Goal: Task Accomplishment & Management: Manage account settings

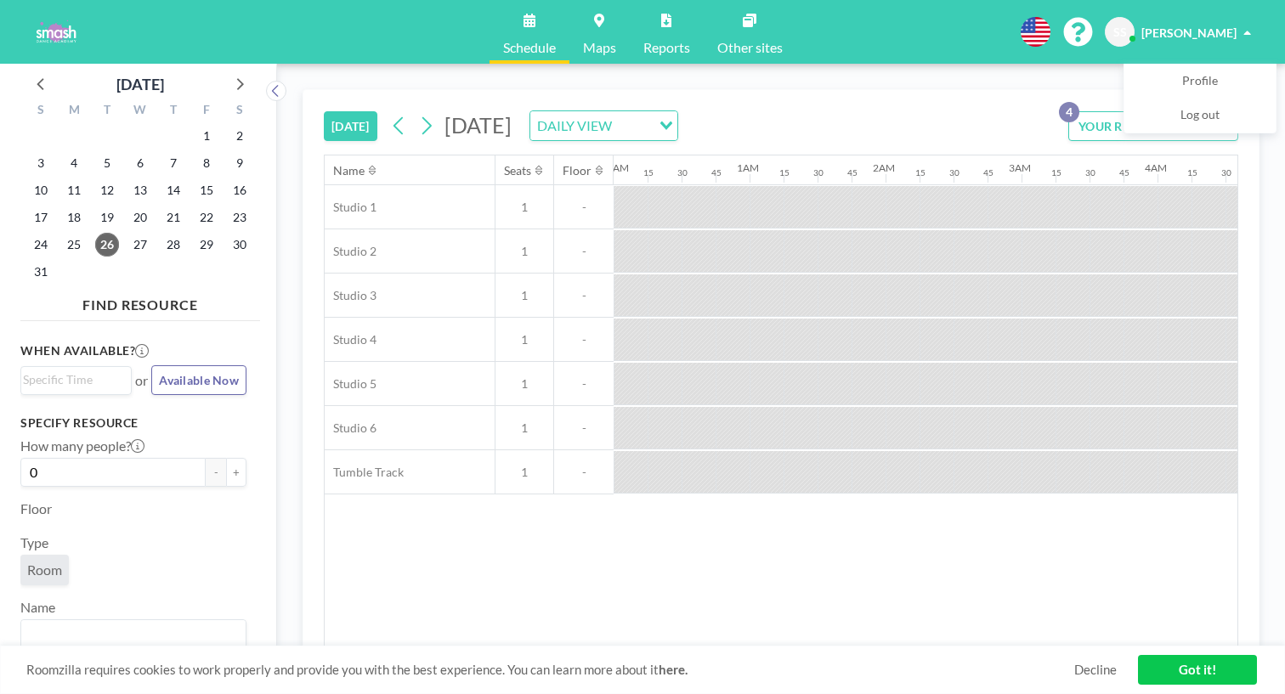
scroll to position [0, 1547]
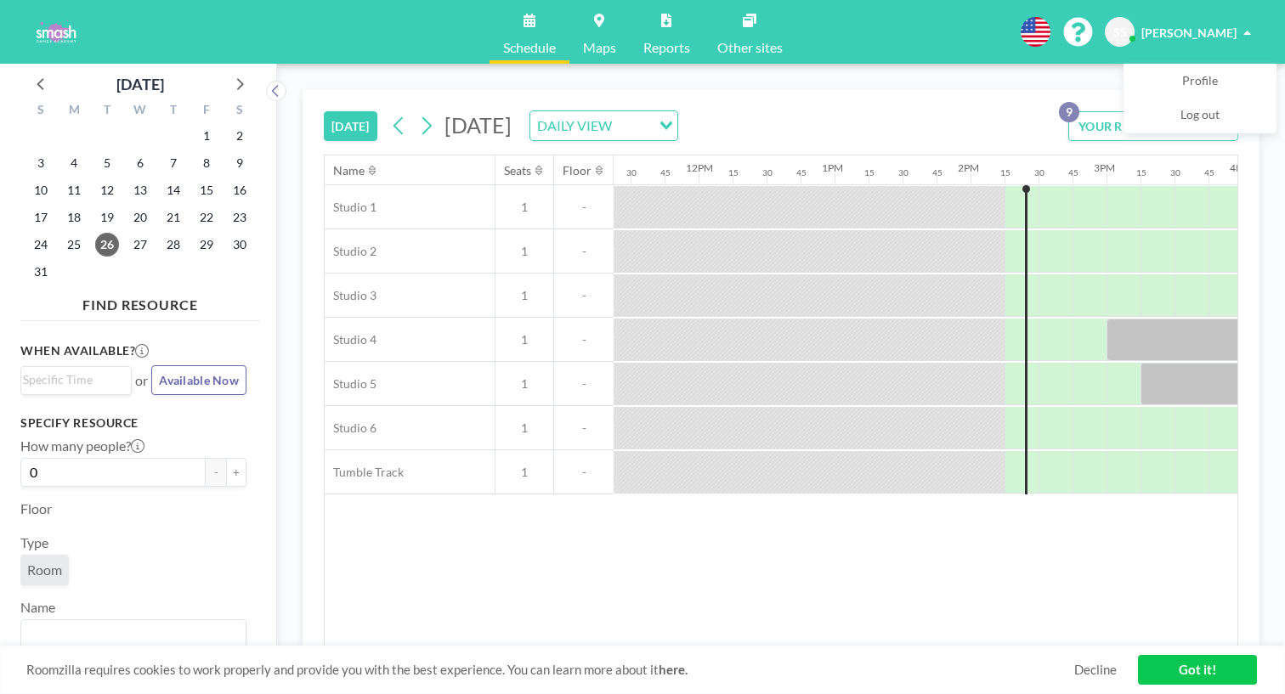
click at [1117, 111] on button "YOUR RESERVATIONS 9" at bounding box center [1153, 126] width 170 height 30
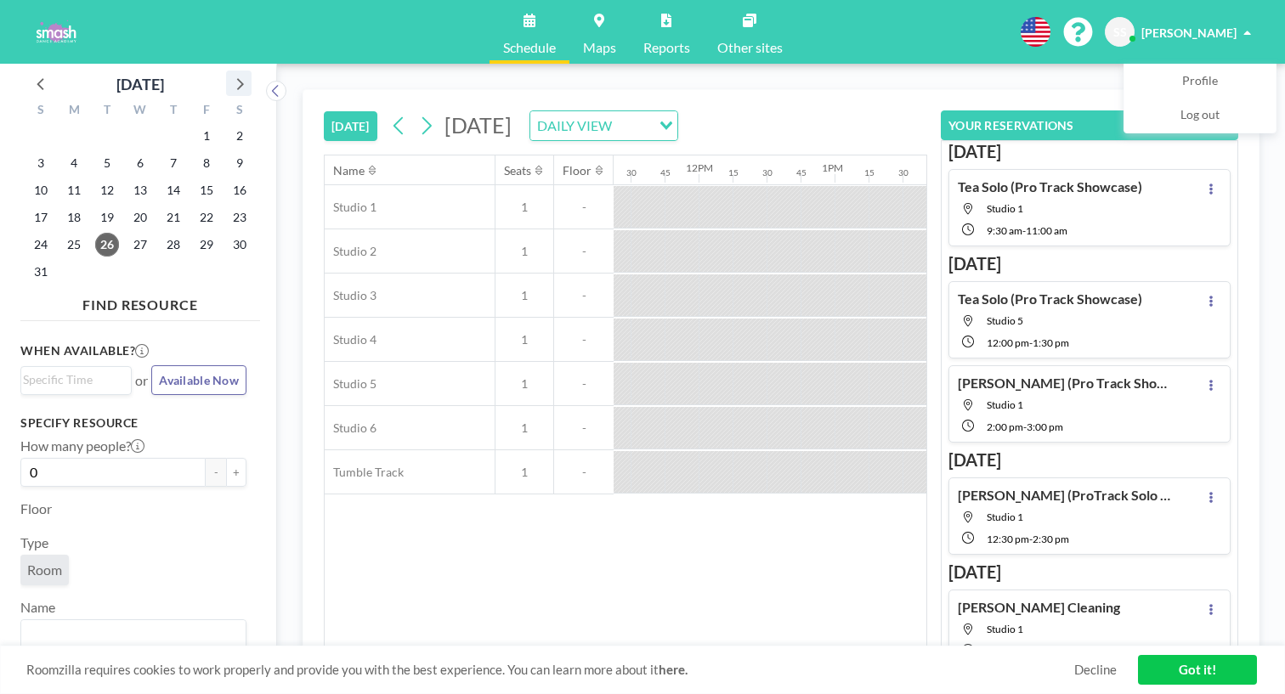
click at [228, 72] on icon at bounding box center [239, 83] width 22 height 22
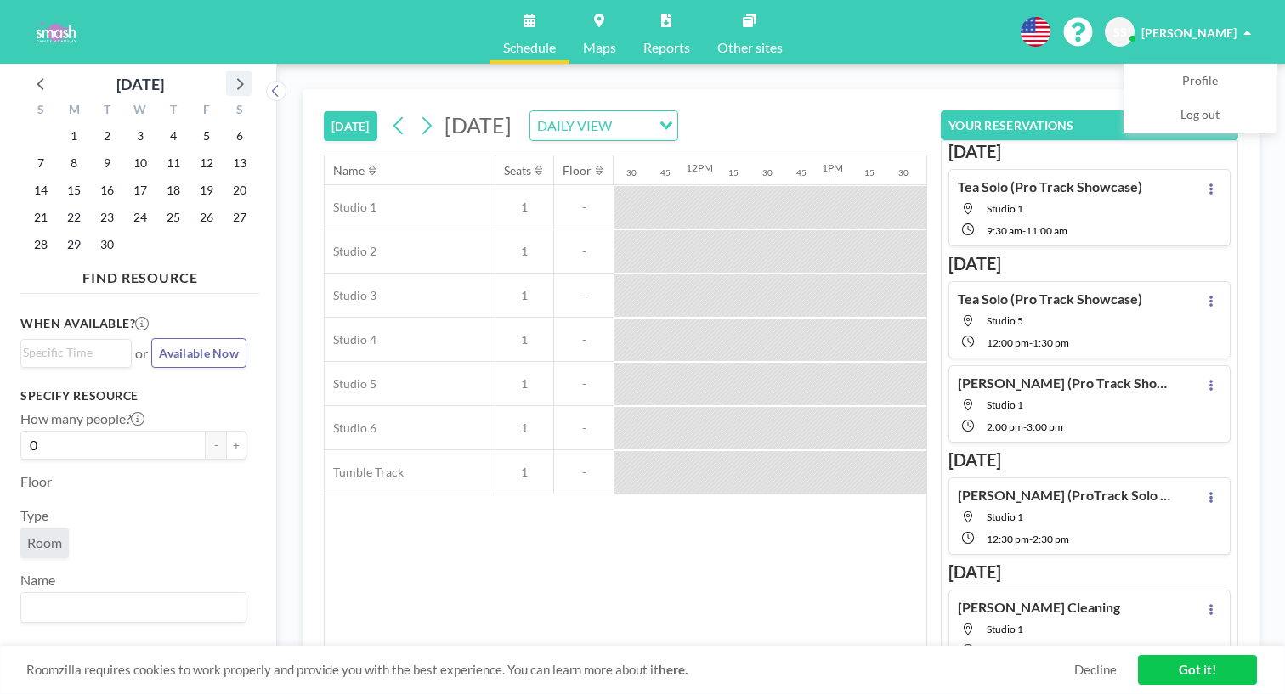
click at [228, 75] on icon at bounding box center [239, 83] width 22 height 22
click at [228, 206] on span "25" at bounding box center [240, 218] width 24 height 24
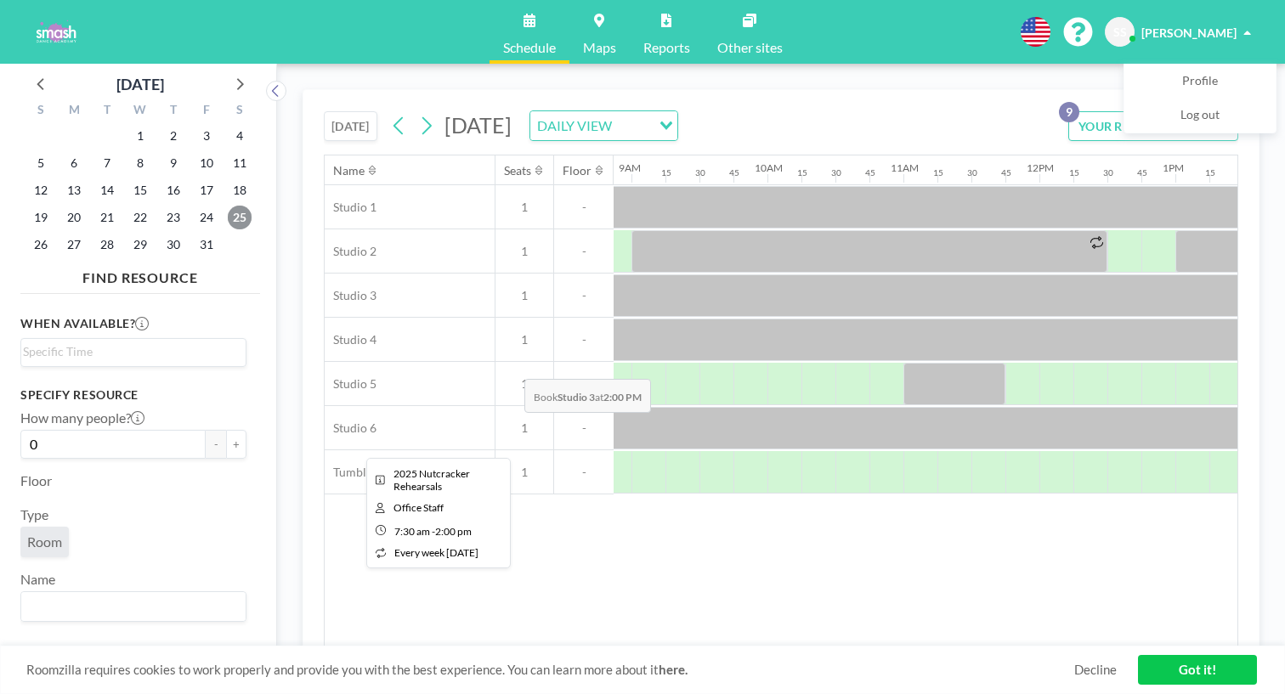
scroll to position [0, 1194]
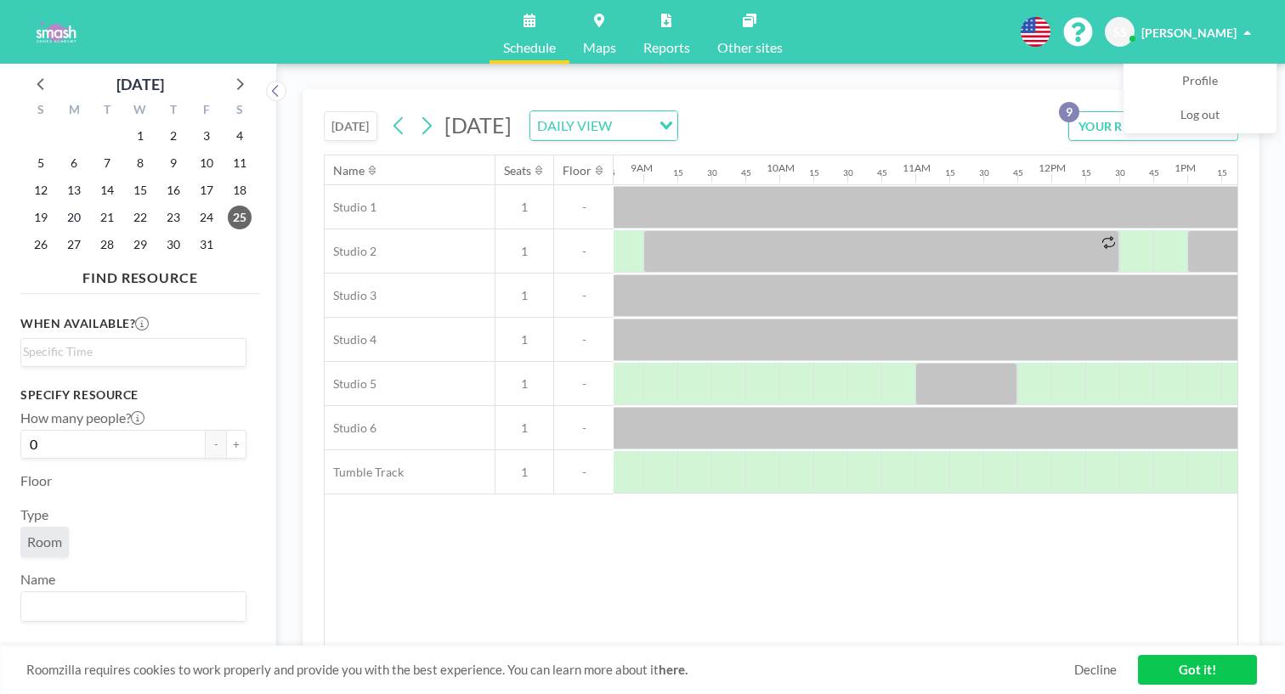
click at [1112, 111] on button "YOUR RESERVATIONS 9" at bounding box center [1153, 126] width 170 height 30
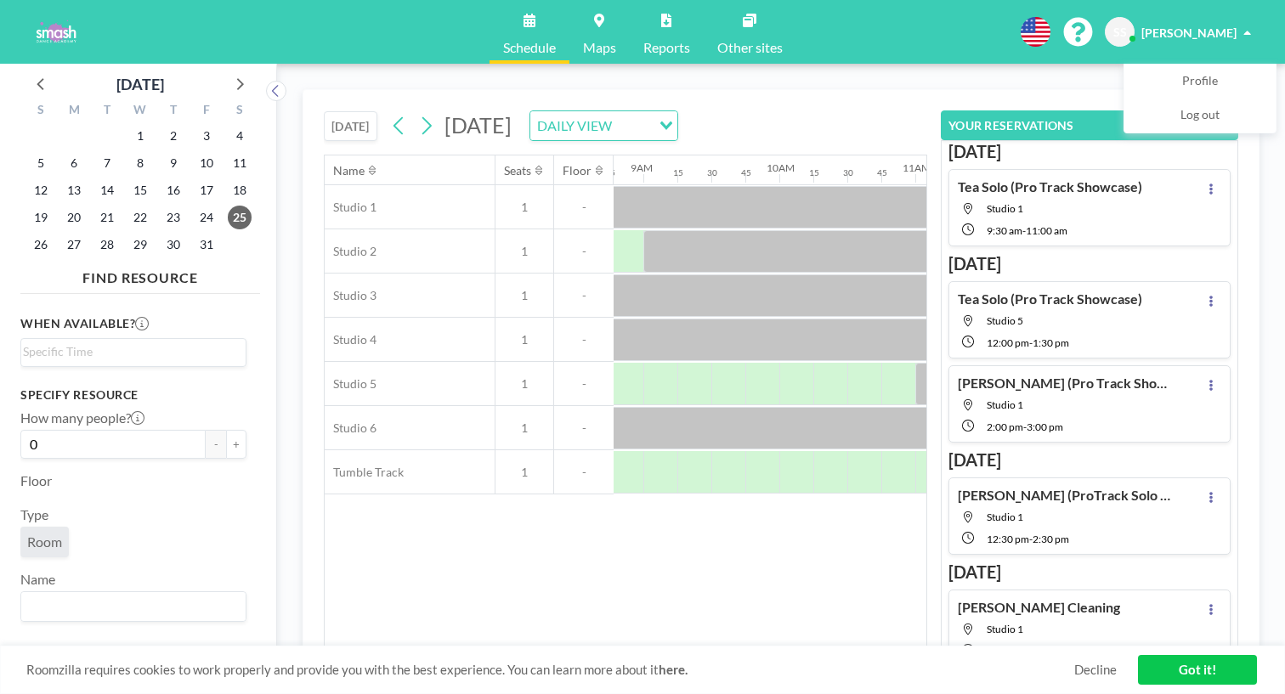
click at [1135, 64] on div "[DATE] [DATE] DAILY VIEW Loading... Name Seats Floor 12AM 15 30 45 1AM 15 30 45…" at bounding box center [781, 379] width 1008 height 631
click at [1225, 27] on span "[PERSON_NAME]" at bounding box center [1188, 32] width 95 height 14
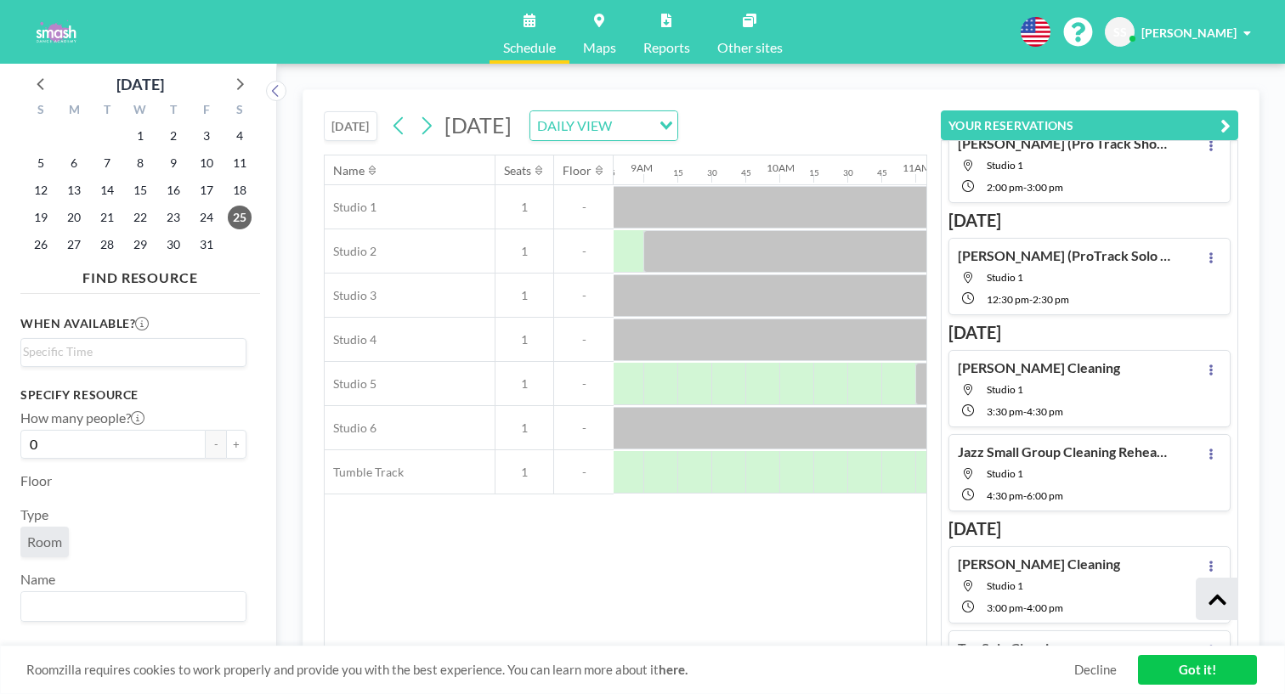
scroll to position [184, 0]
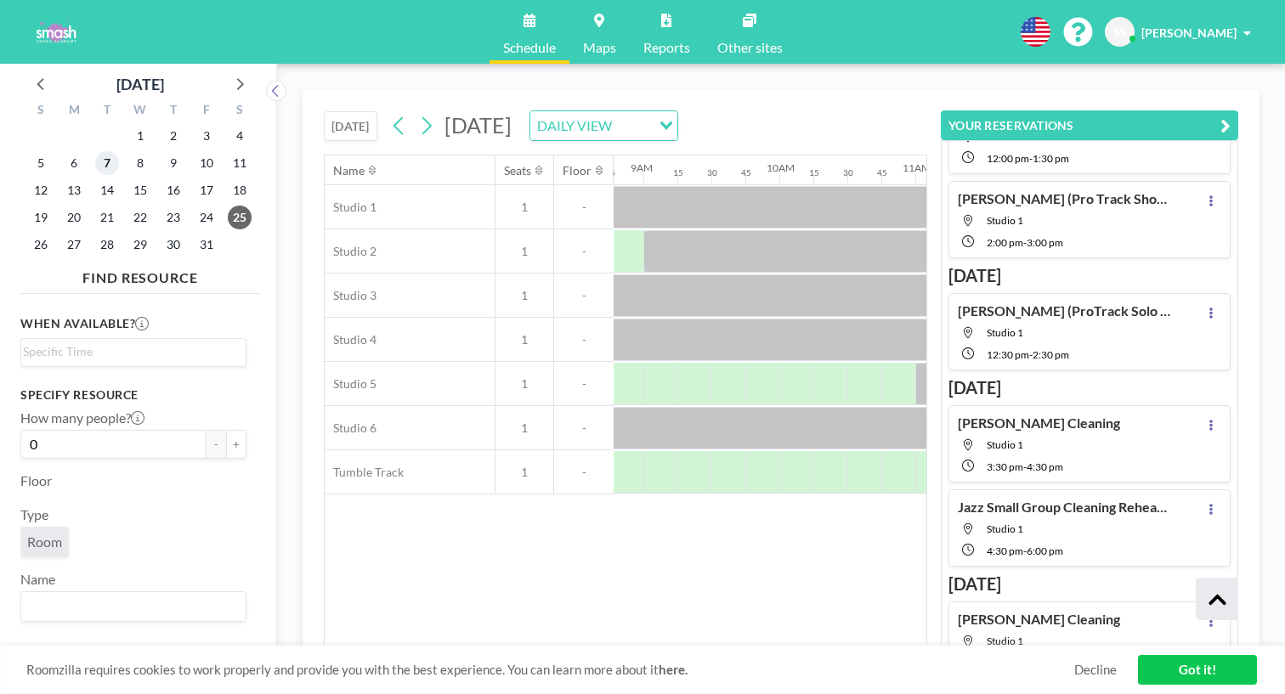
click at [95, 151] on span "7" at bounding box center [107, 163] width 24 height 24
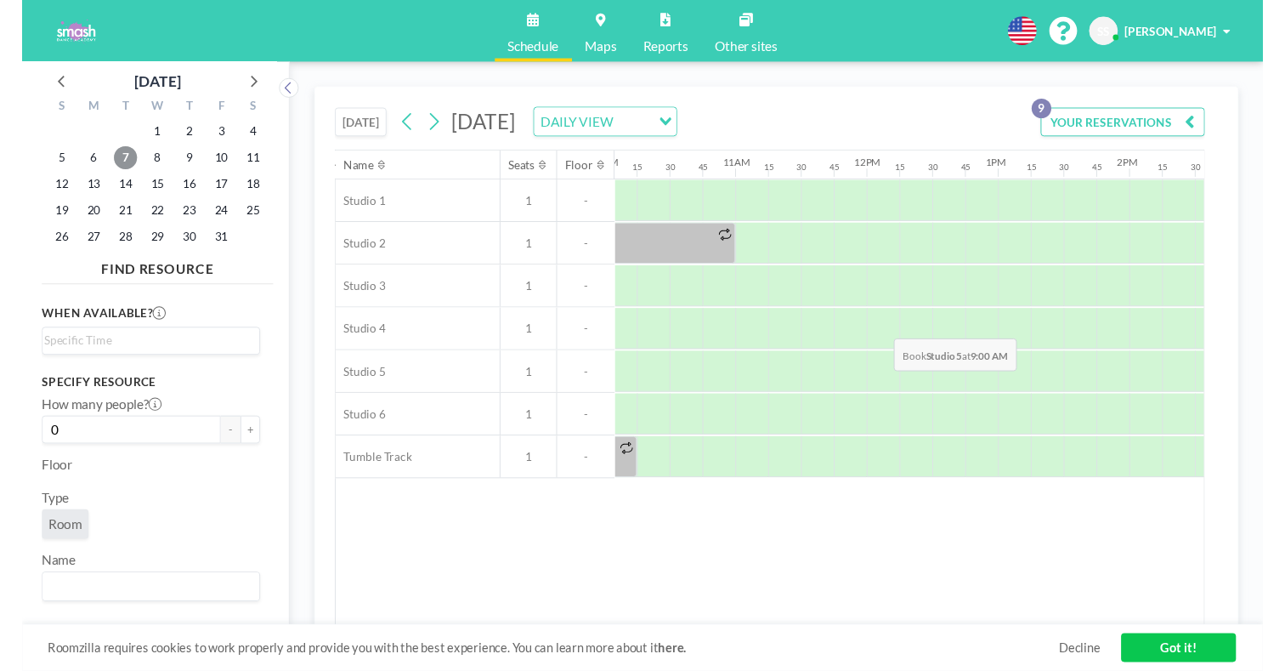
scroll to position [0, 1441]
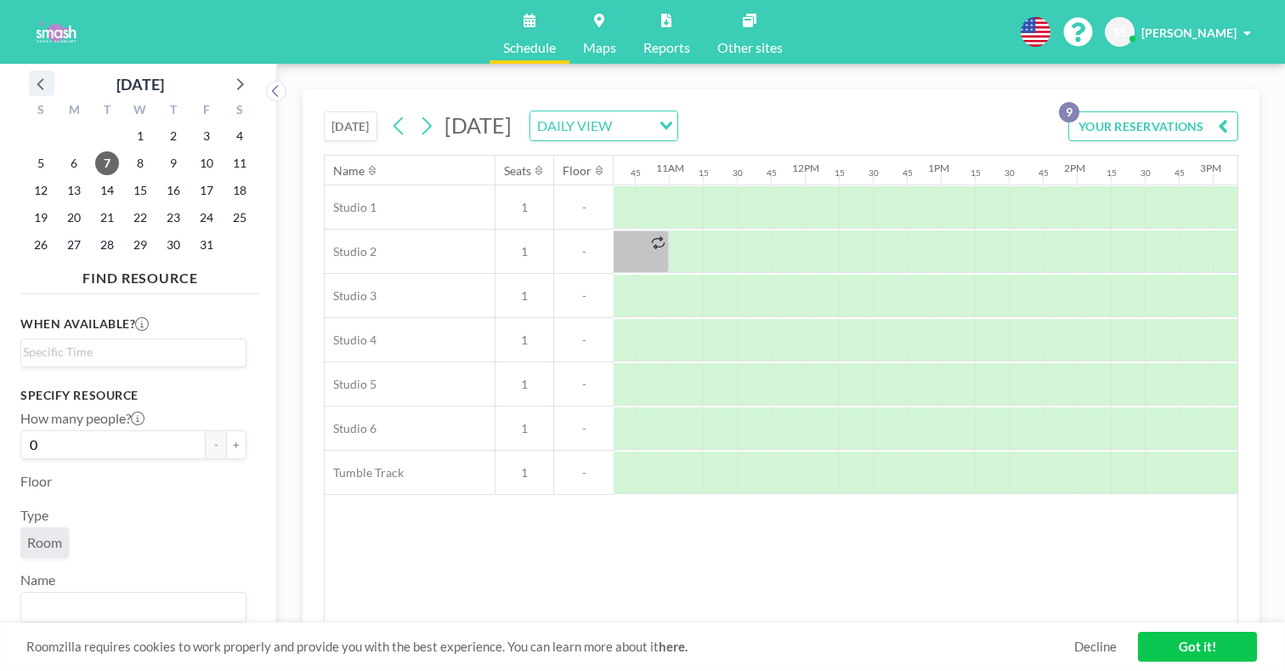
click at [34, 74] on icon at bounding box center [42, 83] width 22 height 22
click at [95, 233] on span "30" at bounding box center [107, 245] width 24 height 24
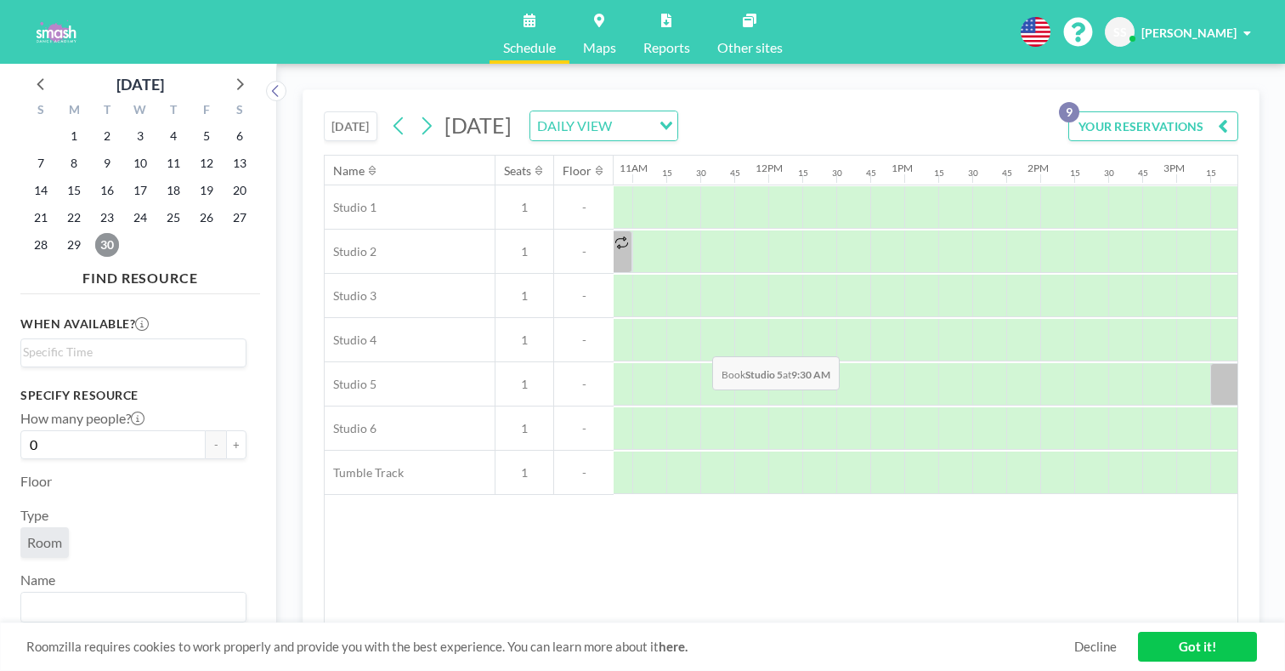
scroll to position [0, 1495]
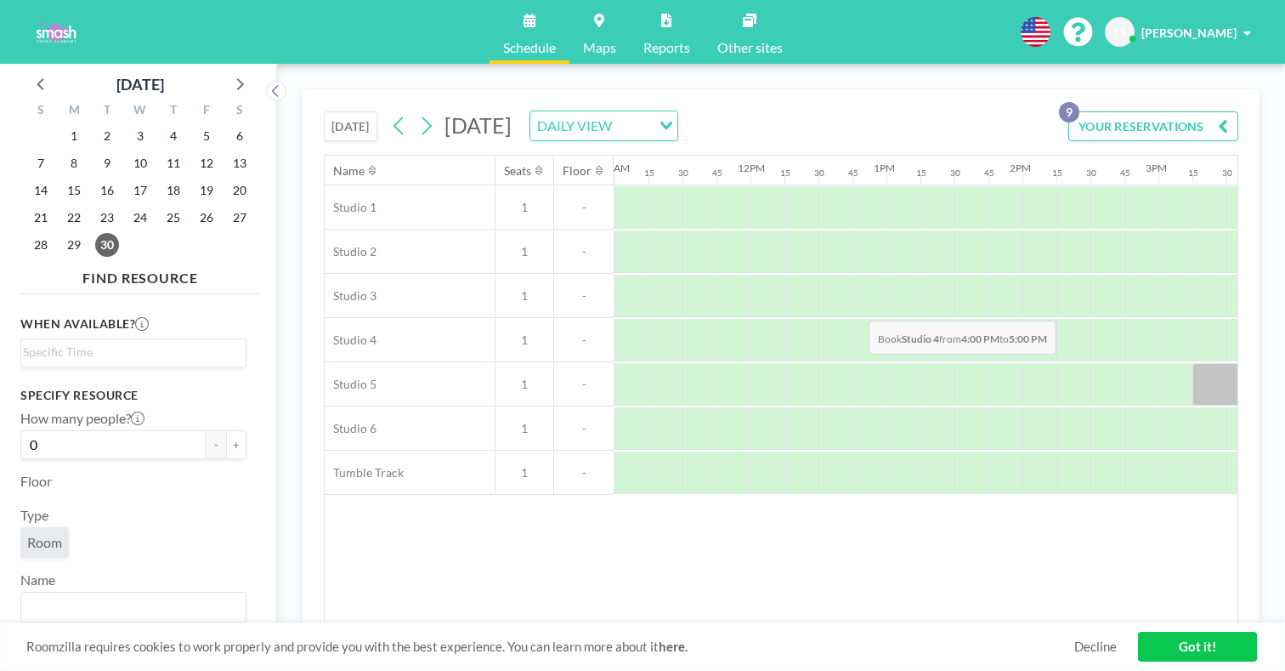
drag, startPoint x: 792, startPoint y: 280, endPoint x: 864, endPoint y: 280, distance: 71.4
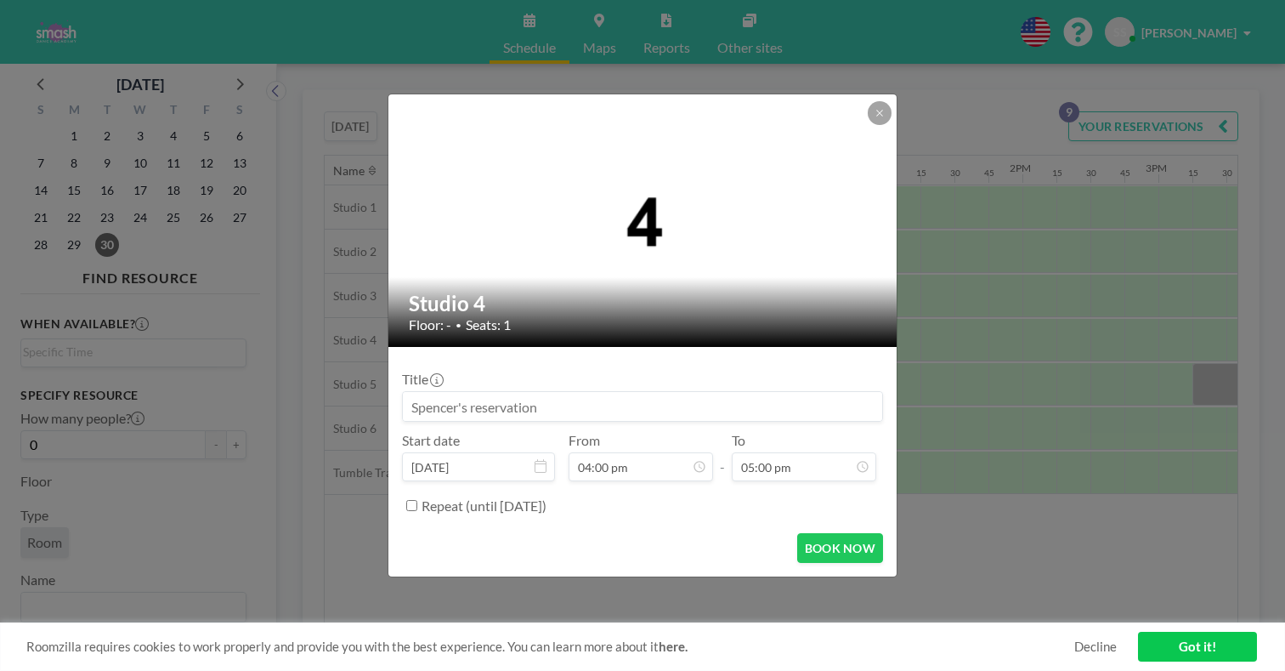
click at [595, 392] on input at bounding box center [642, 406] width 479 height 29
click at [664, 392] on input "[PERSON_NAME] Jazz Small group rehearsal" at bounding box center [642, 406] width 479 height 29
type input "[PERSON_NAME] Jazz Small group rehearsal (Hour 1/4)"
drag, startPoint x: 681, startPoint y: 391, endPoint x: 343, endPoint y: 384, distance: 337.5
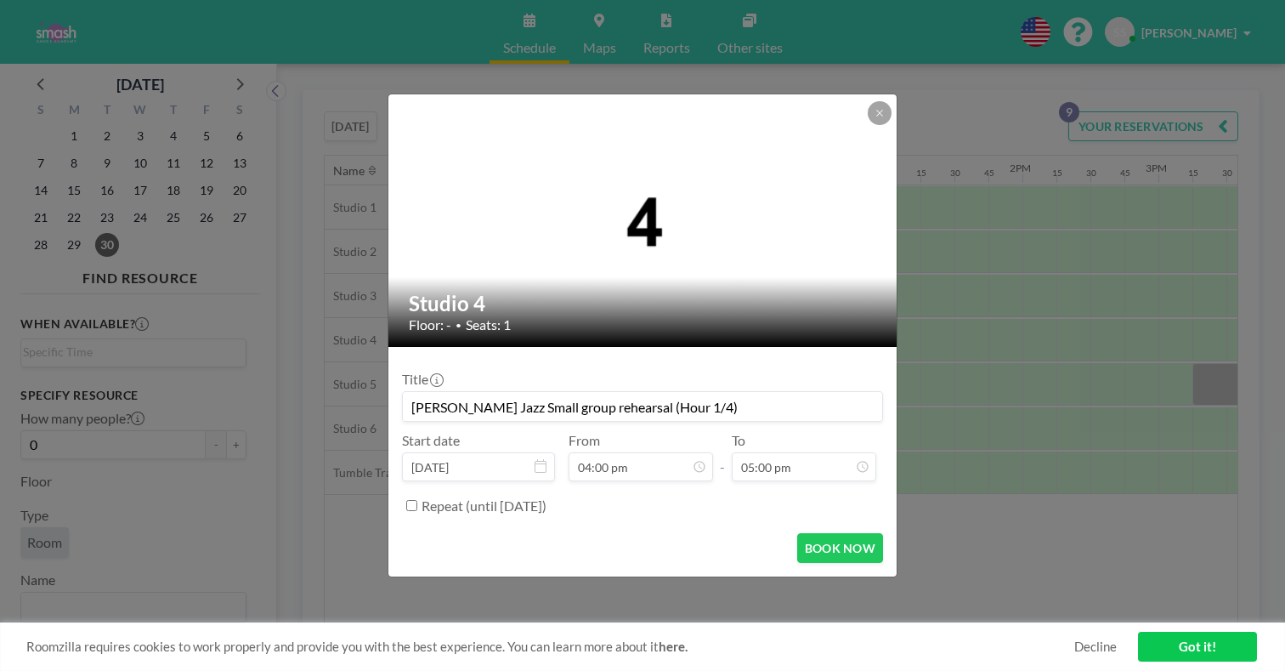
click at [343, 384] on div "Studio 4 Floor: - • Seats: 1 Title [PERSON_NAME] Jazz Small group rehearsal (Ho…" at bounding box center [642, 335] width 1285 height 671
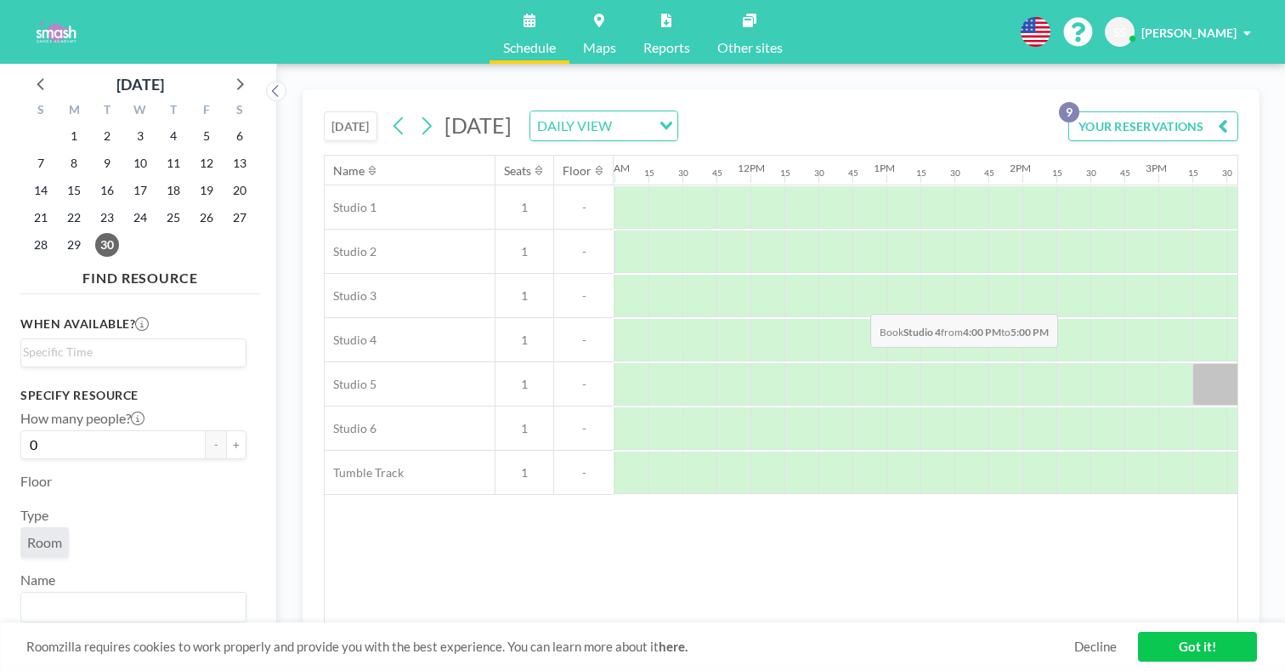
drag, startPoint x: 782, startPoint y: 274, endPoint x: 865, endPoint y: 274, distance: 83.3
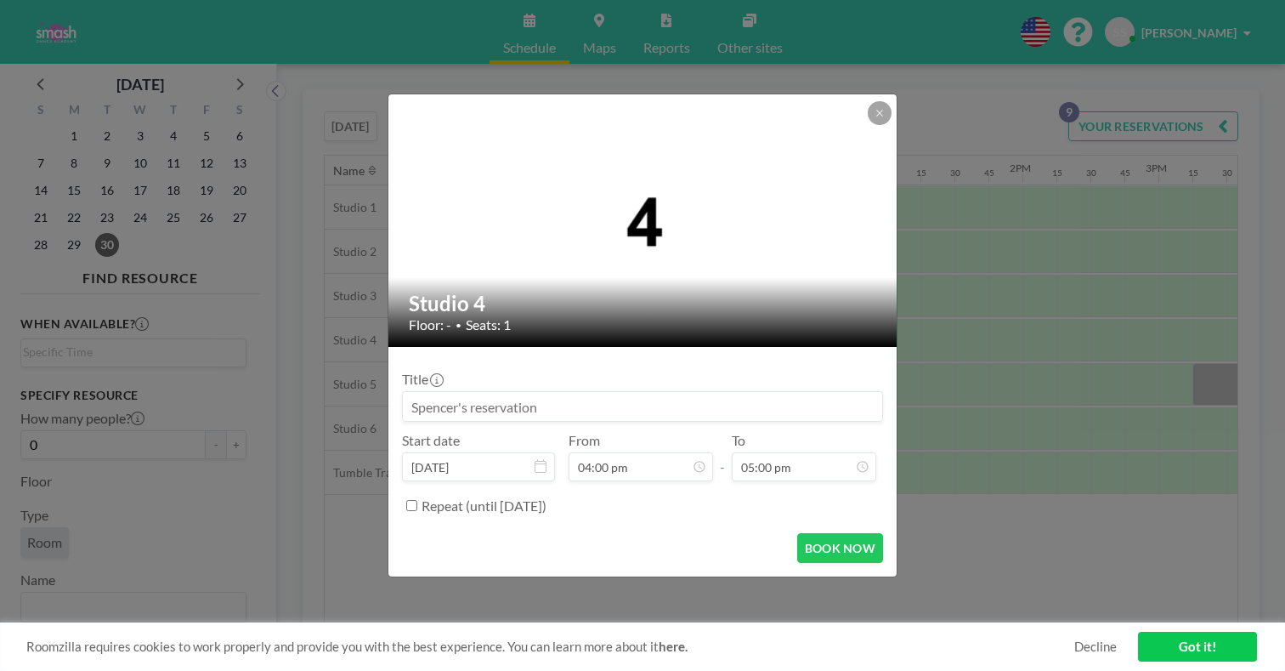
click at [590, 392] on input at bounding box center [642, 406] width 479 height 29
drag, startPoint x: 609, startPoint y: 393, endPoint x: 450, endPoint y: 388, distance: 159.0
click at [450, 392] on input "[PERSON_NAME]. group (Hour 1/4)" at bounding box center [642, 406] width 479 height 29
type input "[PERSON_NAME]. group (Hour 1/4)"
click at [797, 533] on button "BOOK NOW" at bounding box center [840, 548] width 86 height 30
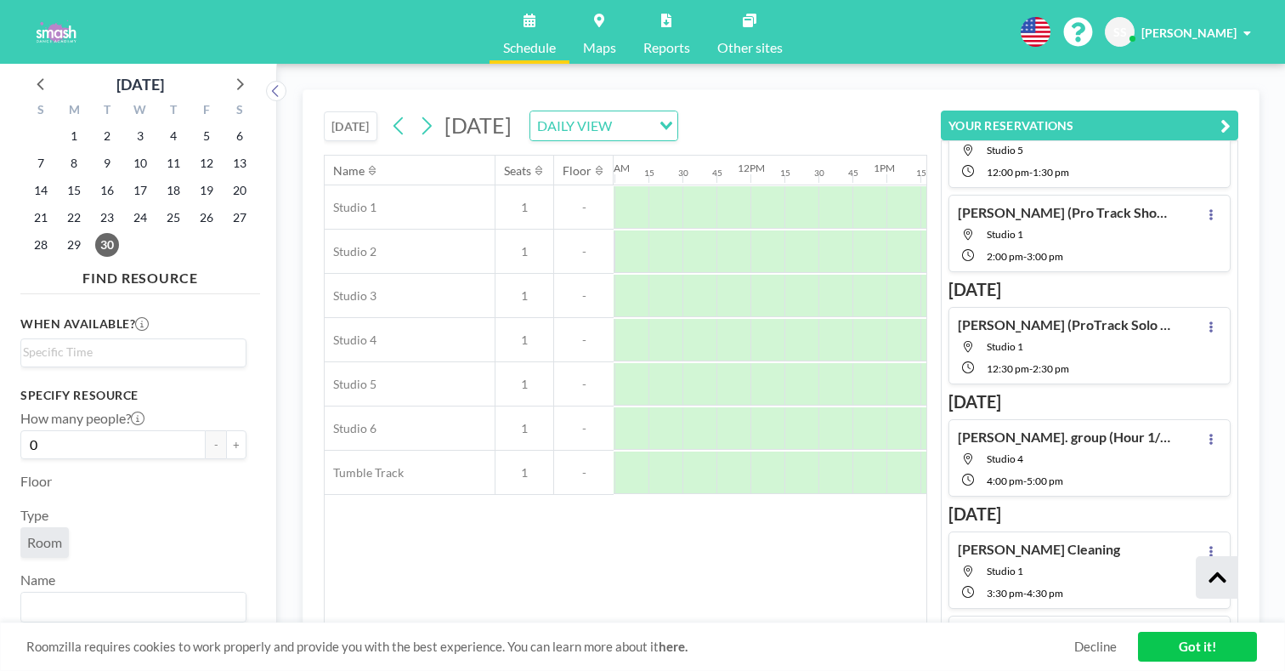
scroll to position [172, 0]
click at [1212, 624] on button at bounding box center [1211, 634] width 20 height 20
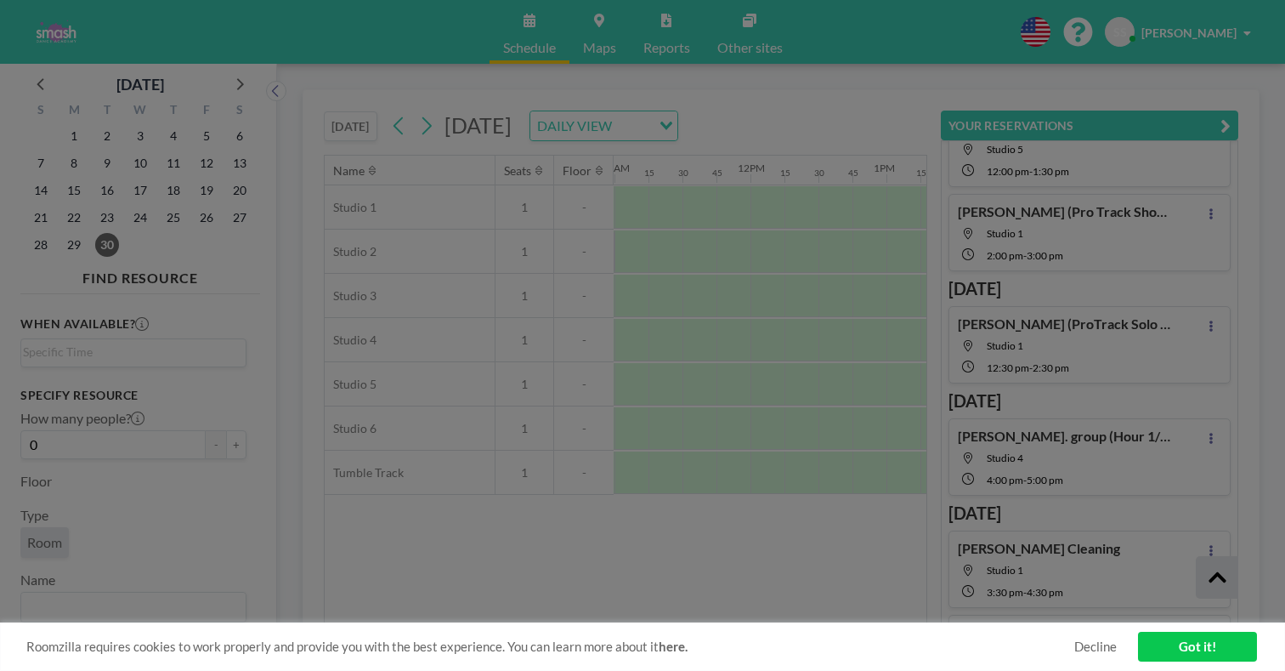
click at [1186, 625] on li "EDIT" at bounding box center [1127, 639] width 145 height 29
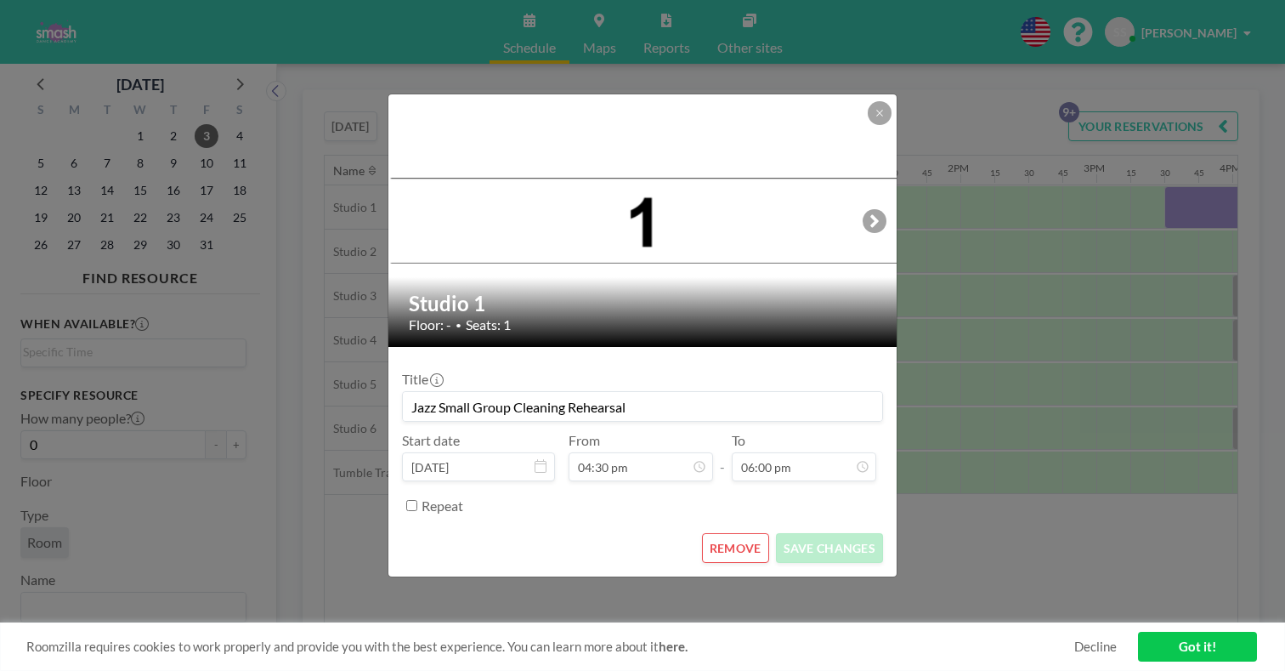
scroll to position [0, 1796]
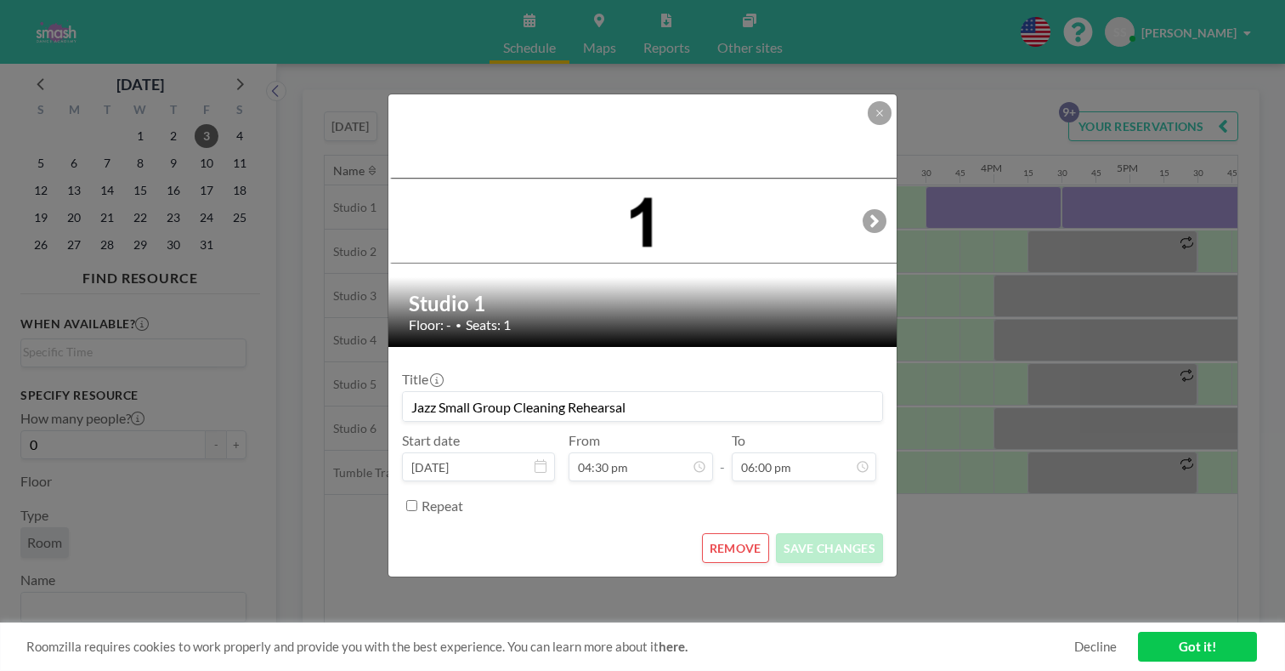
drag, startPoint x: 693, startPoint y: 399, endPoint x: 385, endPoint y: 390, distance: 307.8
click at [385, 390] on div "Studio 1 Floor: - • Seats: 1 Title Jazz Small Group Cleaning Rehearsal Start da…" at bounding box center [642, 335] width 1285 height 671
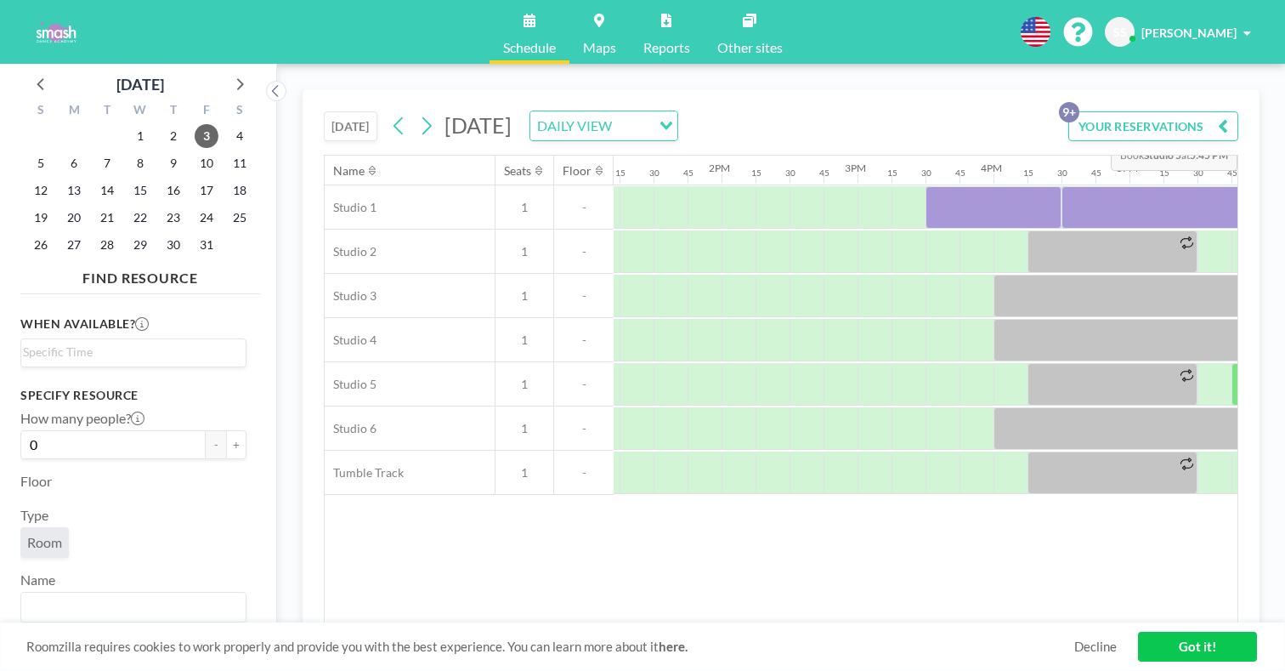
click at [1171, 111] on button "YOUR RESERVATIONS 9+" at bounding box center [1153, 126] width 170 height 30
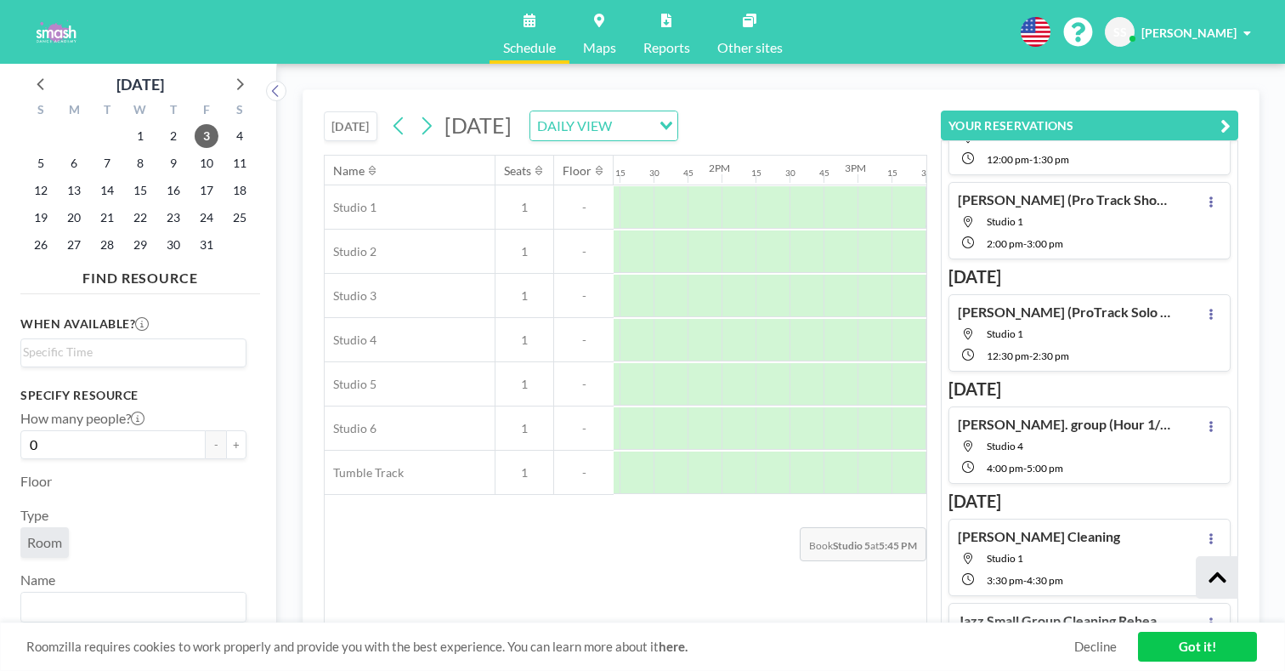
scroll to position [193, 0]
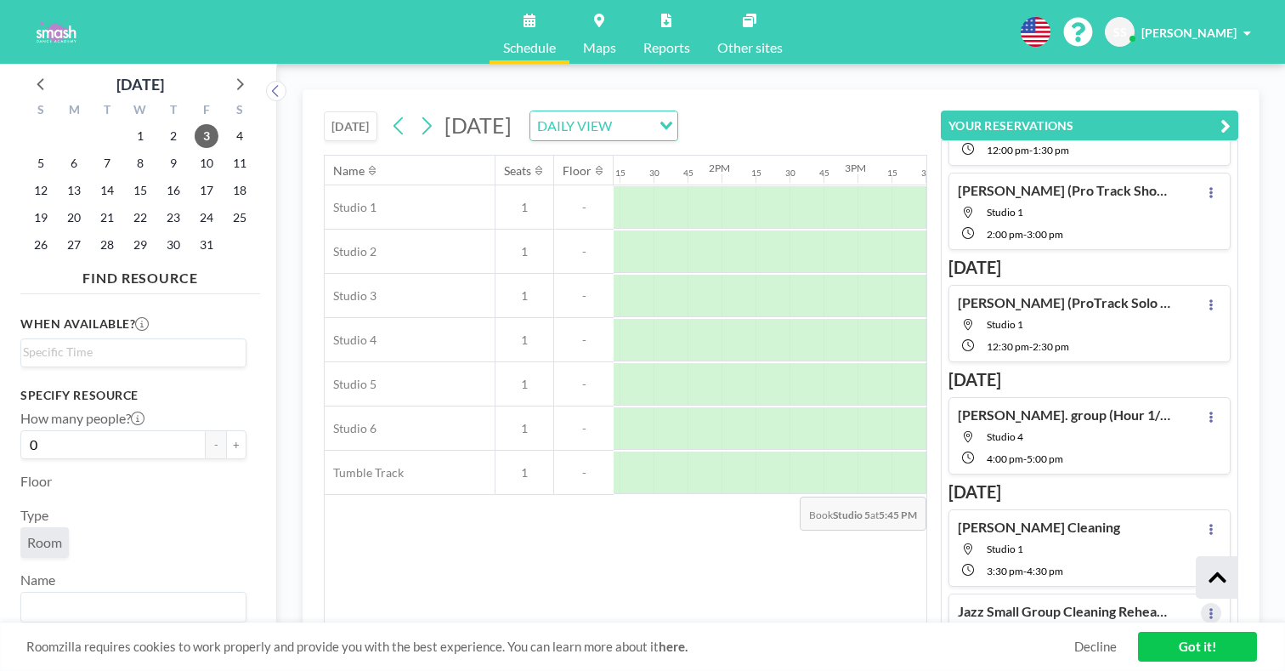
click at [1215, 608] on icon at bounding box center [1211, 613] width 7 height 11
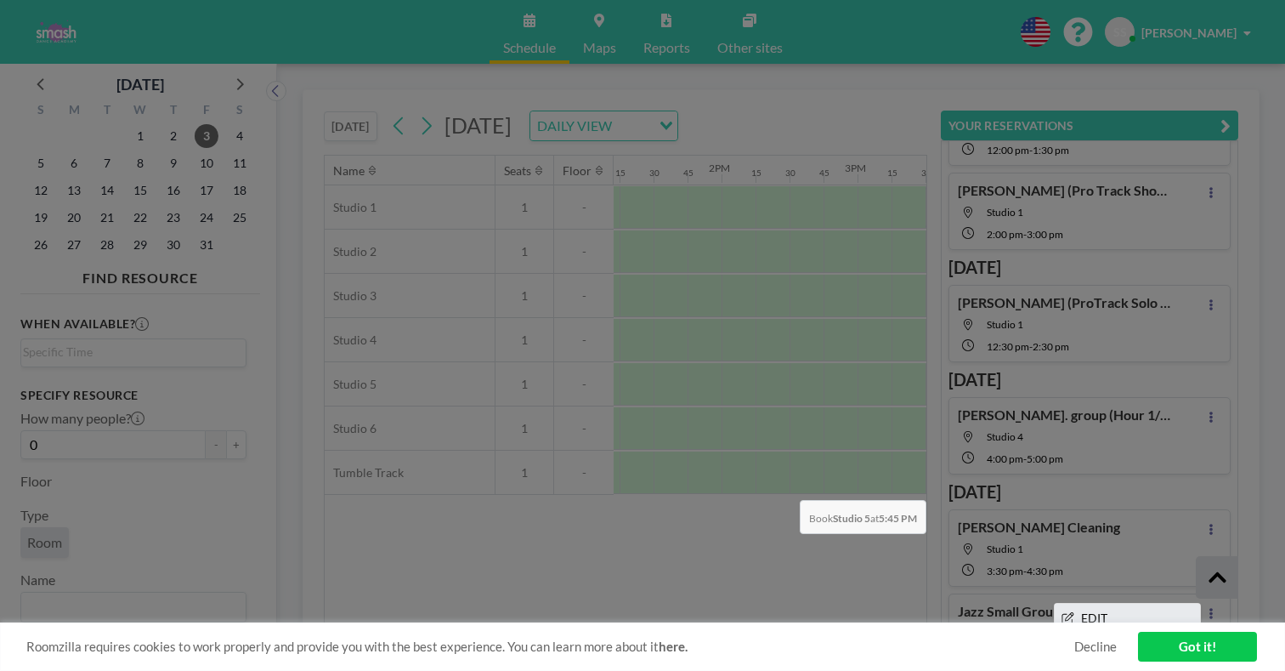
click at [1188, 603] on li "EDIT" at bounding box center [1127, 617] width 145 height 29
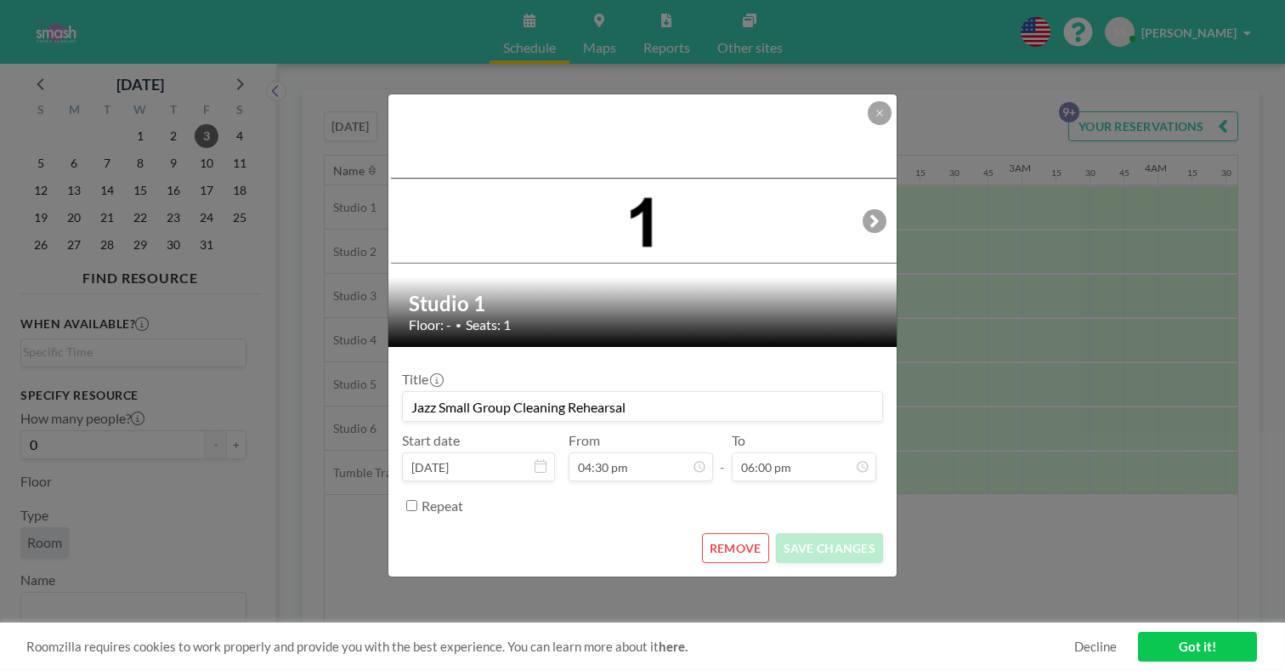
scroll to position [0, 1796]
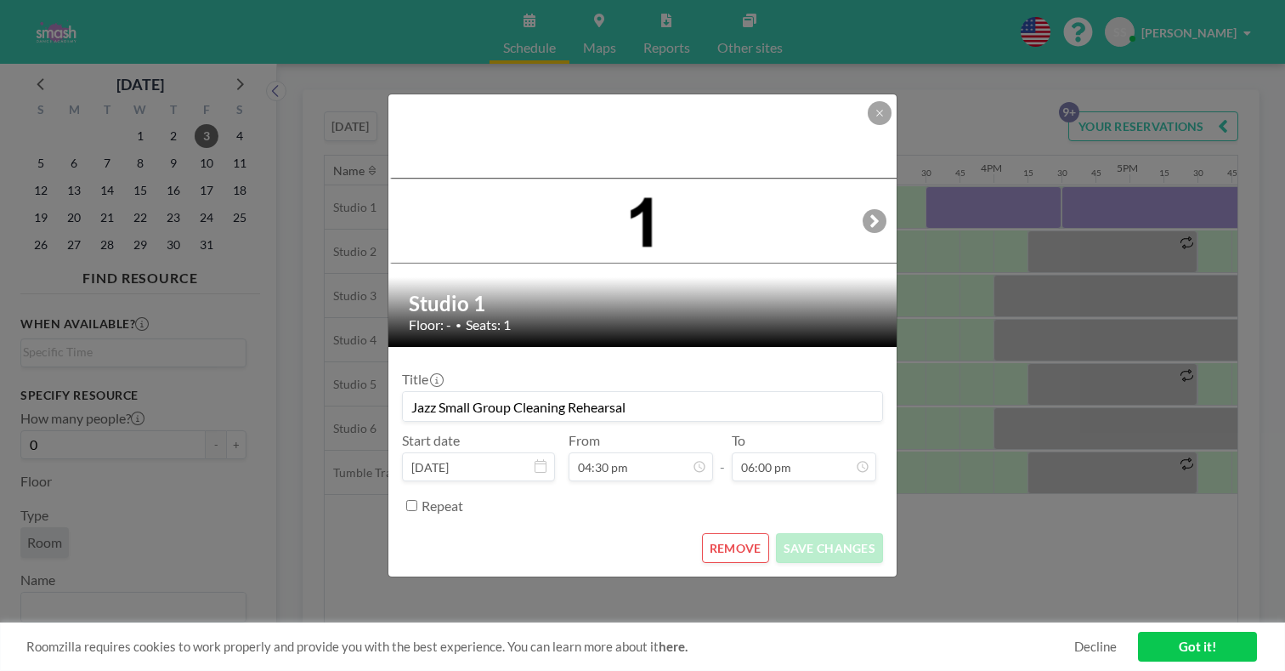
drag, startPoint x: 648, startPoint y: 388, endPoint x: 315, endPoint y: 377, distance: 332.5
click at [315, 377] on div "Studio 1 Floor: - • Seats: 1 Title Jazz Small Group Cleaning Rehearsal Start da…" at bounding box center [642, 335] width 1285 height 671
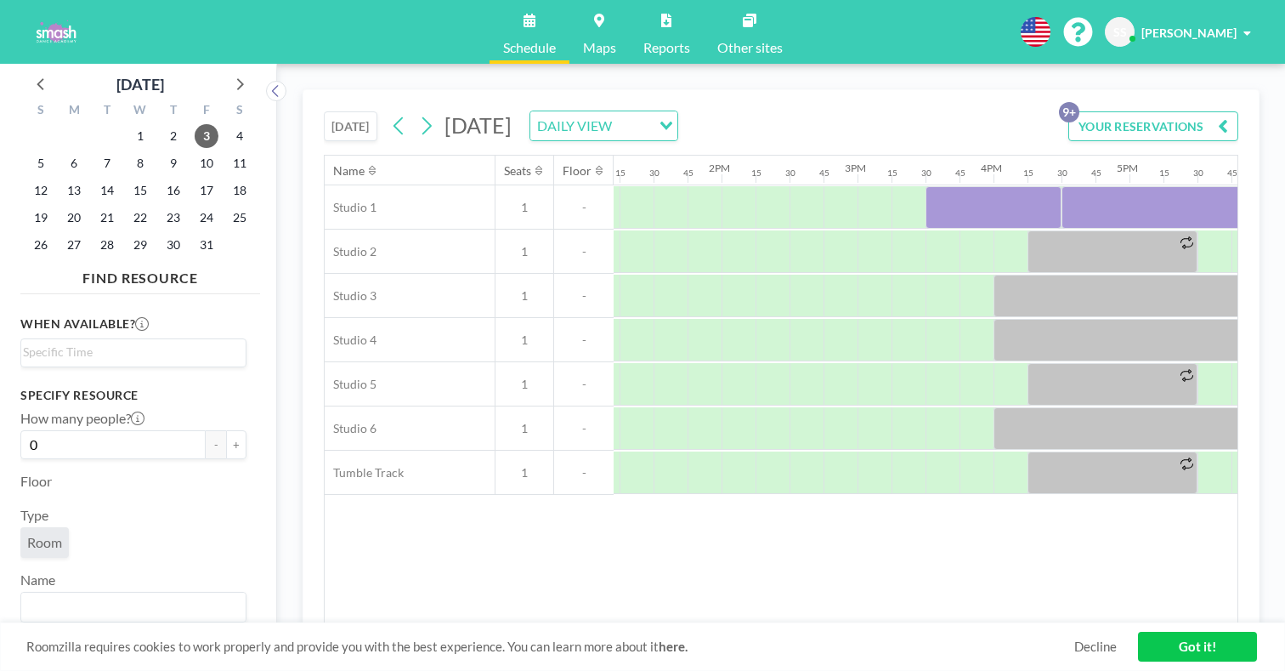
click at [1192, 114] on button "YOUR RESERVATIONS 9+" at bounding box center [1153, 126] width 170 height 30
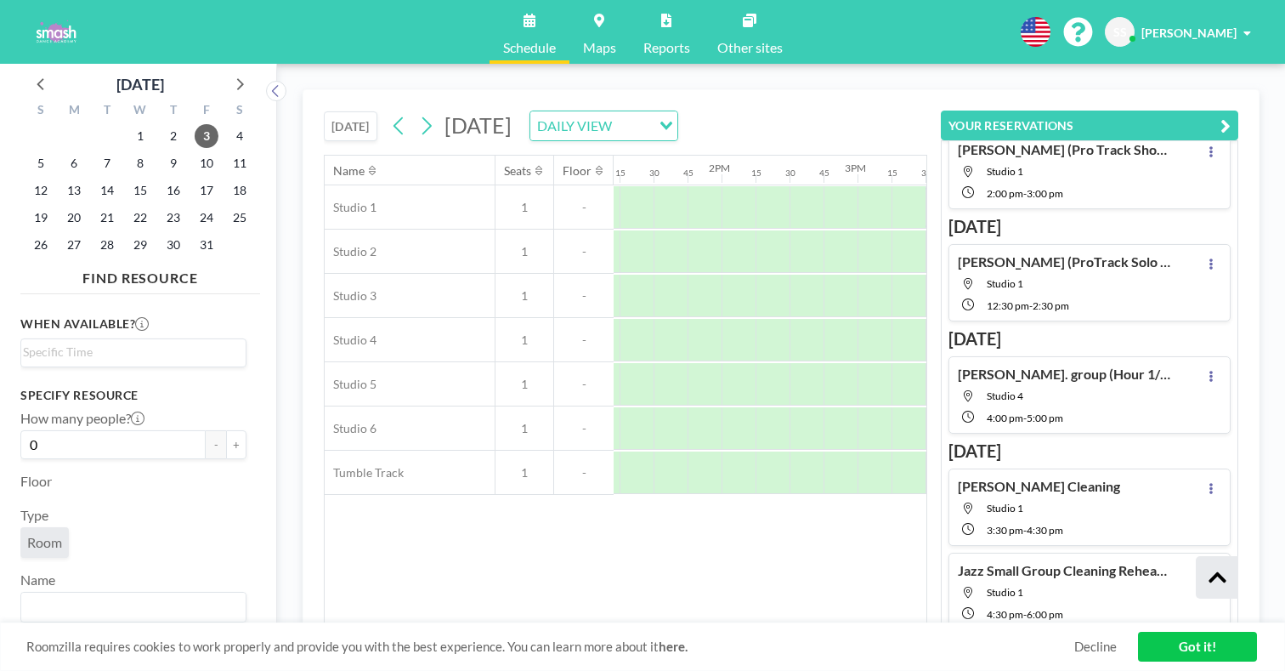
scroll to position [241, 0]
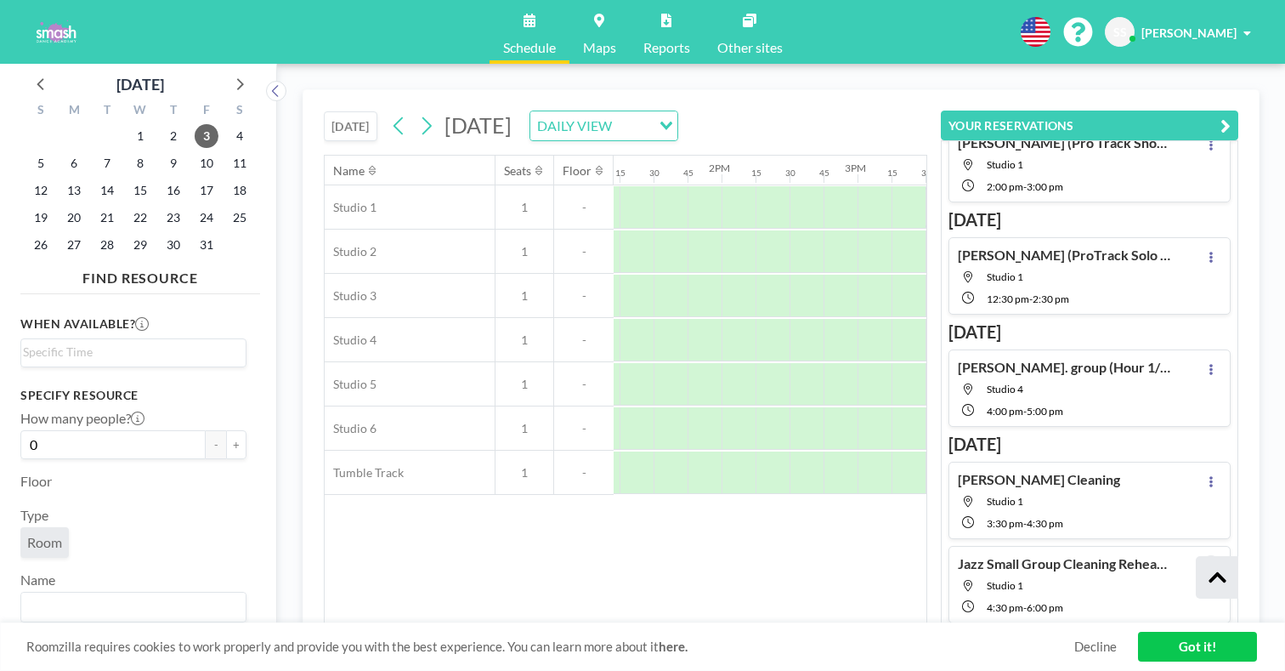
click at [1215, 560] on icon at bounding box center [1211, 565] width 7 height 11
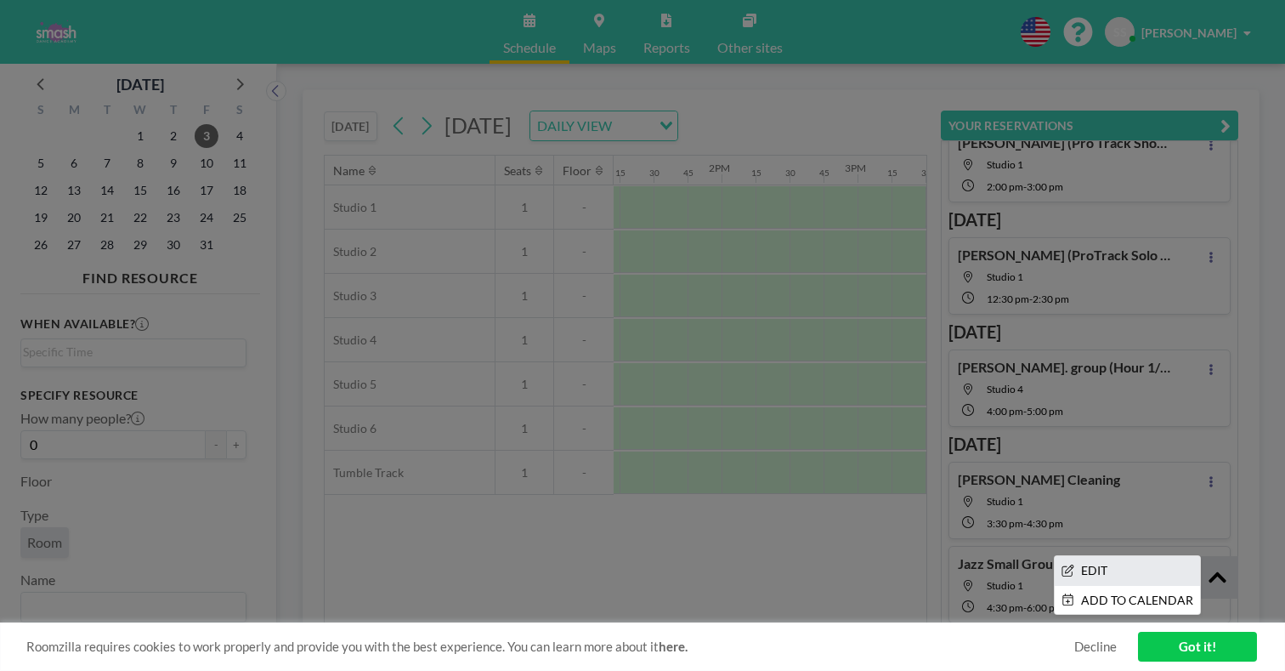
click at [1181, 556] on li "EDIT" at bounding box center [1127, 570] width 145 height 29
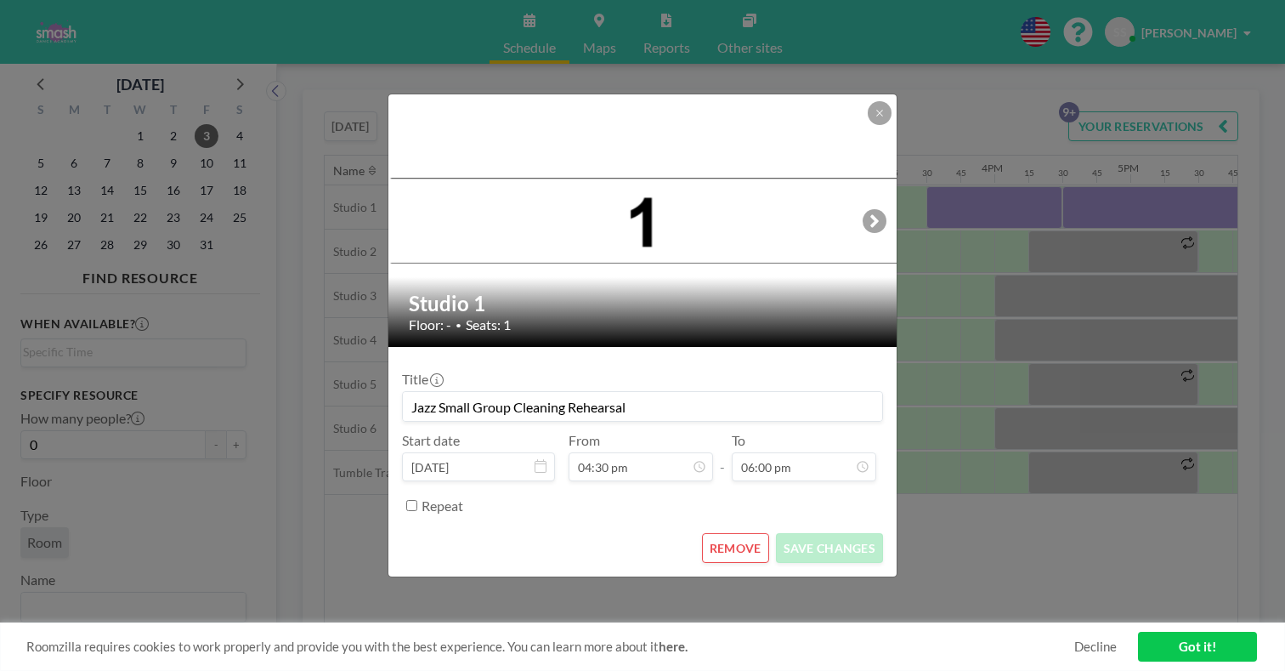
scroll to position [0, 1796]
click at [742, 394] on input "Jazz Small Group Cleaning Rehearsal" at bounding box center [642, 406] width 479 height 29
type input "J"
type input "[PERSON_NAME]. group (Hour 2/4)"
click at [816, 533] on button "SAVE CHANGES" at bounding box center [829, 548] width 107 height 30
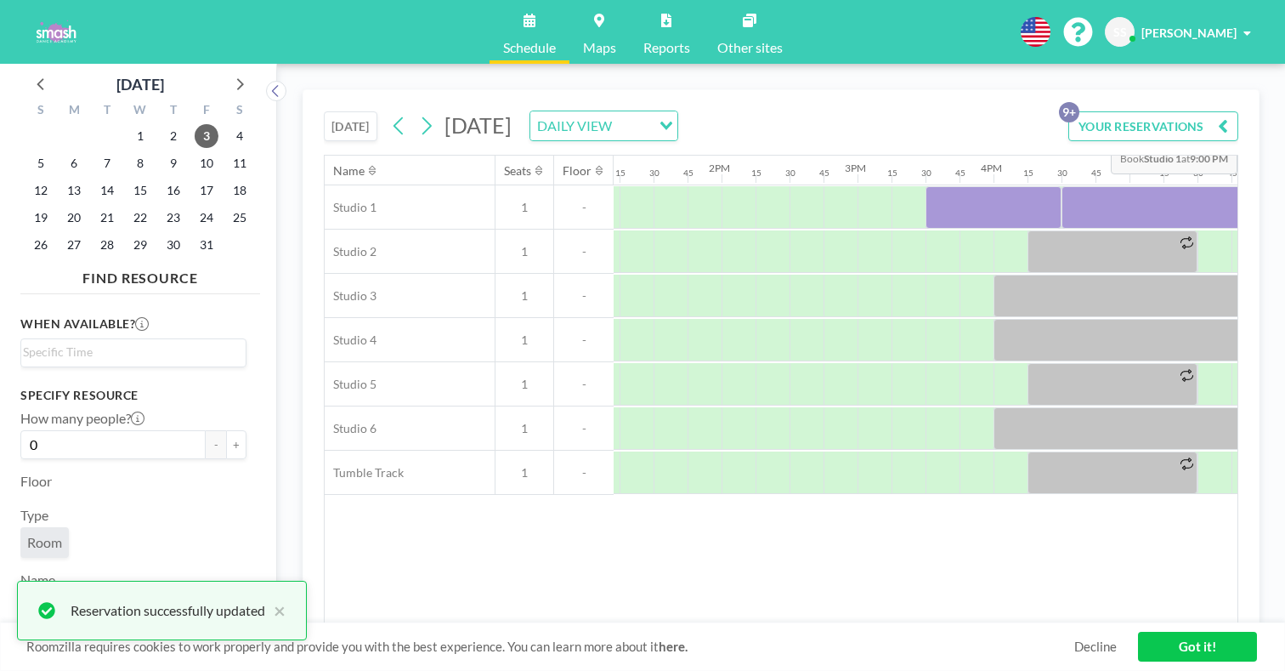
click at [1140, 111] on button "YOUR RESERVATIONS 9+" at bounding box center [1153, 126] width 170 height 30
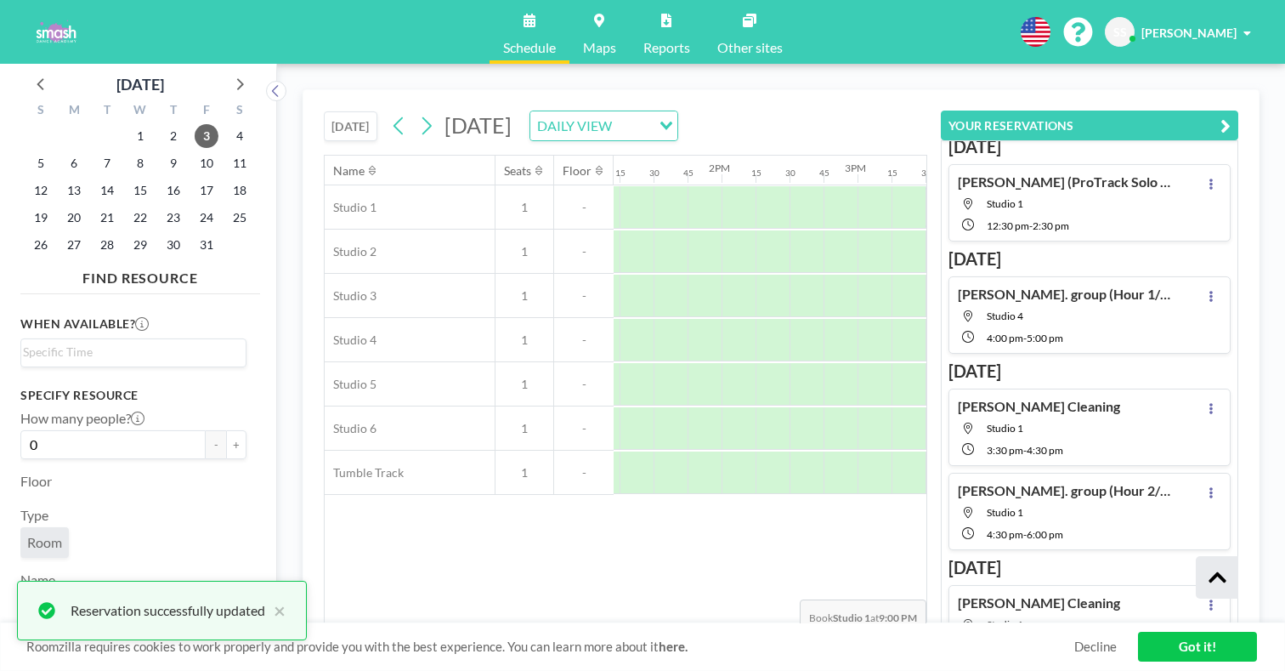
scroll to position [298, 0]
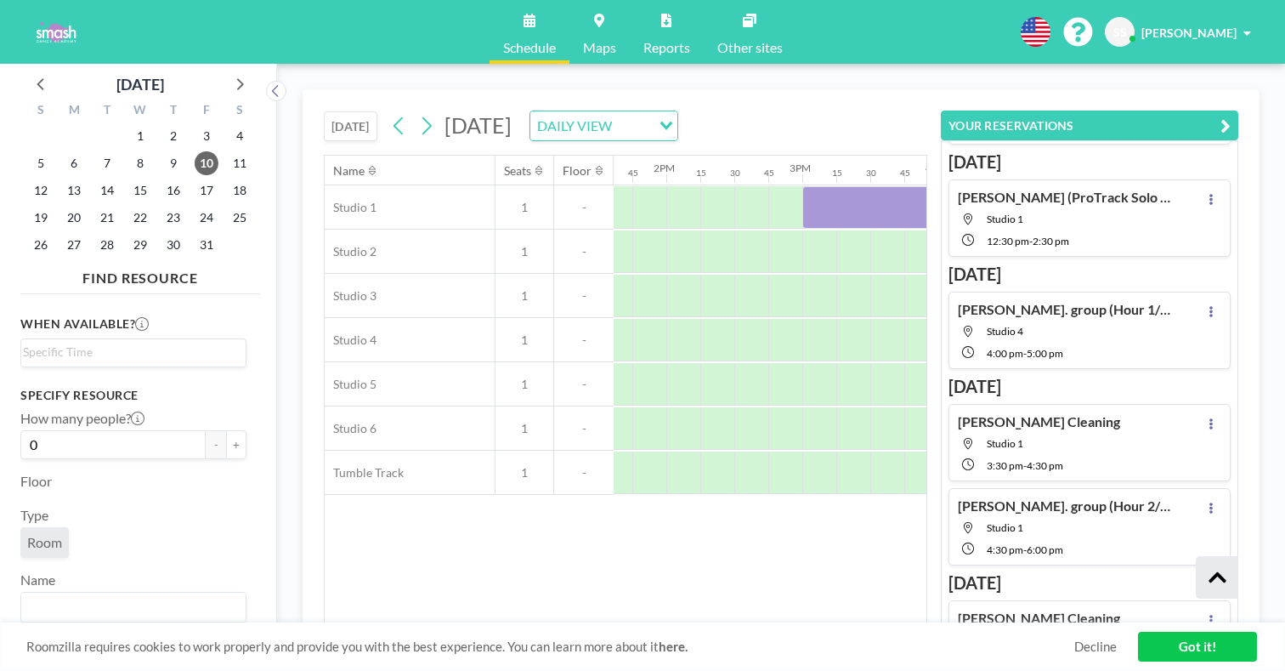
click at [1223, 579] on icon at bounding box center [1218, 577] width 18 height 20
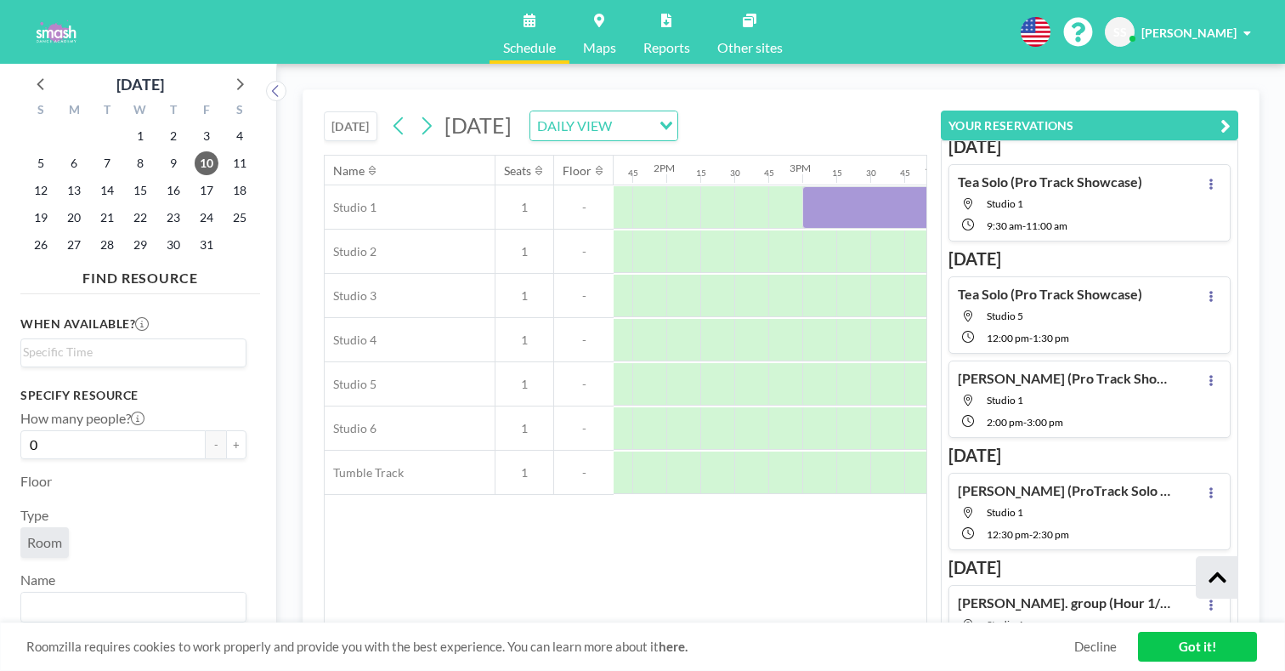
scroll to position [0, 0]
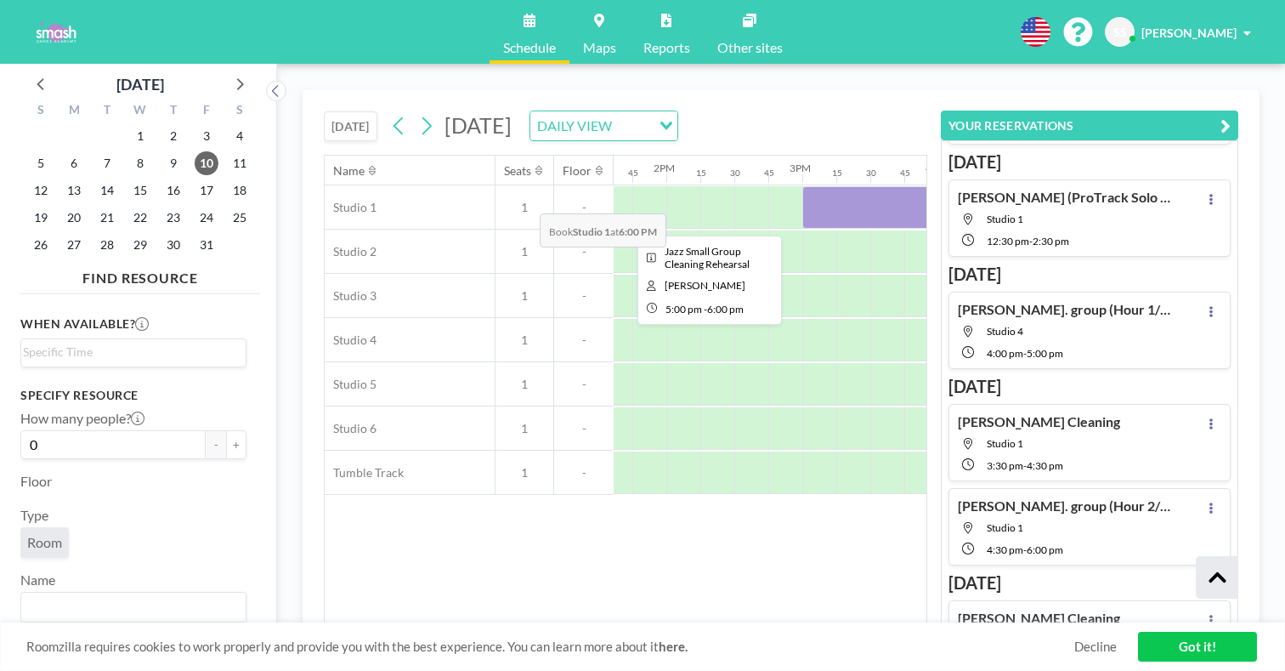
click at [1074, 186] on div at bounding box center [1142, 207] width 136 height 42
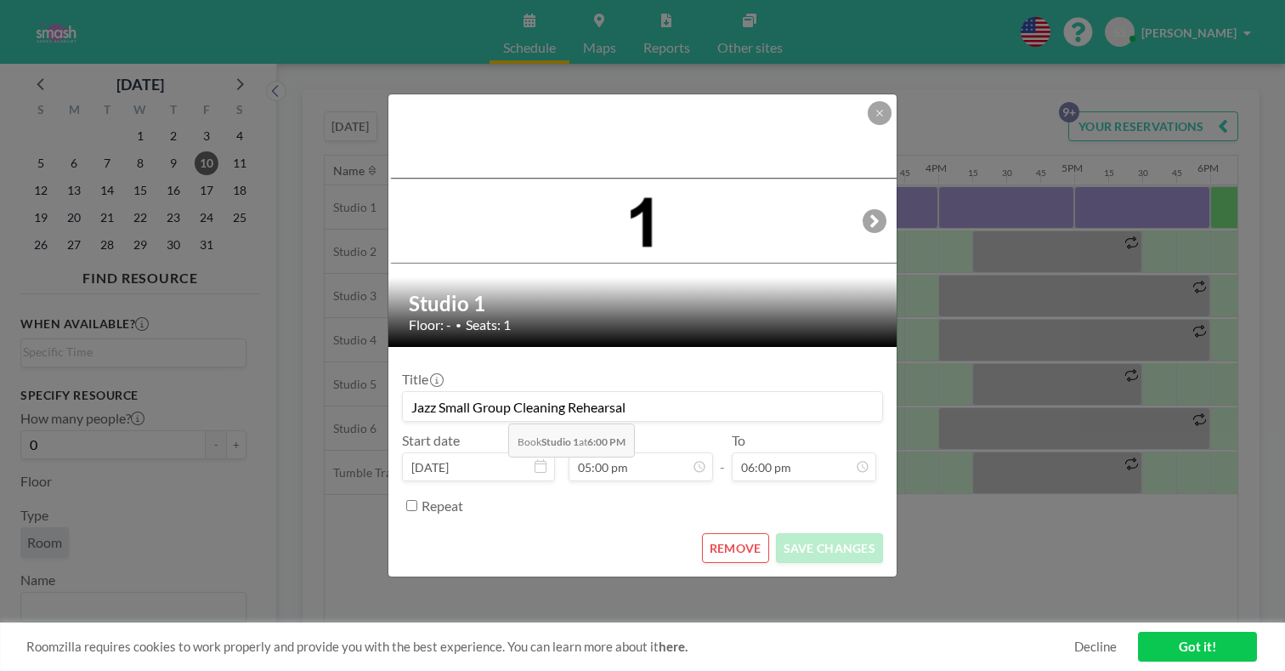
drag, startPoint x: 640, startPoint y: 388, endPoint x: 293, endPoint y: 377, distance: 347.0
click at [293, 377] on div "Studio 1 Floor: - • Seats: 1 Title Jazz Small Group Cleaning Rehearsal Start da…" at bounding box center [642, 335] width 1285 height 671
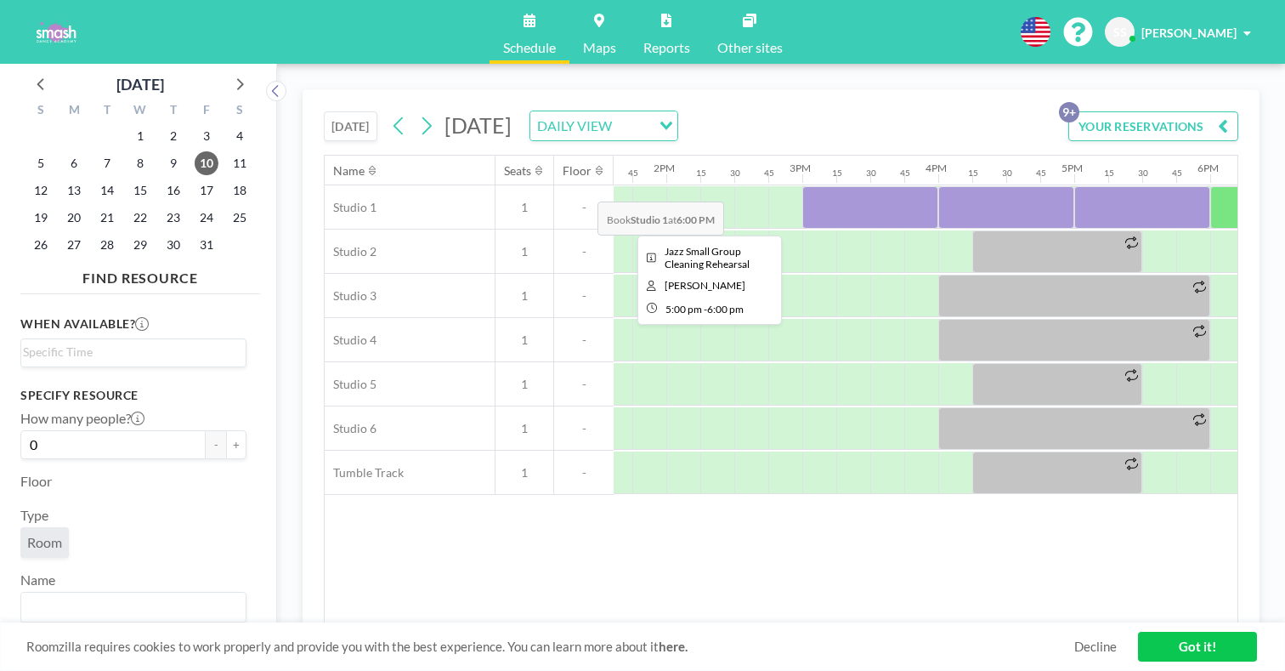
click at [1074, 186] on div at bounding box center [1142, 207] width 136 height 42
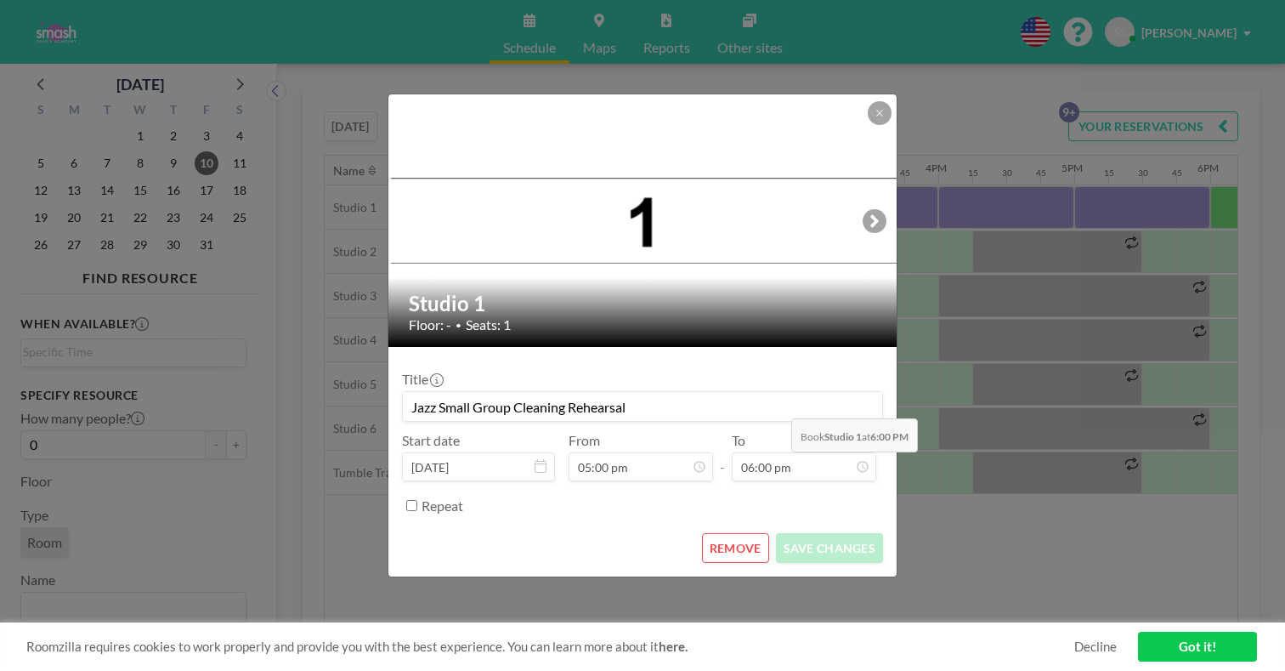
scroll to position [1897, 0]
click at [799, 394] on input "Jazz Small Group Cleaning Rehearsal" at bounding box center [642, 406] width 479 height 29
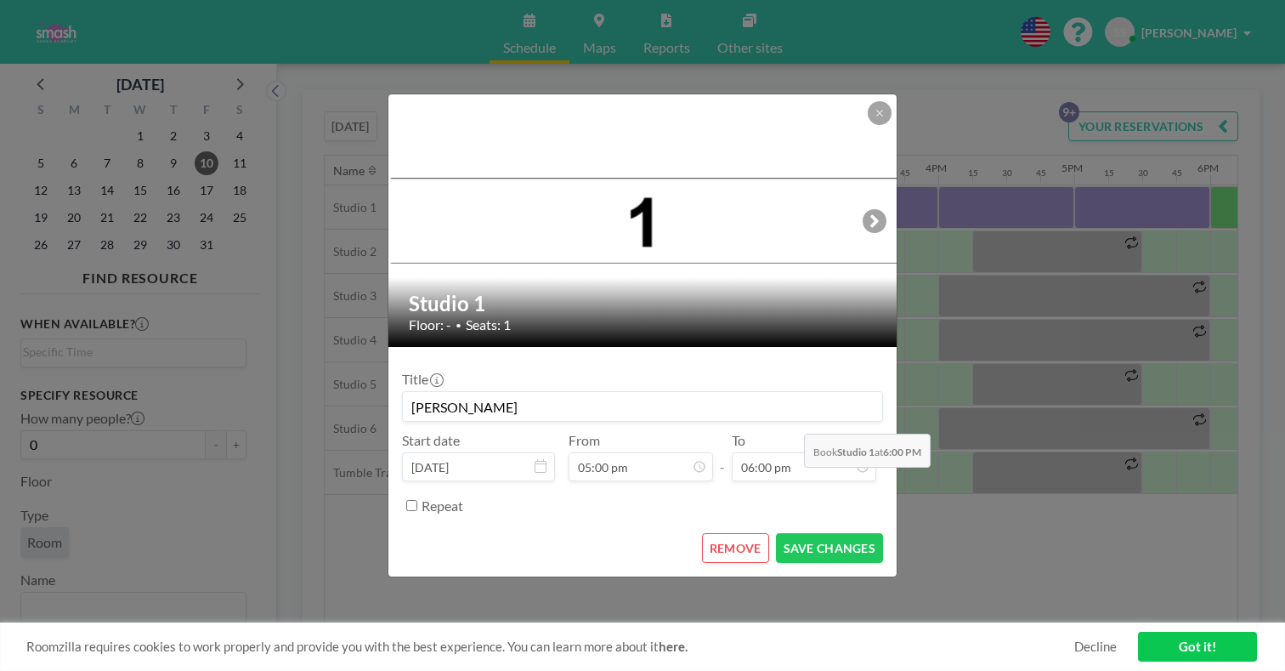
type input "J"
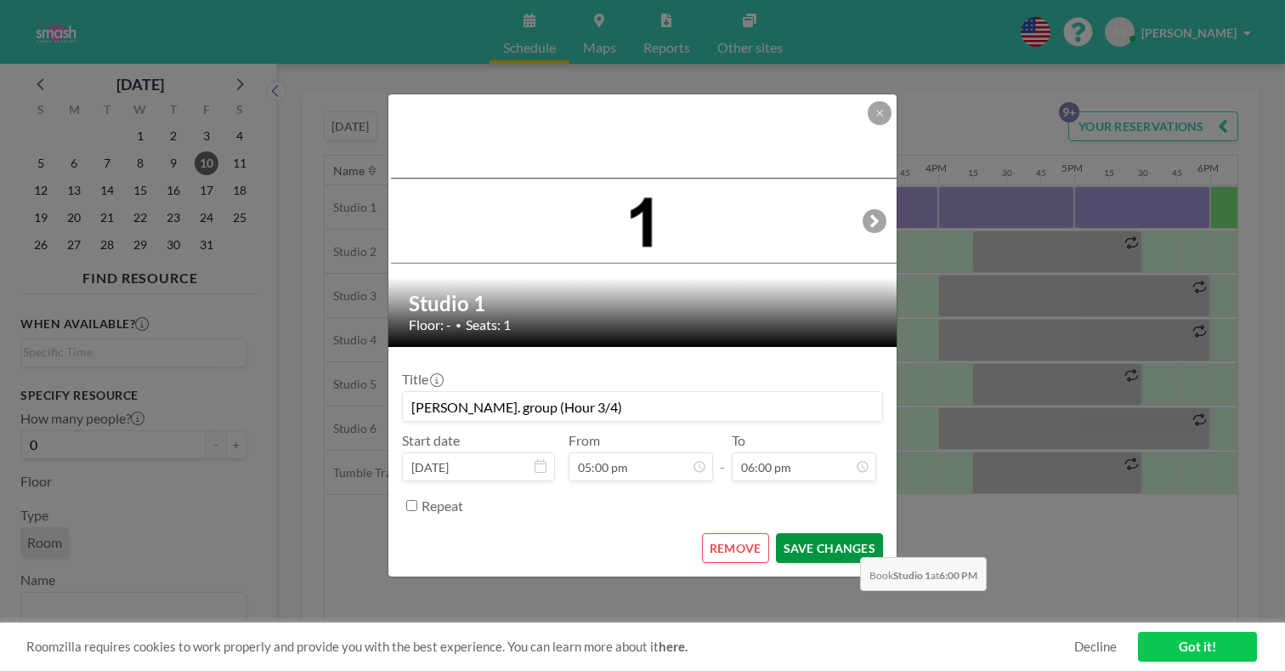
type input "[PERSON_NAME]. group (Hour 3/4)"
click at [818, 533] on button "SAVE CHANGES" at bounding box center [829, 548] width 107 height 30
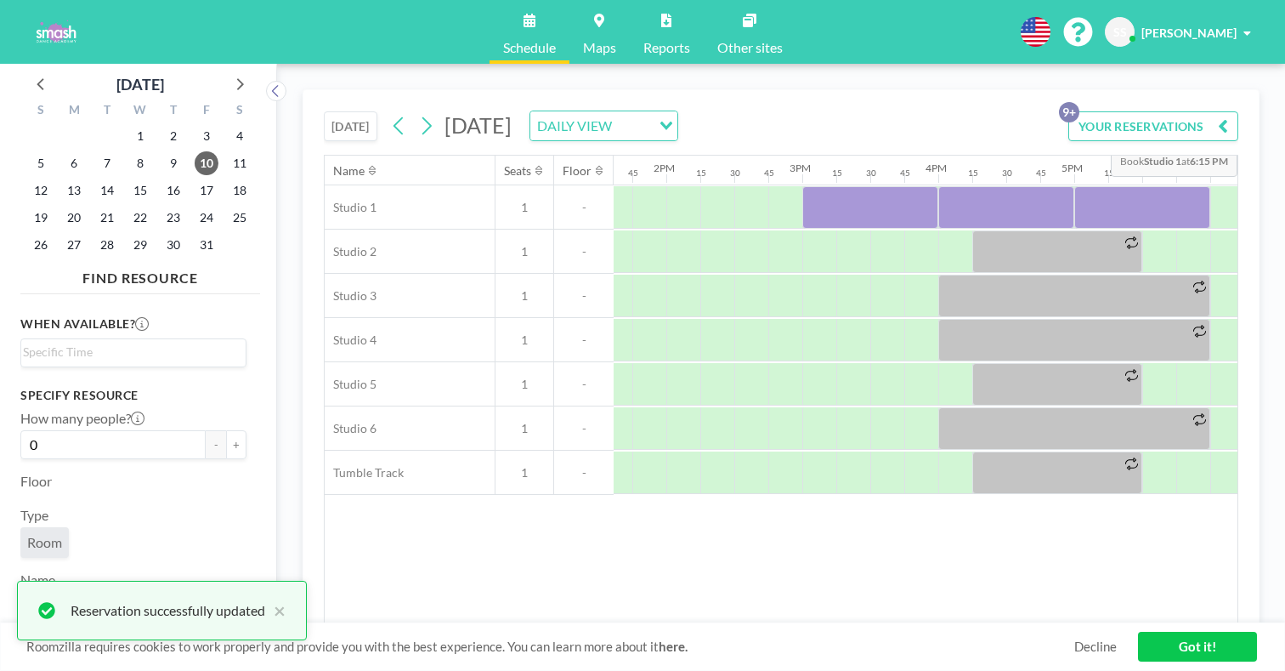
click at [1163, 111] on button "YOUR RESERVATIONS 9+" at bounding box center [1153, 126] width 170 height 30
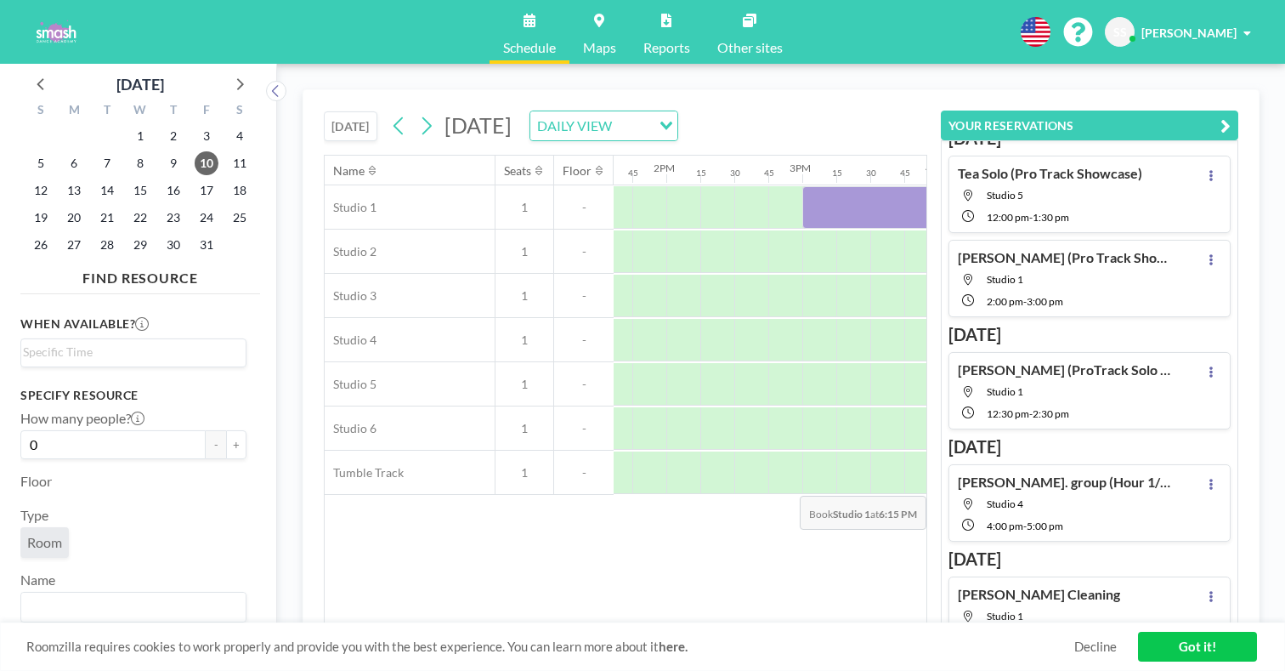
scroll to position [128, 0]
click at [1215, 583] on button at bounding box center [1211, 593] width 20 height 20
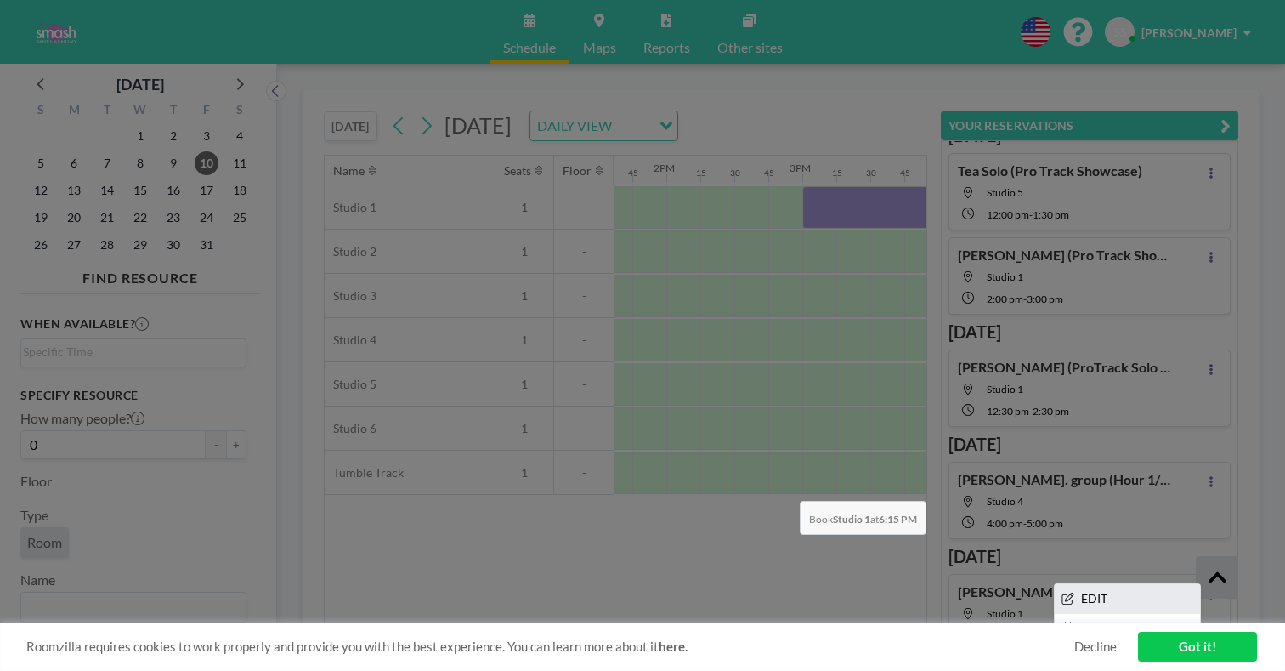
click at [1154, 584] on li "EDIT" at bounding box center [1127, 598] width 145 height 29
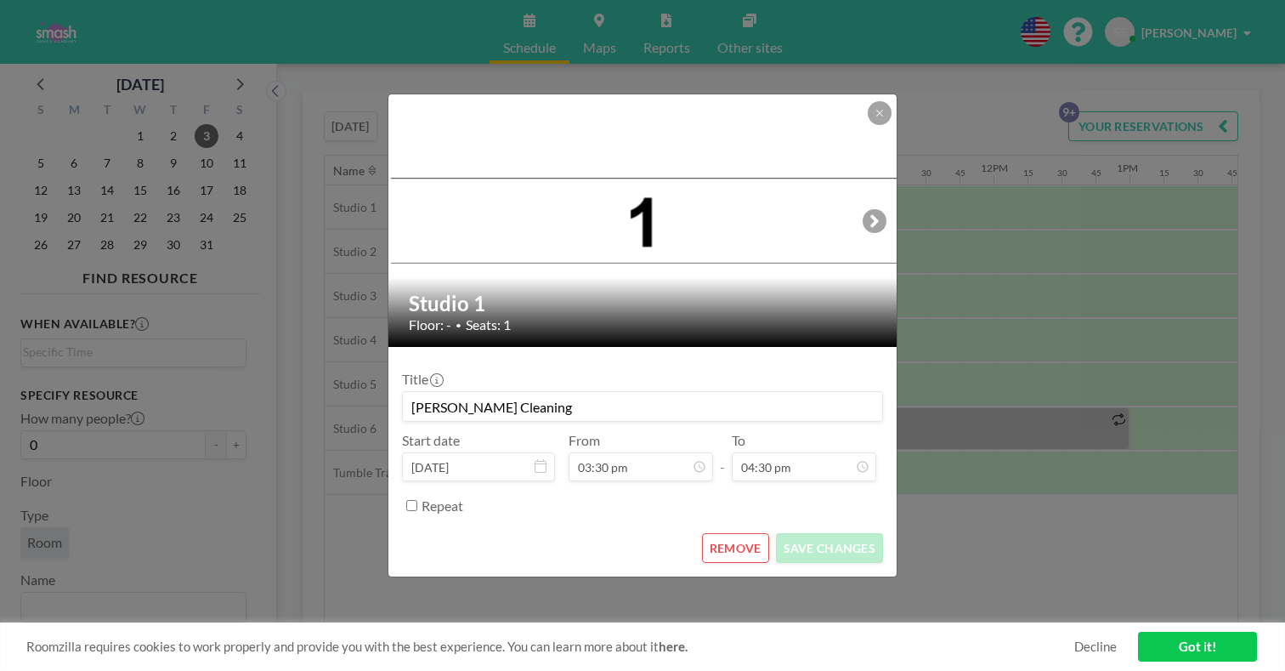
scroll to position [0, 1685]
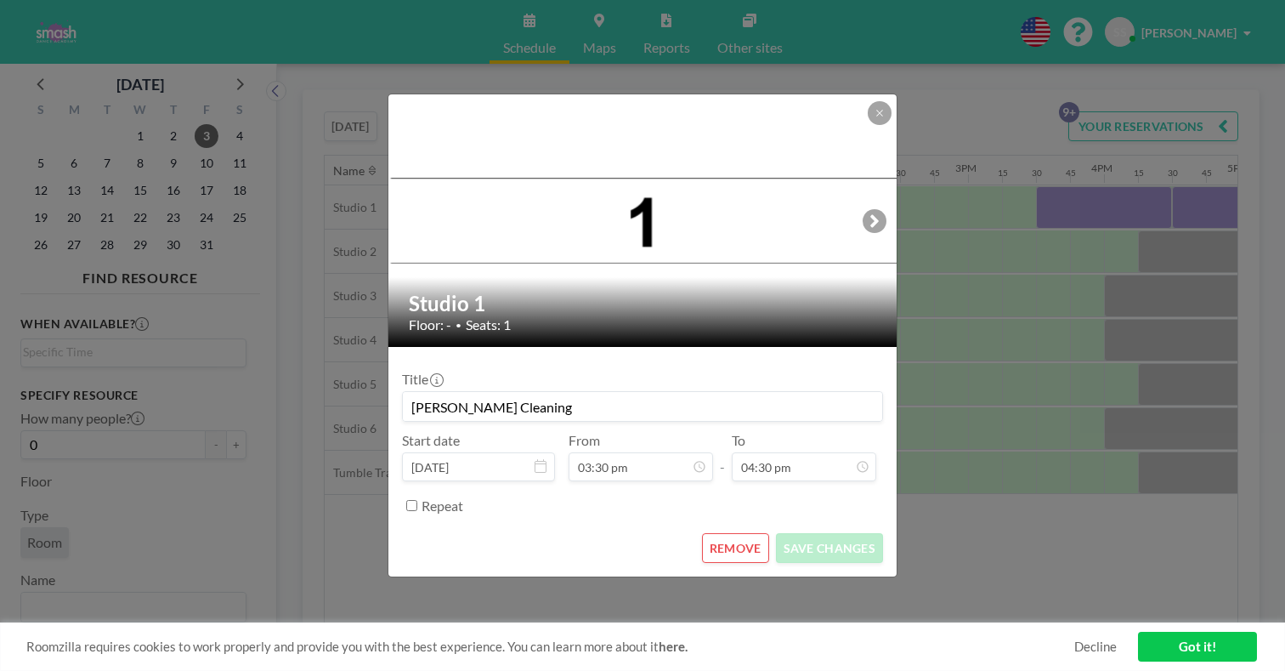
click at [623, 400] on input "[PERSON_NAME] Cleaning" at bounding box center [642, 406] width 479 height 29
drag, startPoint x: 556, startPoint y: 391, endPoint x: 515, endPoint y: 390, distance: 40.8
click at [515, 392] on input "[PERSON_NAME] Solo Cleaning (Hour 1/4)" at bounding box center [642, 406] width 479 height 29
click at [495, 394] on input "[PERSON_NAME] (Hour 1/4)" at bounding box center [642, 406] width 479 height 29
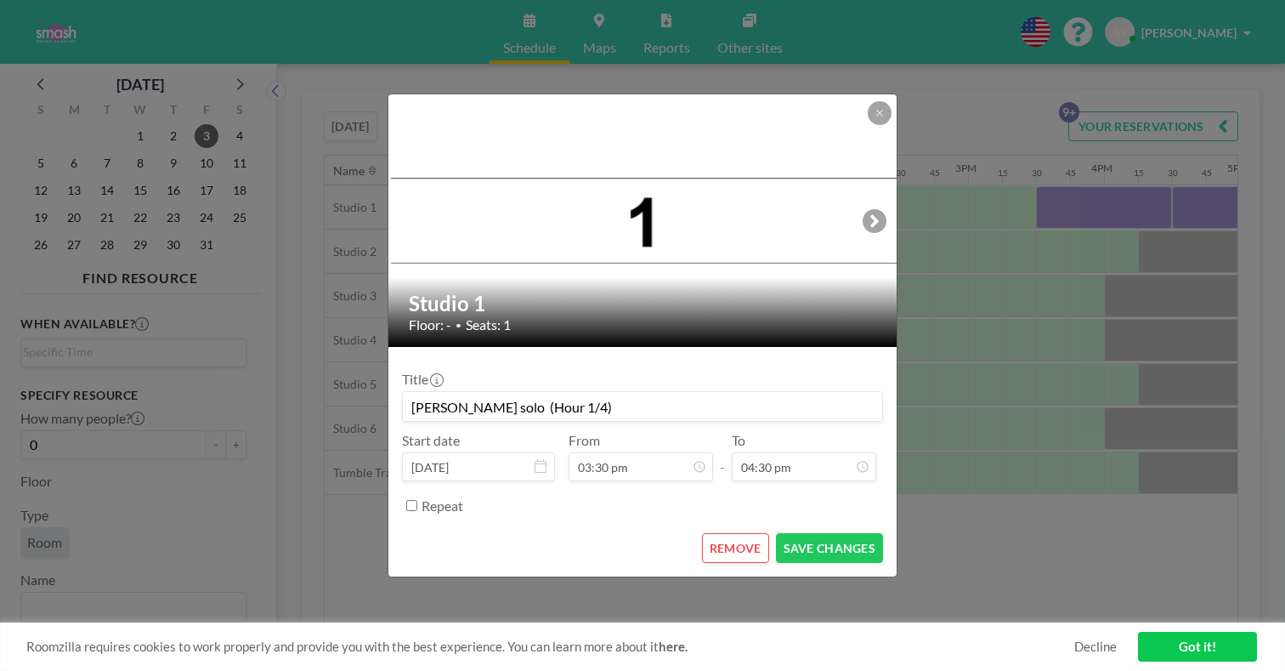
click at [514, 392] on input "[PERSON_NAME] solo (Hour 1/4)" at bounding box center [642, 406] width 479 height 29
type input "[PERSON_NAME] solo (Hour 1/4)"
click at [784, 533] on button "SAVE CHANGES" at bounding box center [829, 548] width 107 height 30
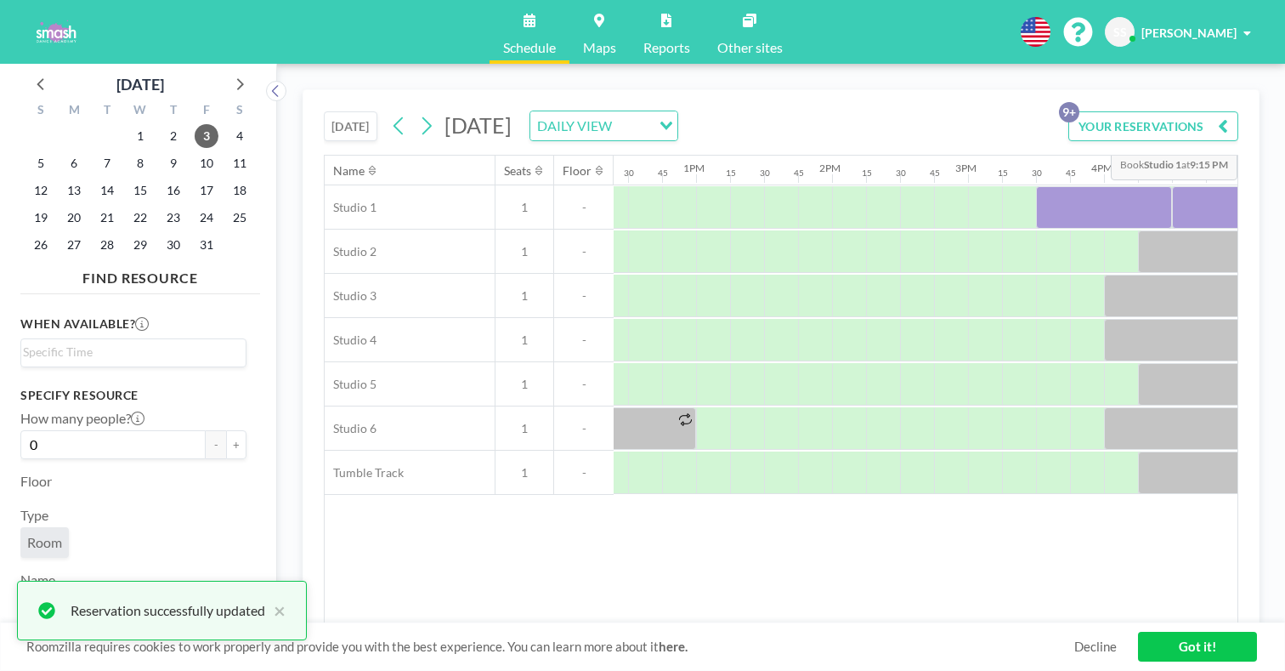
click at [1218, 111] on button "YOUR RESERVATIONS 9+" at bounding box center [1153, 126] width 170 height 30
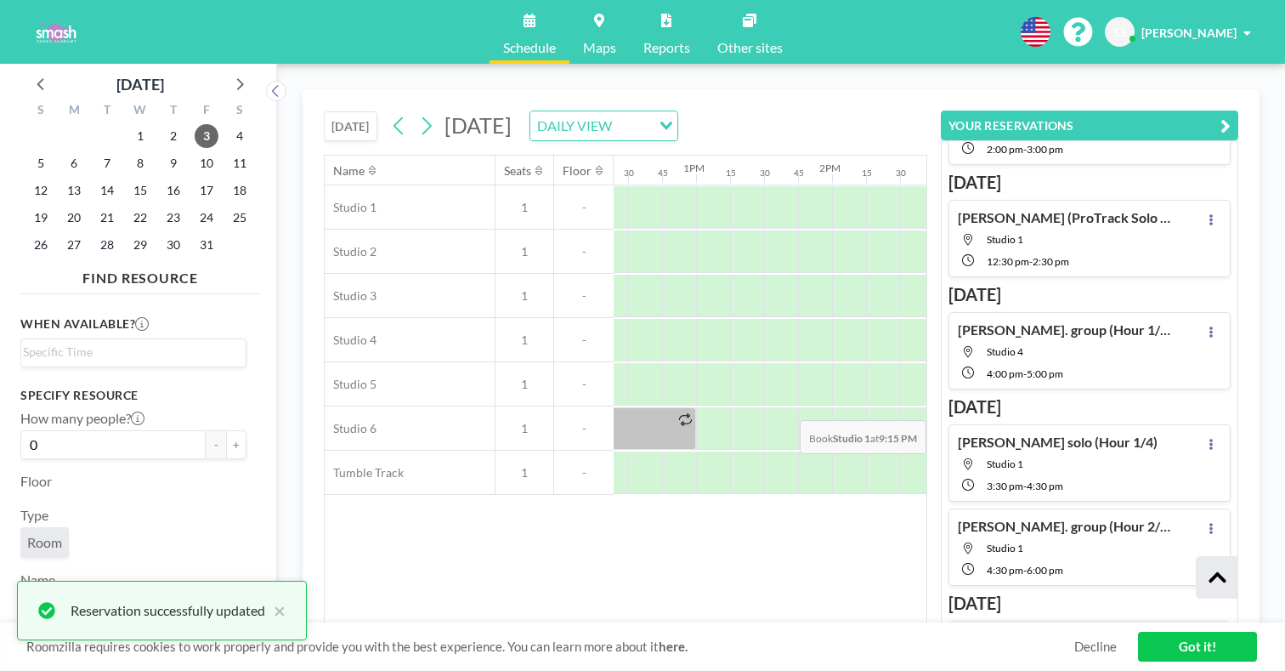
scroll to position [279, 0]
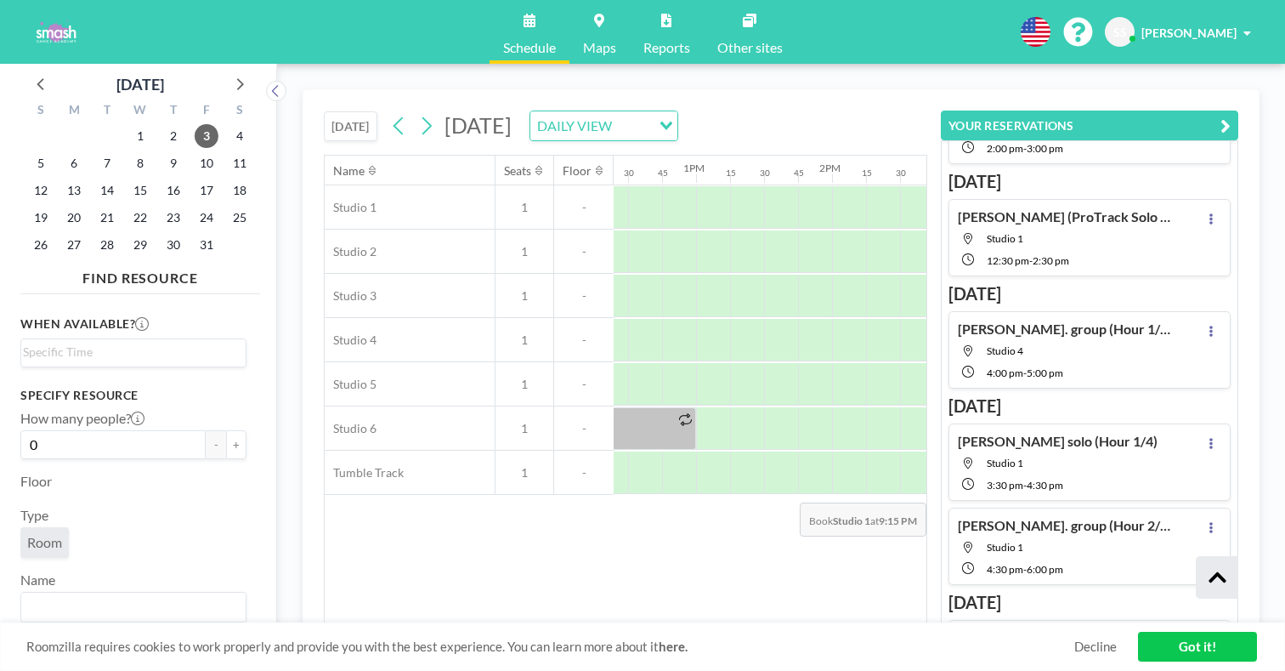
click at [1213, 634] on icon at bounding box center [1210, 639] width 3 height 11
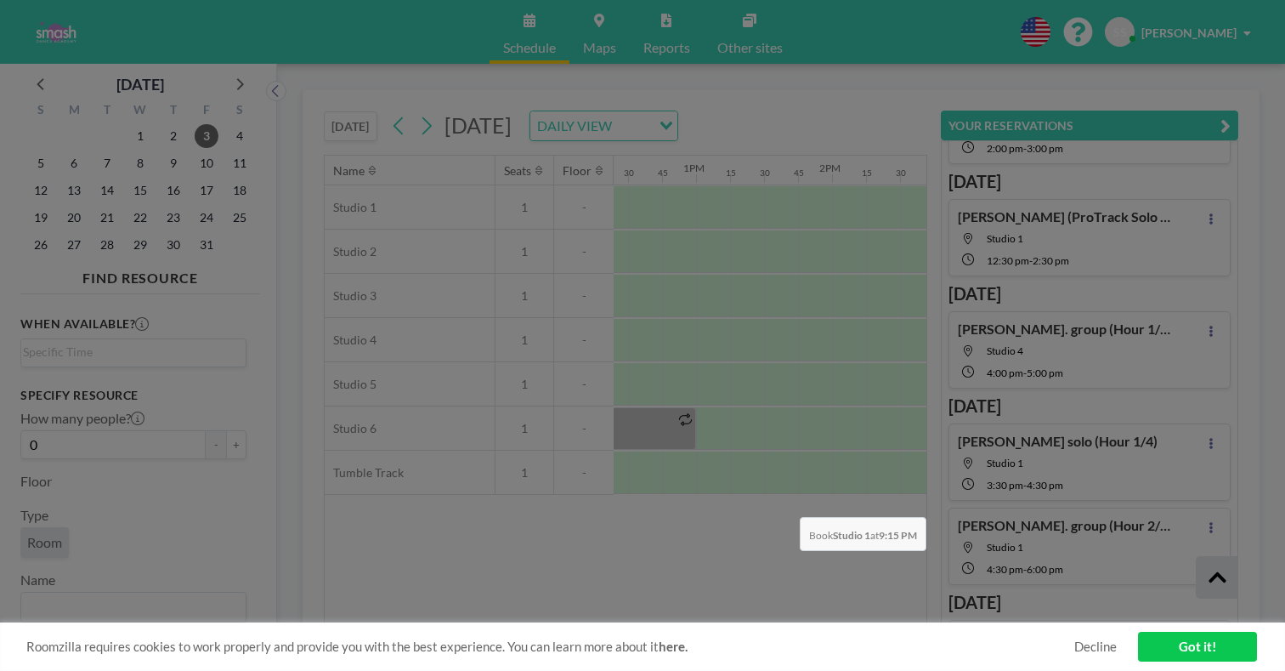
click at [1069, 478] on div at bounding box center [642, 335] width 1285 height 671
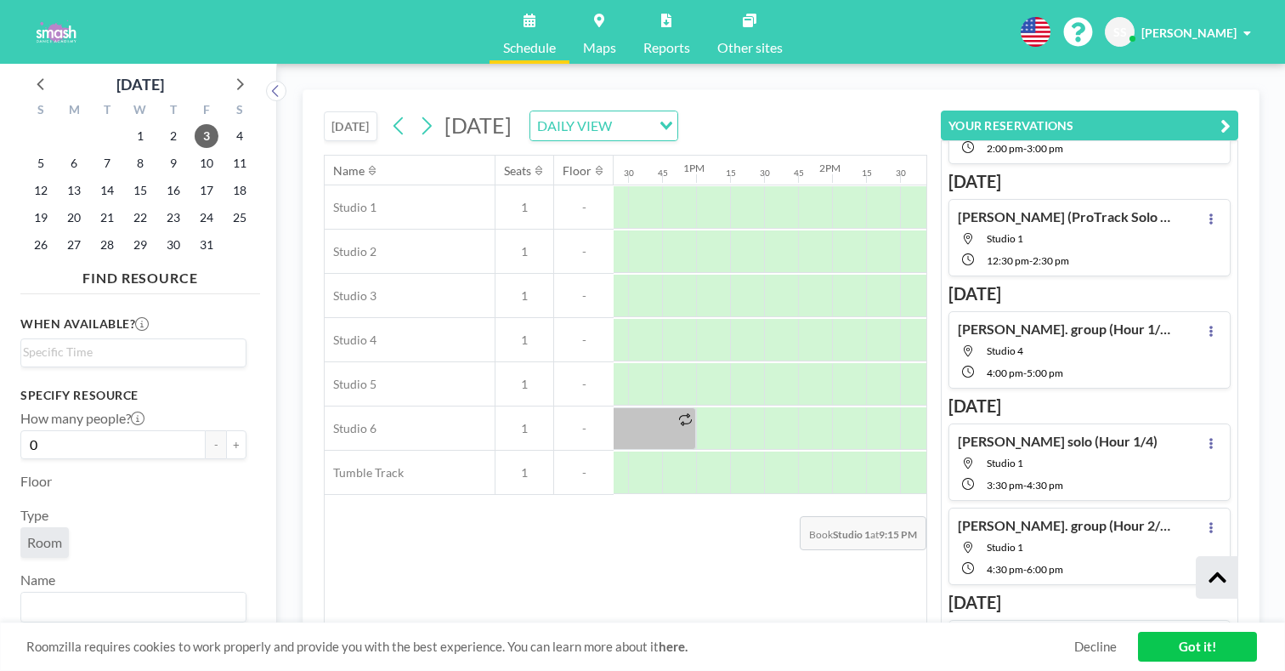
click at [1023, 653] on span "Studio 1" at bounding box center [1005, 659] width 37 height 13
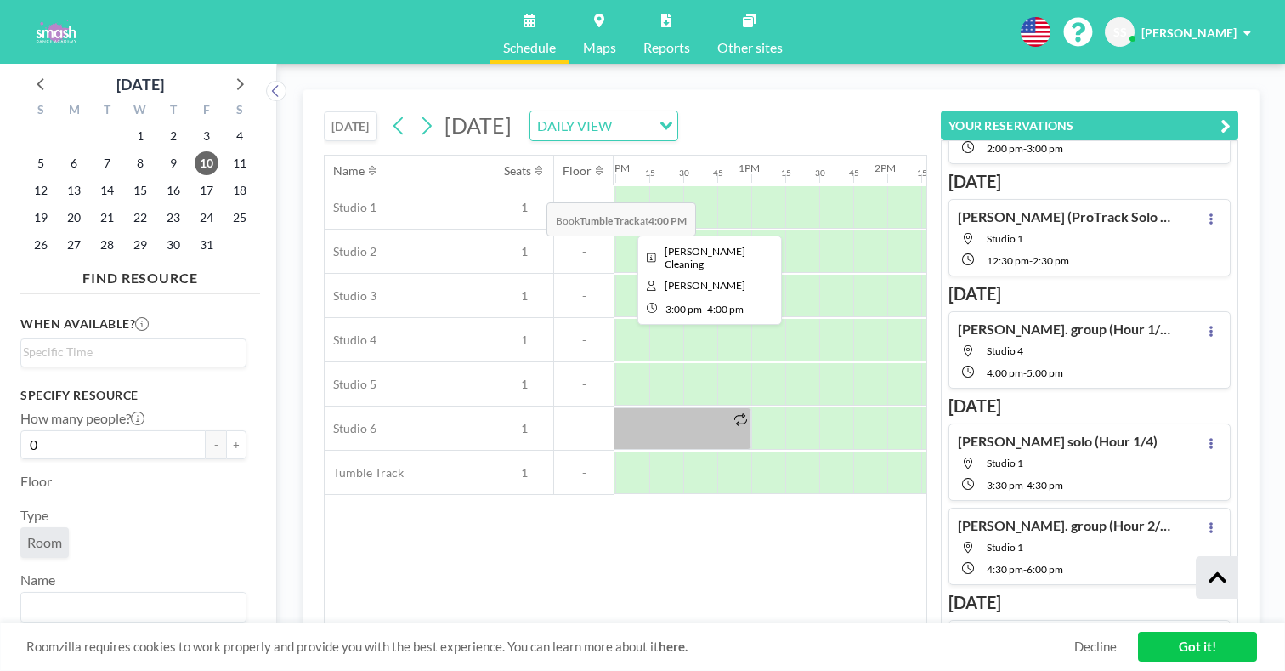
click at [1023, 186] on div at bounding box center [1091, 207] width 136 height 42
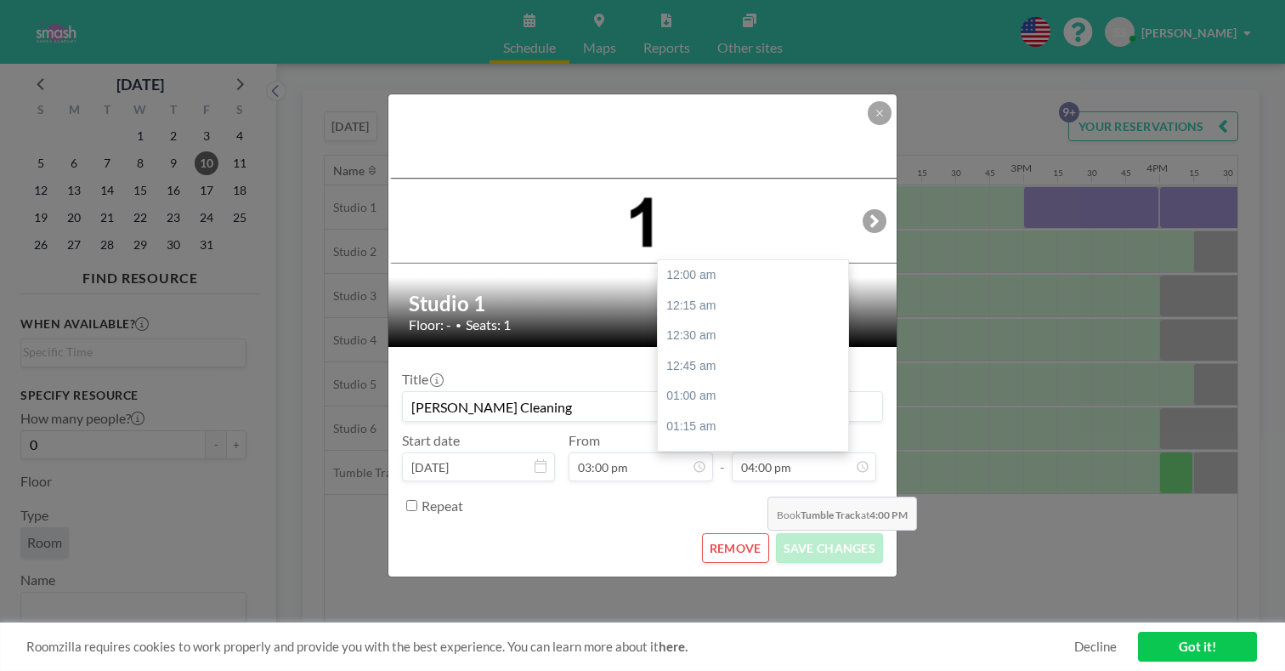
scroll to position [1686, 0]
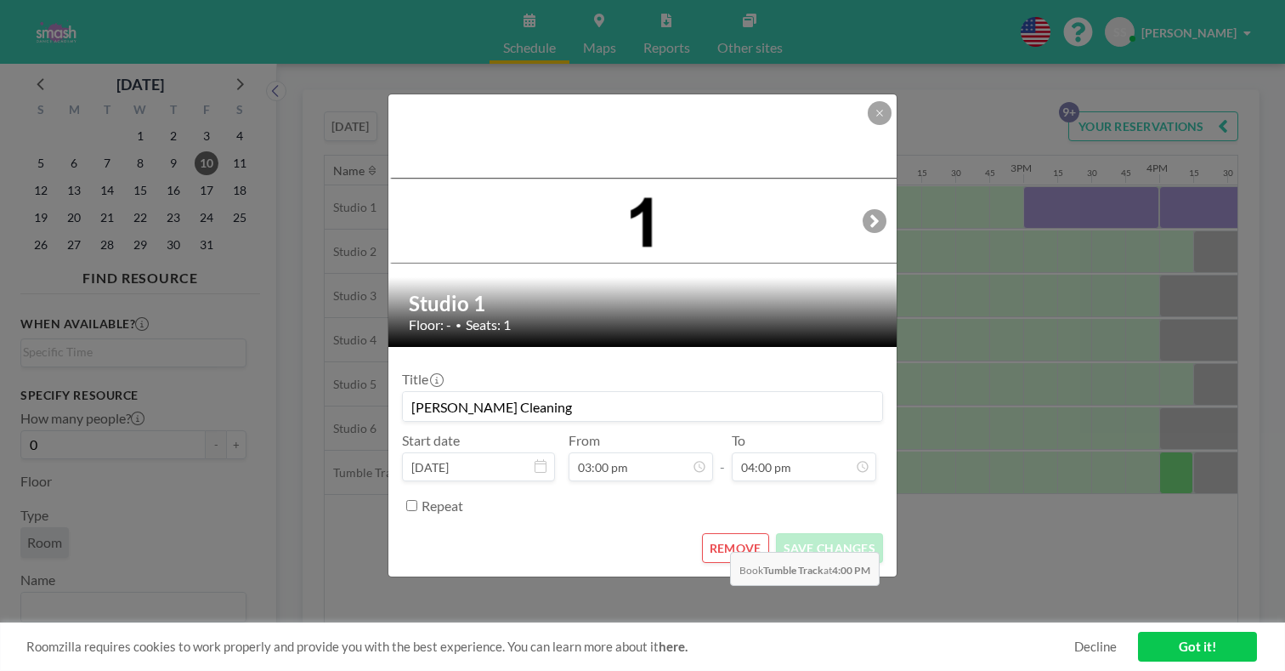
click at [725, 533] on button "REMOVE" at bounding box center [735, 548] width 67 height 30
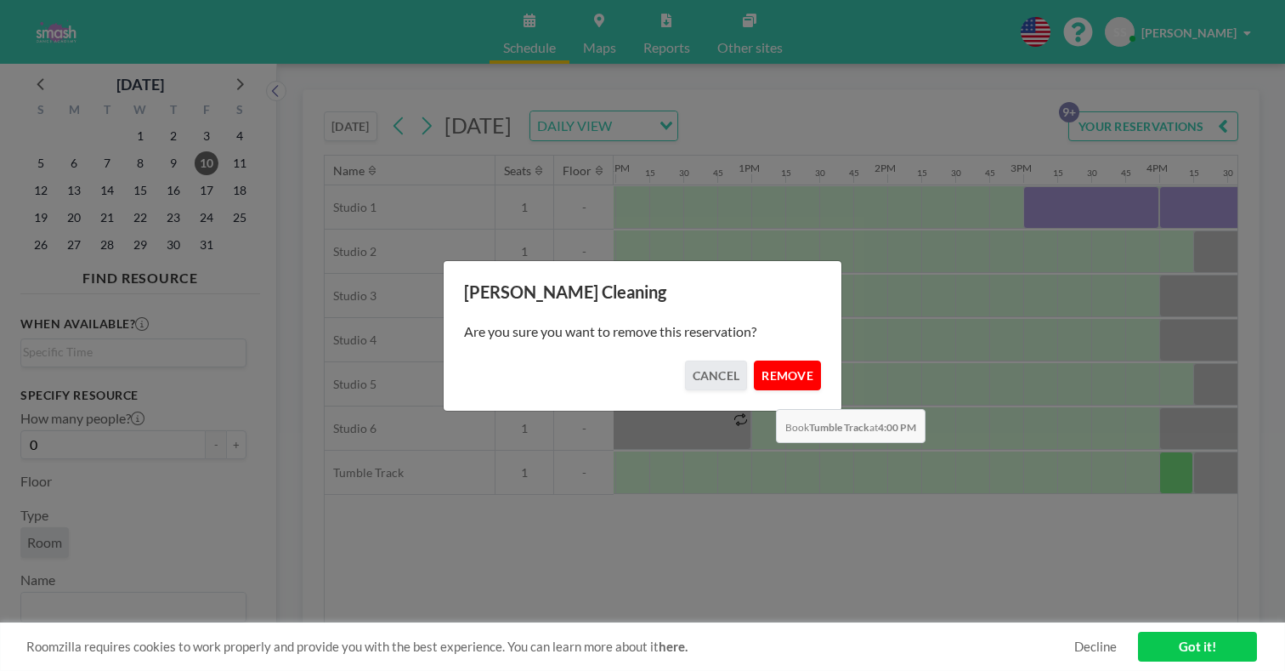
click at [771, 368] on button "REMOVE" at bounding box center [787, 375] width 67 height 30
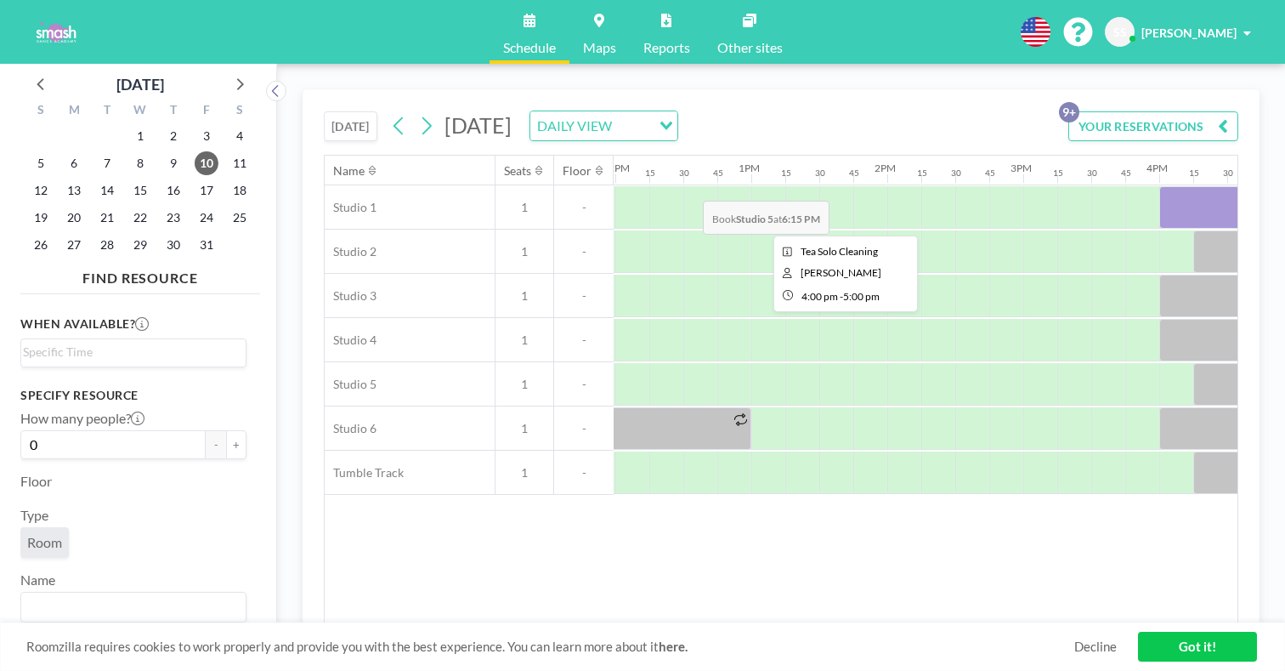
click at [1159, 186] on div at bounding box center [1227, 207] width 136 height 42
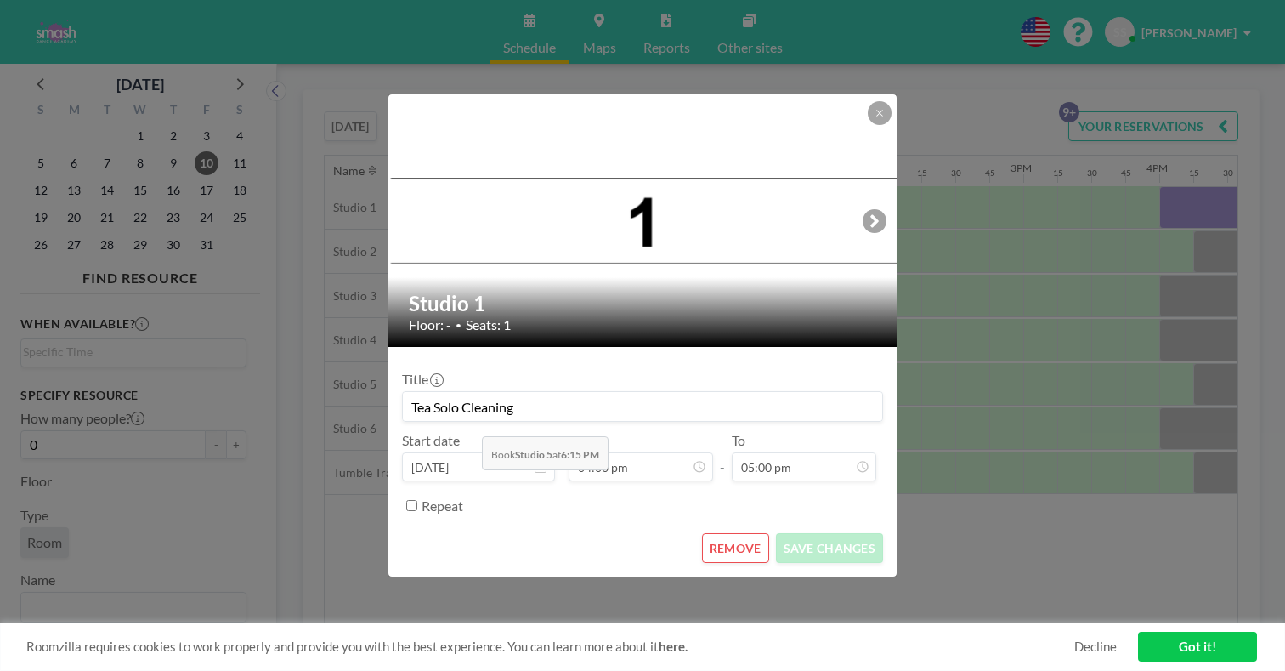
drag, startPoint x: 564, startPoint y: 390, endPoint x: 476, endPoint y: 396, distance: 88.6
click at [476, 396] on input "Tea Solo Cleaning" at bounding box center [642, 406] width 479 height 29
type input "Tea solo (Hour 2/4)"
click at [780, 533] on button "SAVE CHANGES" at bounding box center [829, 548] width 107 height 30
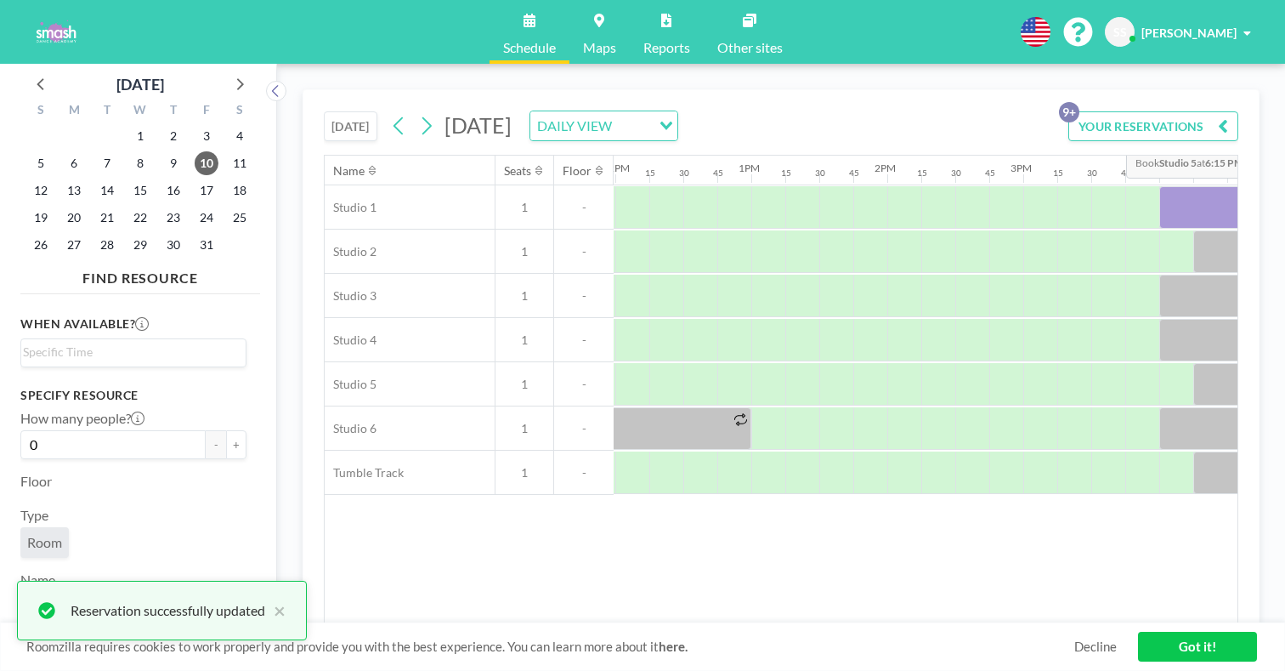
click at [1121, 111] on button "YOUR RESERVATIONS 9+" at bounding box center [1153, 126] width 170 height 30
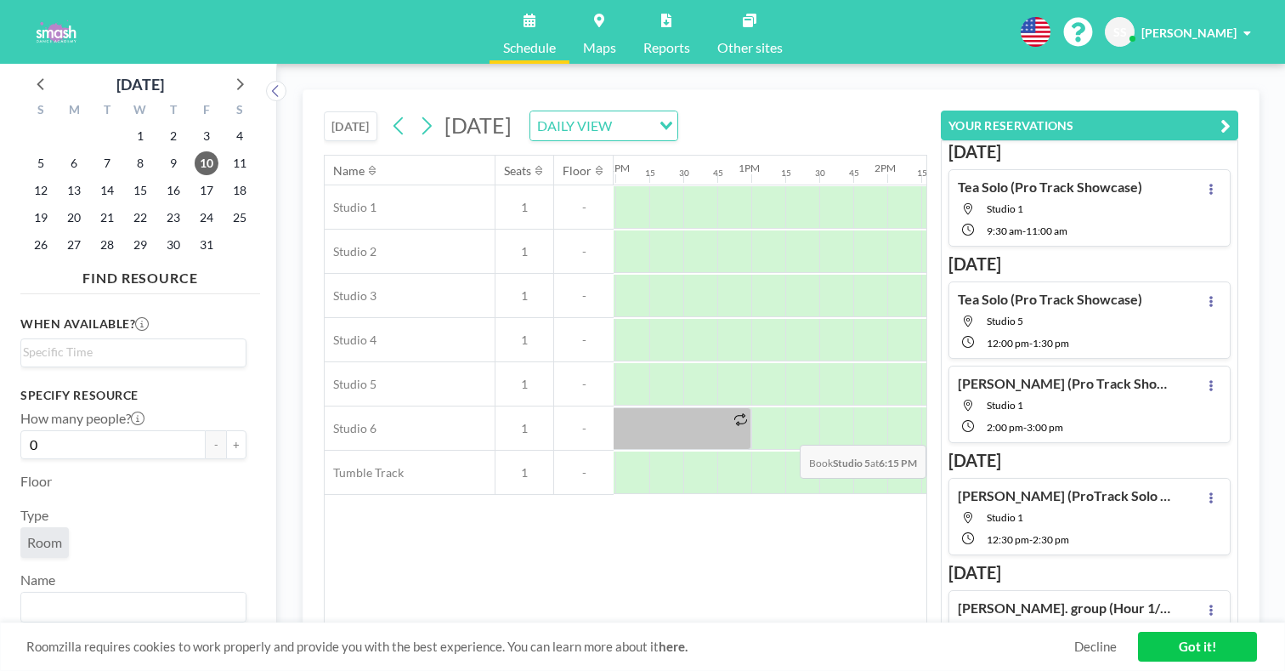
click at [1116, 487] on h4 "[PERSON_NAME] (ProTrack Solo Choreo)" at bounding box center [1064, 495] width 212 height 17
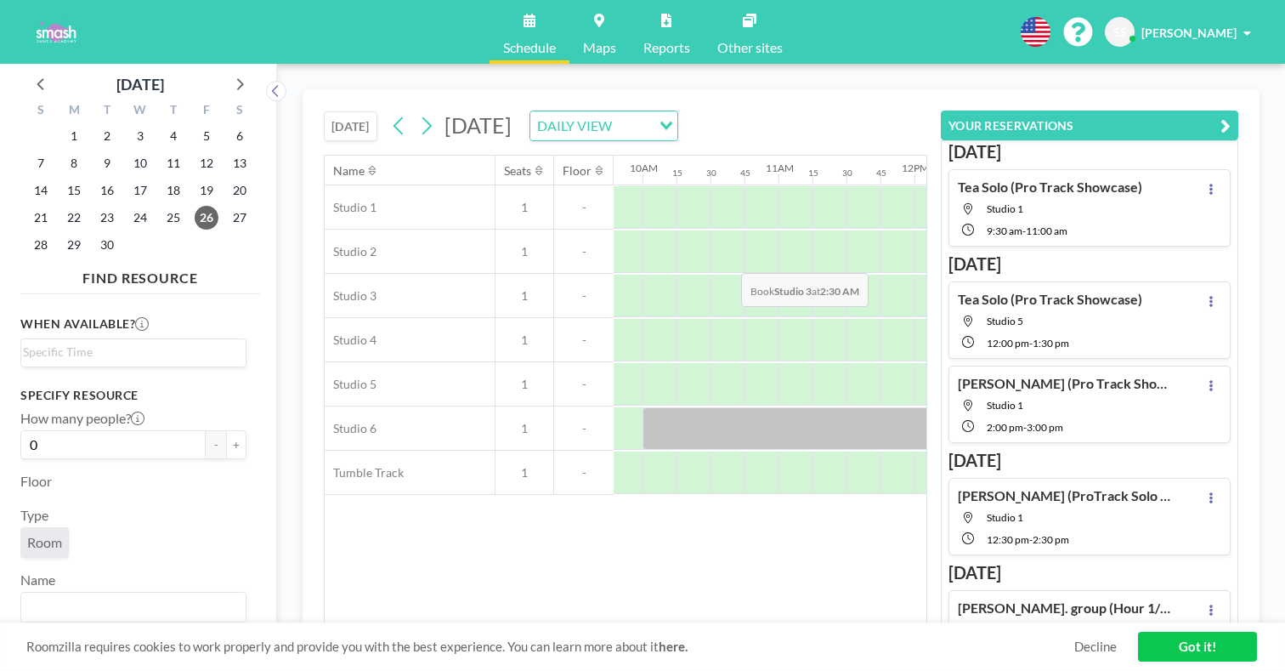
scroll to position [0, 1354]
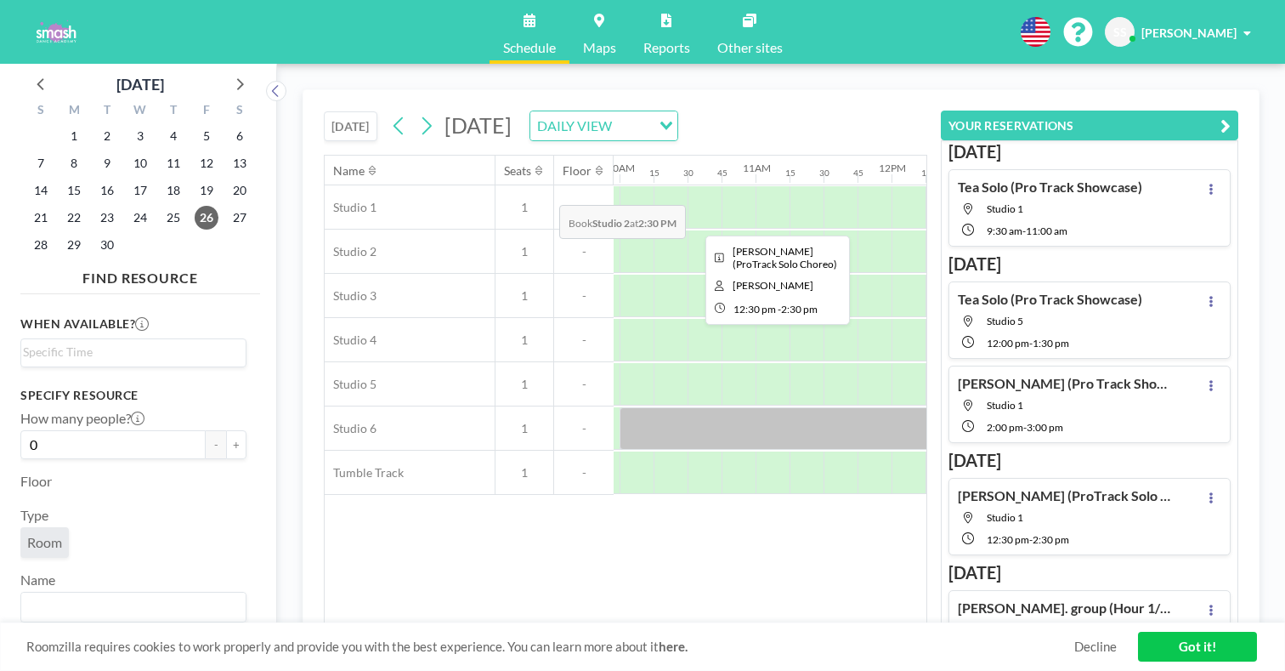
click at [960, 186] on div at bounding box center [1096, 207] width 272 height 42
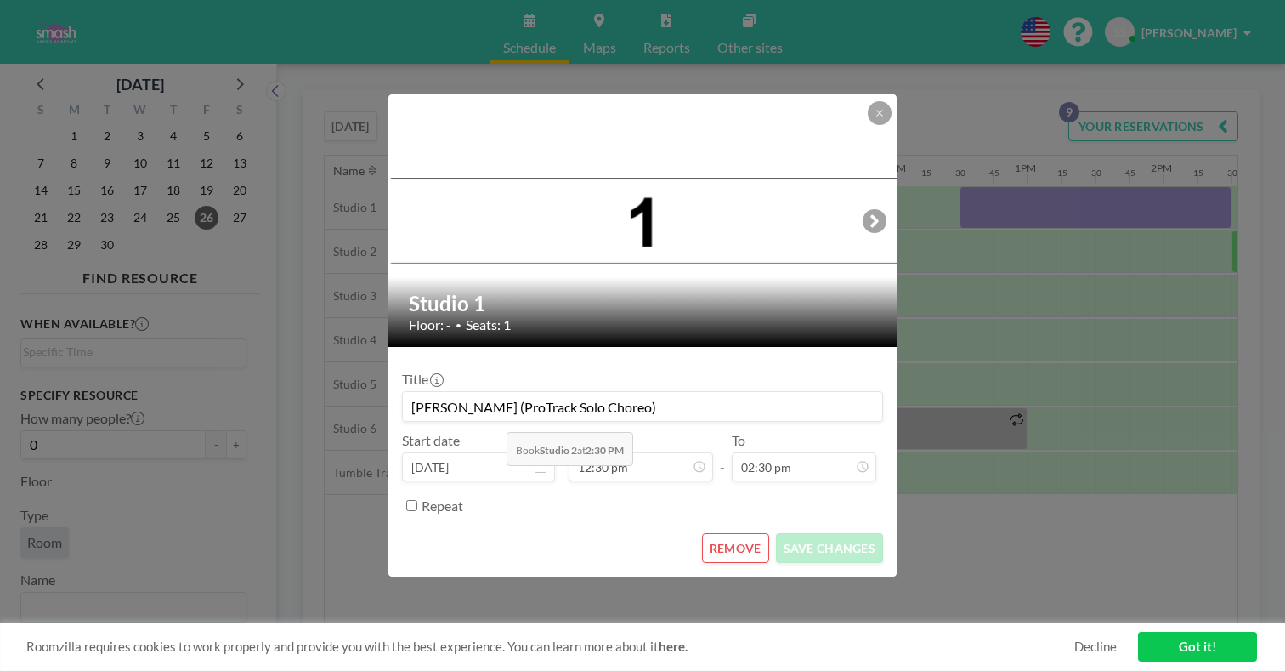
drag, startPoint x: 519, startPoint y: 392, endPoint x: 493, endPoint y: 391, distance: 26.4
click at [493, 392] on input "[PERSON_NAME] (ProTrack Solo Choreo)" at bounding box center [642, 406] width 479 height 29
type input "[PERSON_NAME] (ProTrack Solo Choreo)"
click at [776, 533] on button "SAVE CHANGES" at bounding box center [829, 548] width 107 height 30
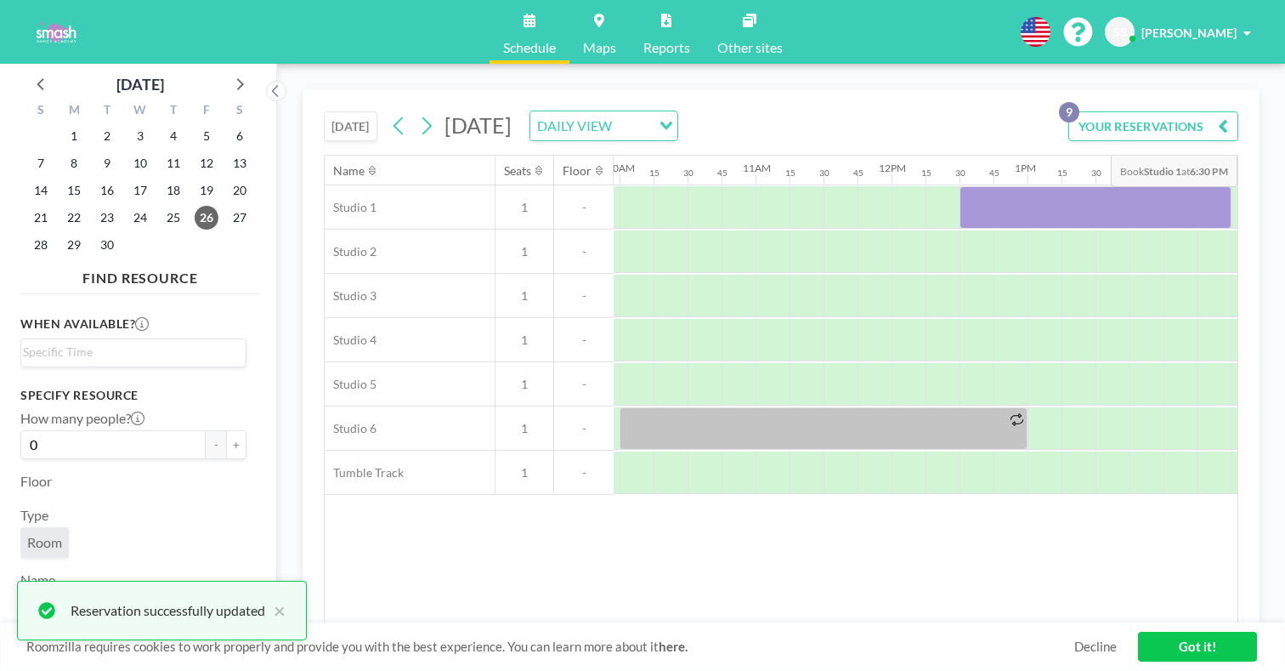
click at [1216, 113] on button "YOUR RESERVATIONS 9" at bounding box center [1153, 126] width 170 height 30
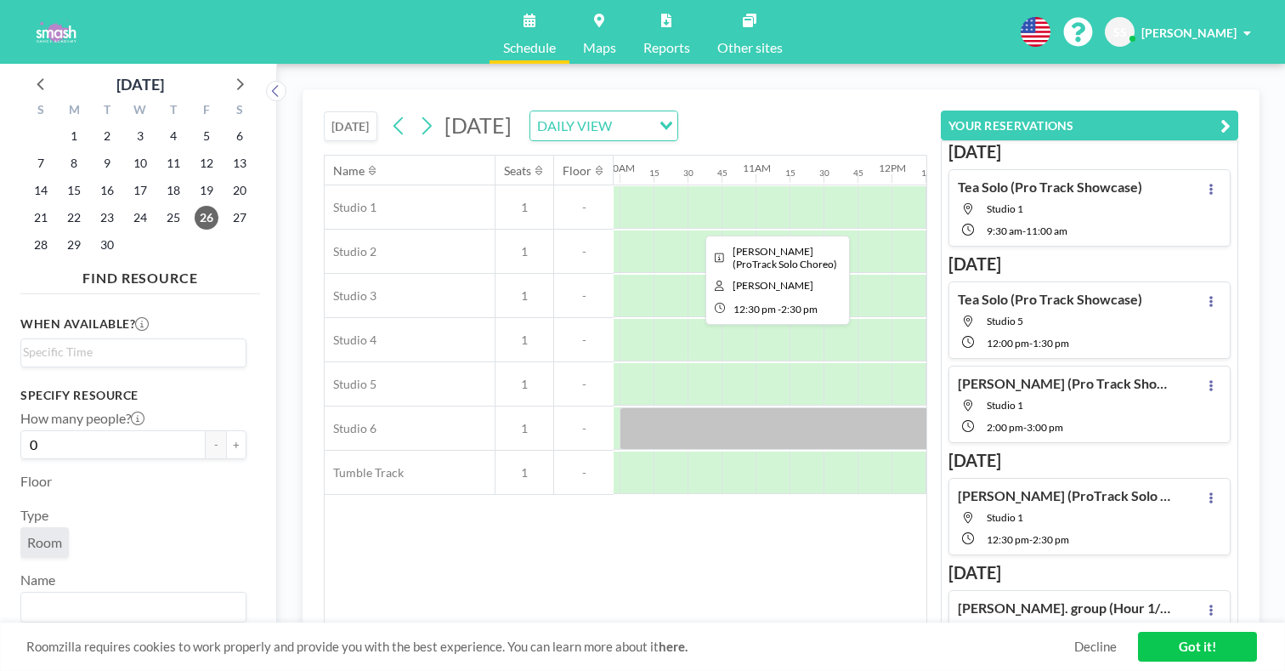
click at [960, 186] on div at bounding box center [1096, 207] width 272 height 42
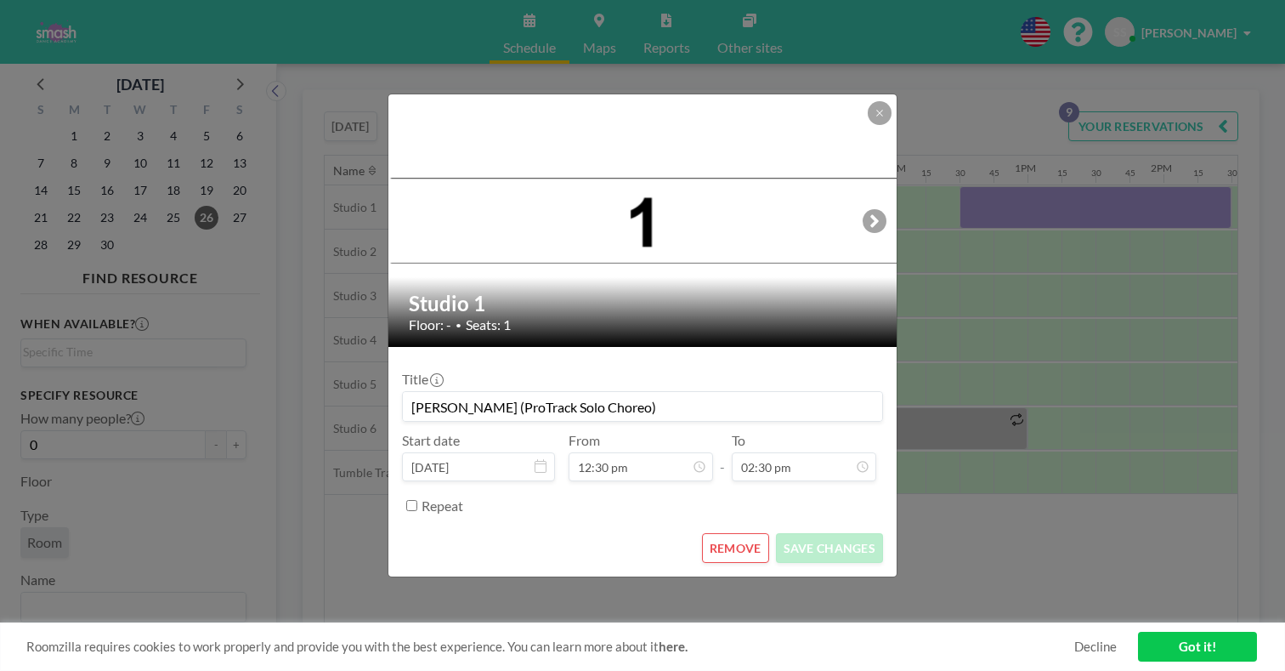
click at [535, 392] on input "[PERSON_NAME] (ProTrack Solo Choreo)" at bounding box center [642, 406] width 479 height 29
drag, startPoint x: 628, startPoint y: 397, endPoint x: 571, endPoint y: 394, distance: 57.0
click at [571, 394] on input "[PERSON_NAME] (Pro Track Solo Choreo)" at bounding box center [642, 406] width 479 height 29
type input "[PERSON_NAME] (Pro Track Showcase)"
click at [791, 533] on button "SAVE CHANGES" at bounding box center [829, 548] width 107 height 30
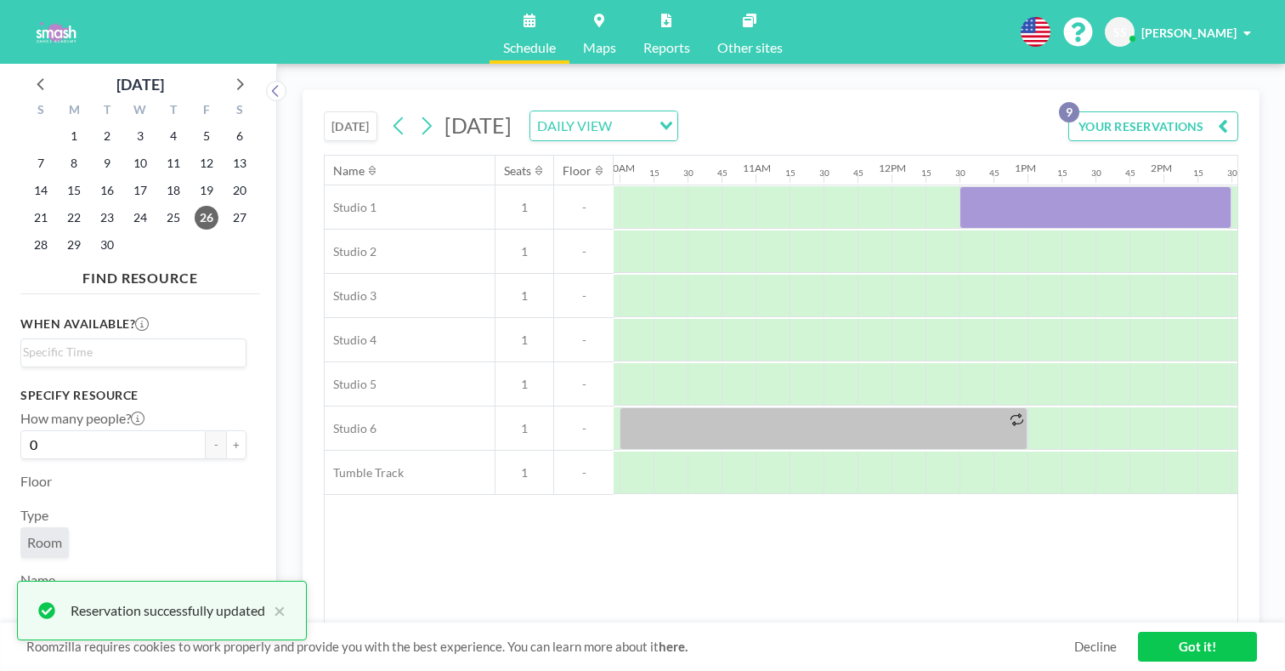
click at [1221, 111] on button "YOUR RESERVATIONS 9" at bounding box center [1153, 126] width 170 height 30
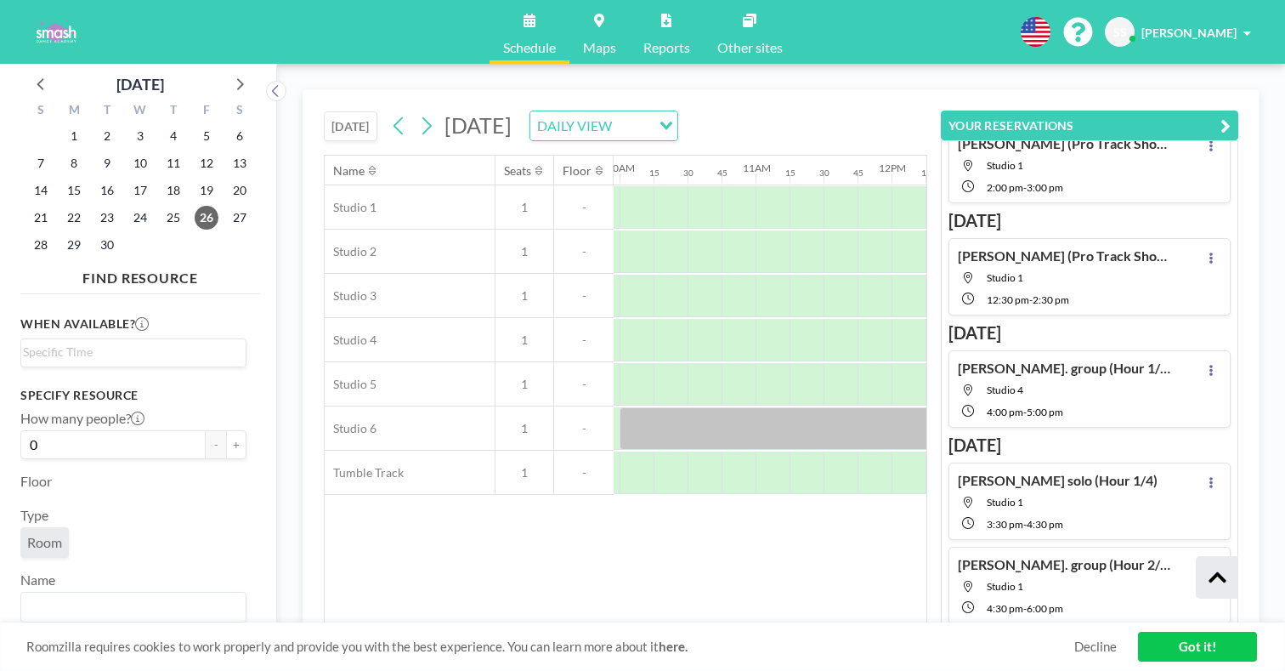
scroll to position [246, 0]
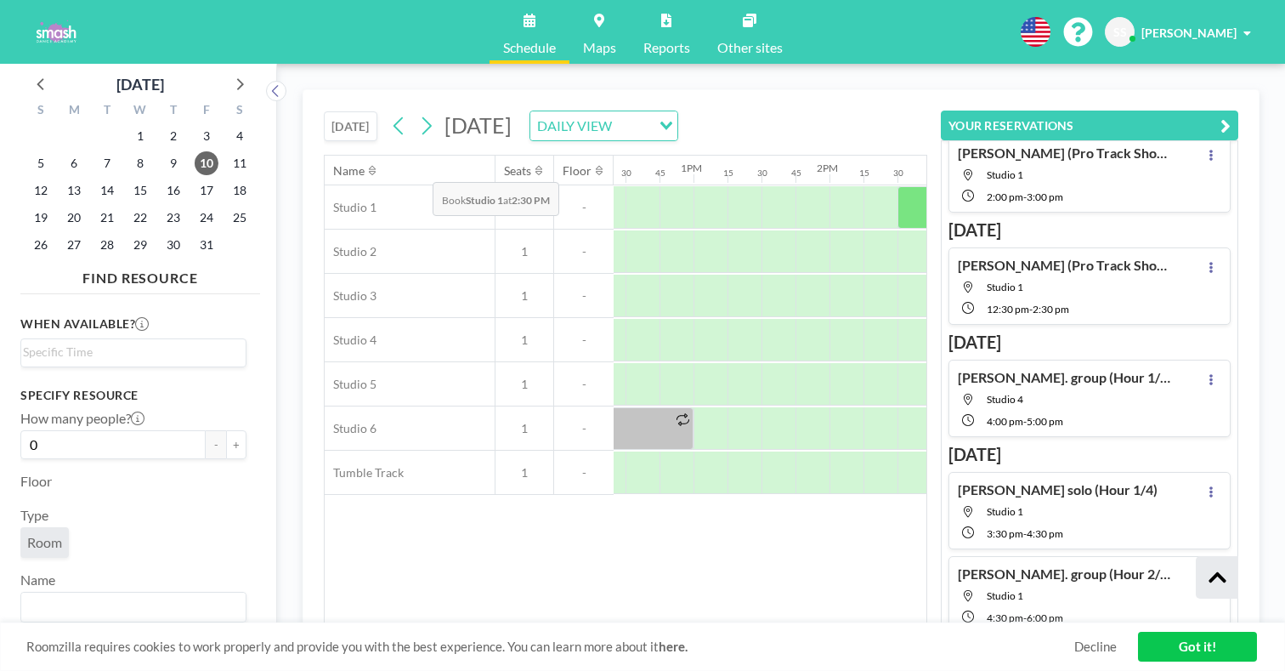
scroll to position [0, 1741]
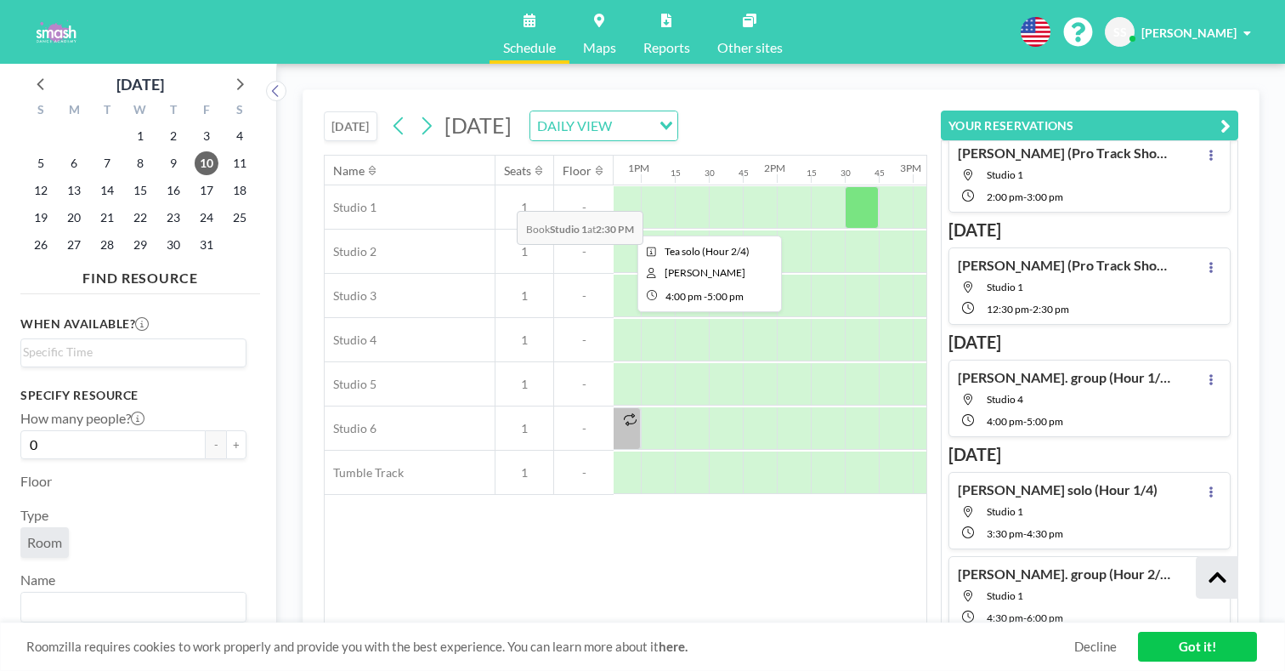
click at [1049, 186] on div at bounding box center [1117, 207] width 136 height 42
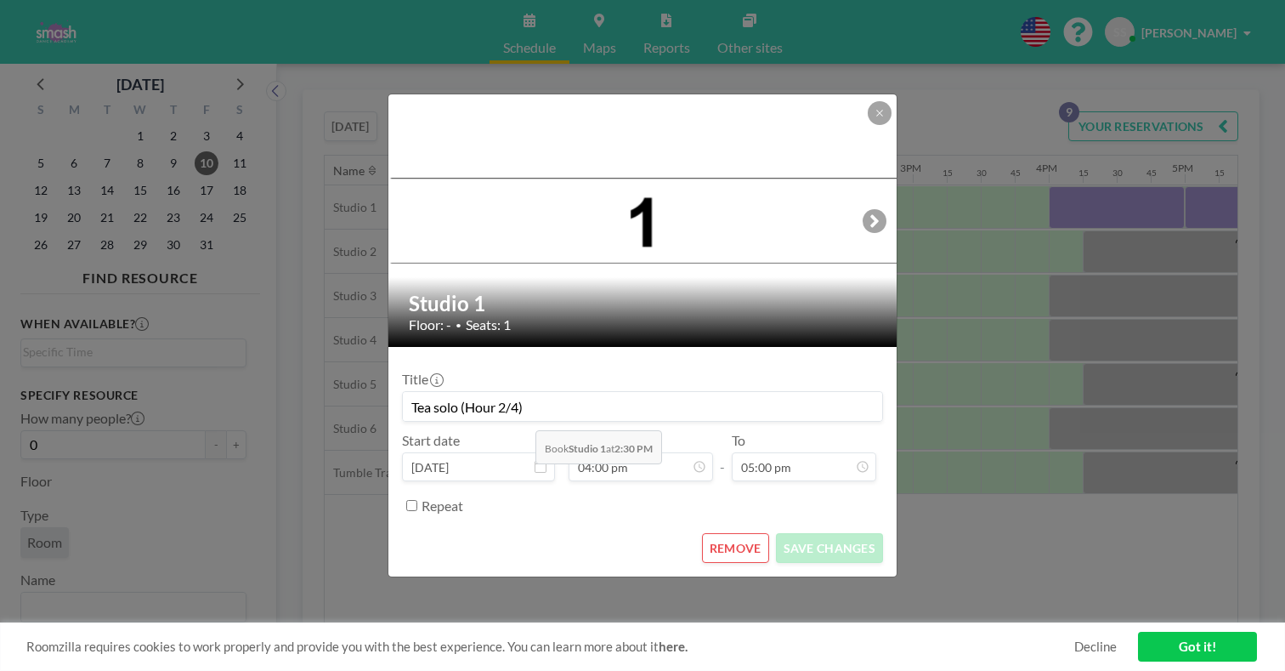
click at [530, 392] on input "Tea solo (Hour 2/4)" at bounding box center [642, 406] width 479 height 29
type input "Tea solo (Hour 1/4)"
click at [790, 533] on button "SAVE CHANGES" at bounding box center [829, 548] width 107 height 30
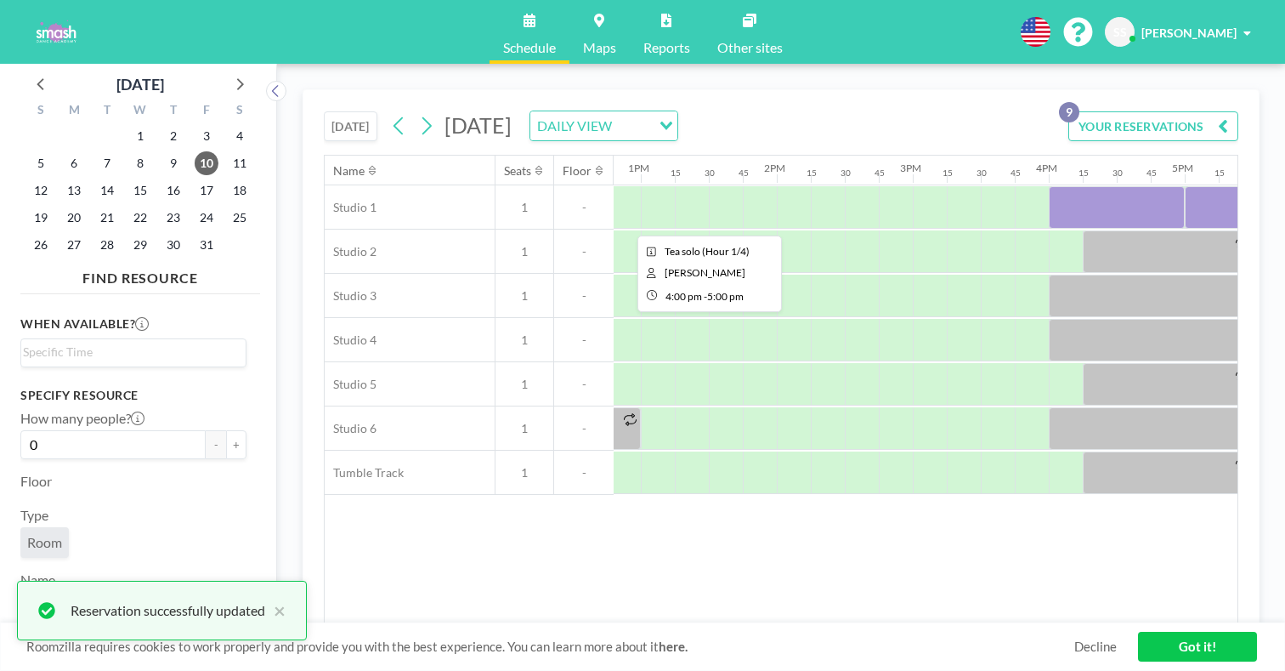
click at [1049, 186] on div at bounding box center [1117, 207] width 136 height 42
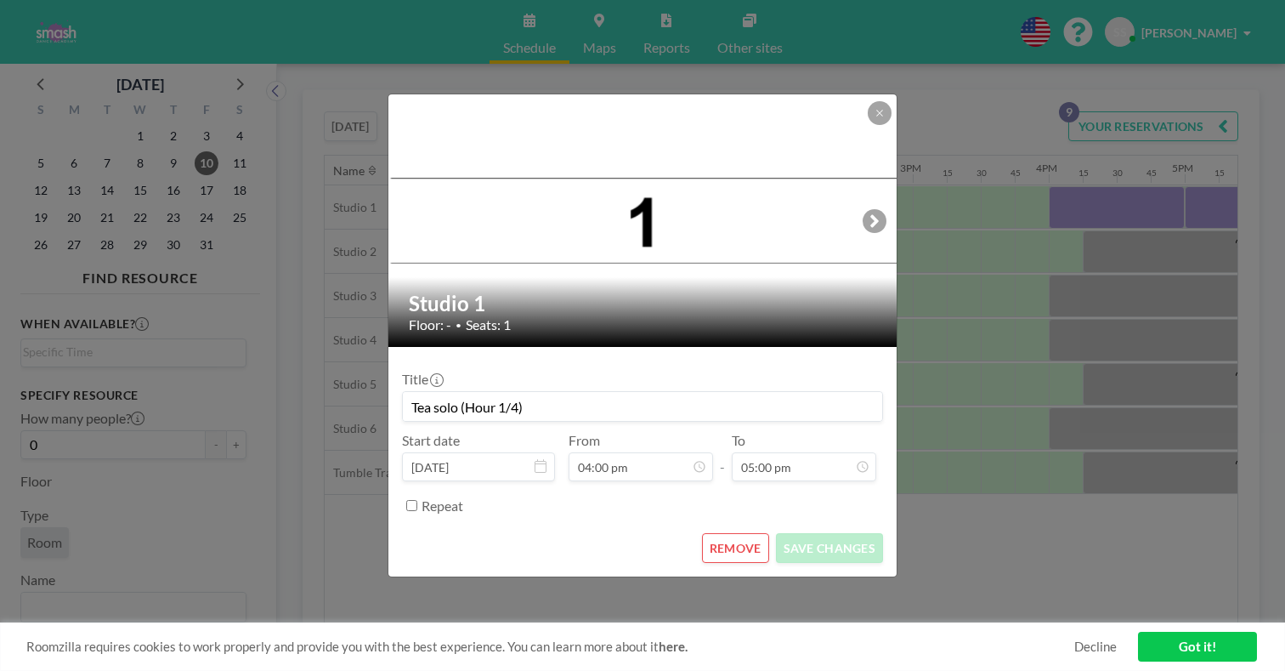
click at [531, 395] on input "Tea solo (Hour 1/4)" at bounding box center [642, 406] width 479 height 29
type input "Tea solo (Hour 2/4)"
click at [801, 533] on button "SAVE CHANGES" at bounding box center [829, 548] width 107 height 30
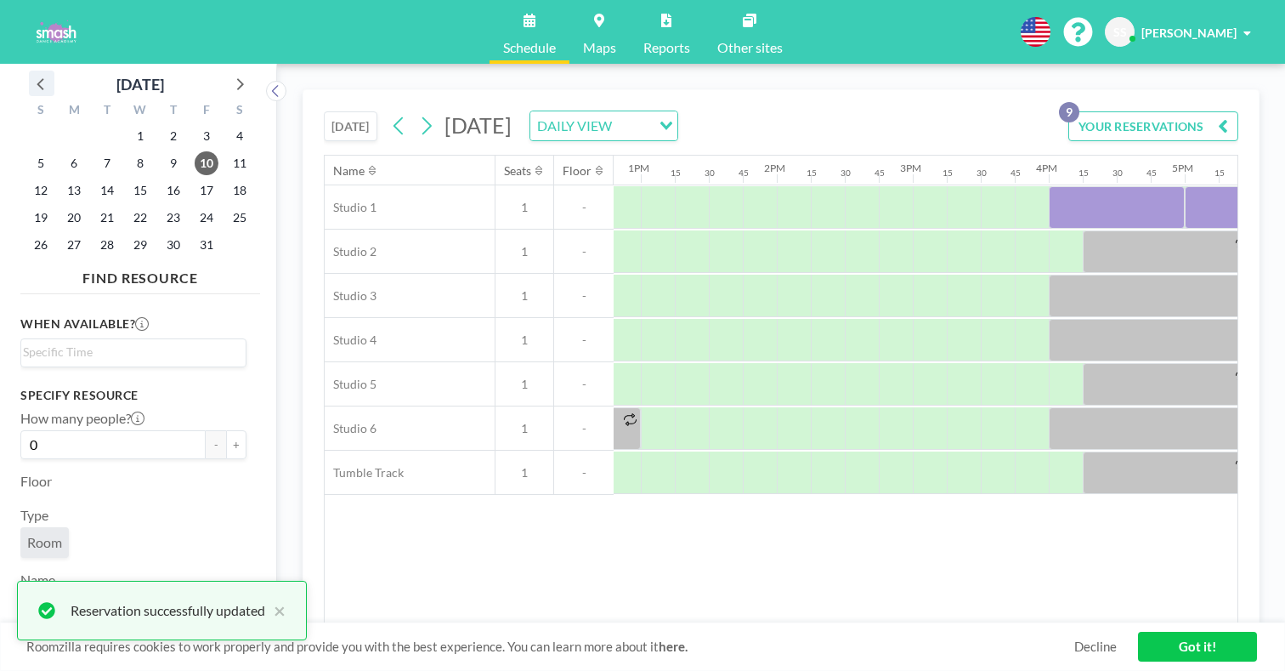
click at [34, 72] on icon at bounding box center [42, 83] width 22 height 22
click at [95, 206] on span "23" at bounding box center [107, 218] width 24 height 24
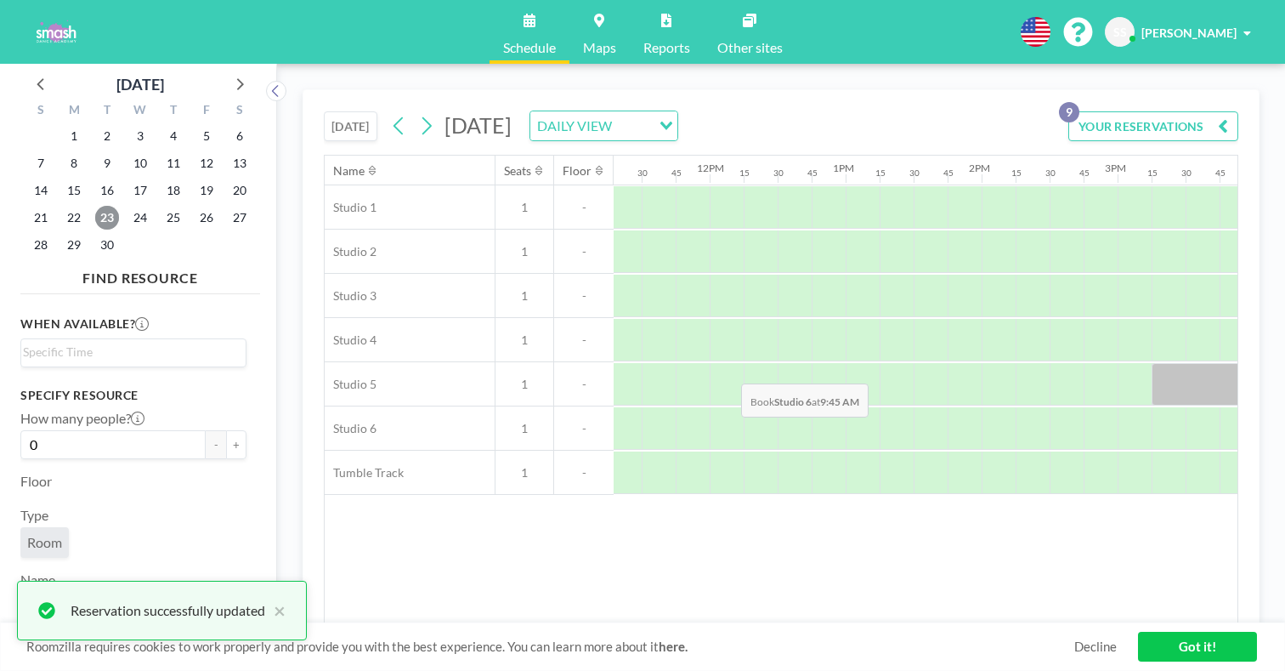
scroll to position [0, 1540]
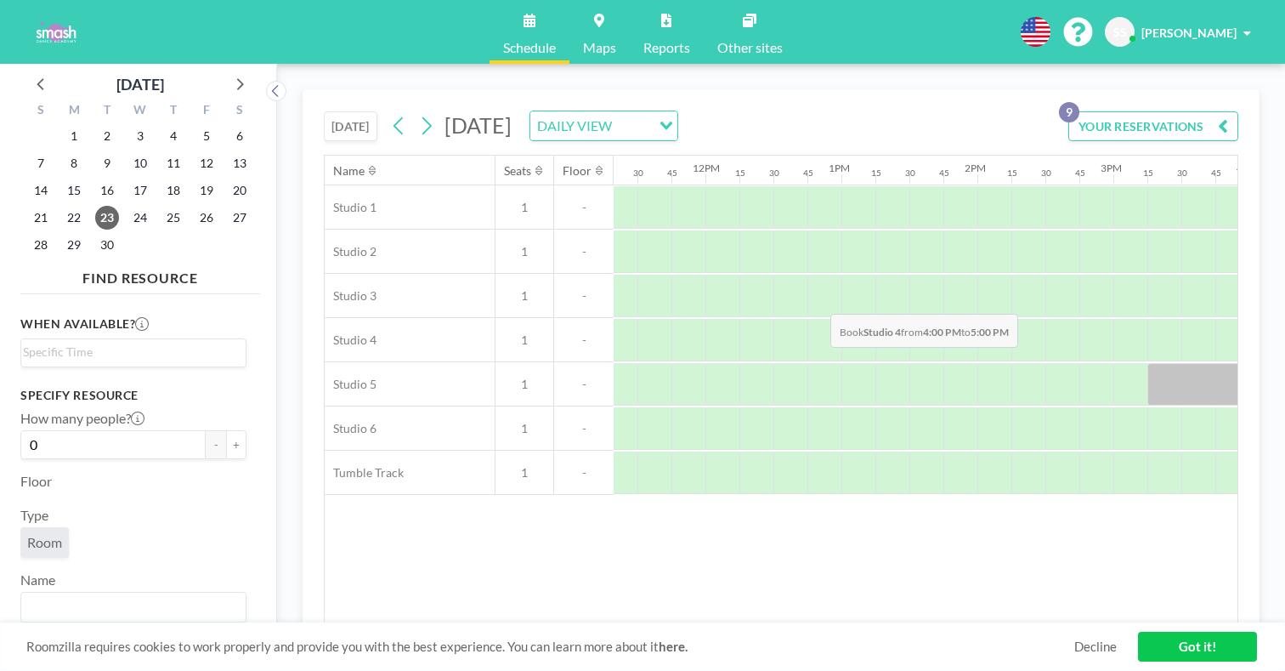
drag, startPoint x: 735, startPoint y: 272, endPoint x: 825, endPoint y: 274, distance: 90.1
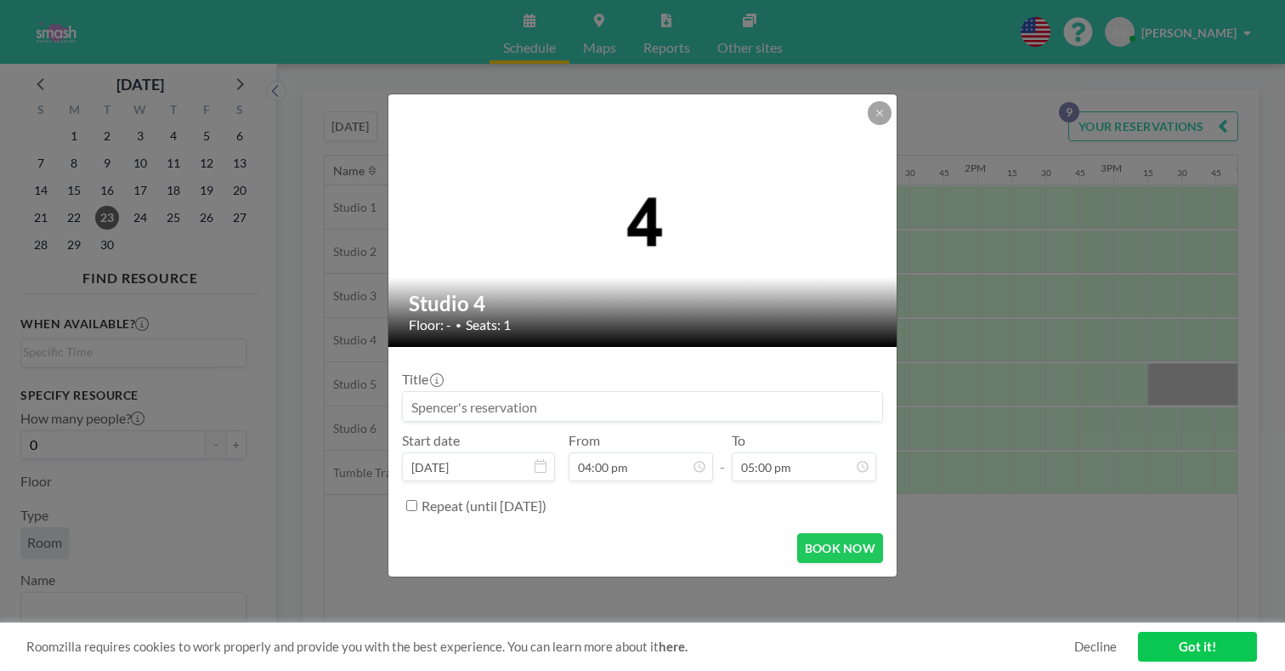
click at [578, 392] on input at bounding box center [642, 406] width 479 height 29
type input "Tea solo (Hour 1/4)"
click at [797, 533] on button "BOOK NOW" at bounding box center [840, 548] width 86 height 30
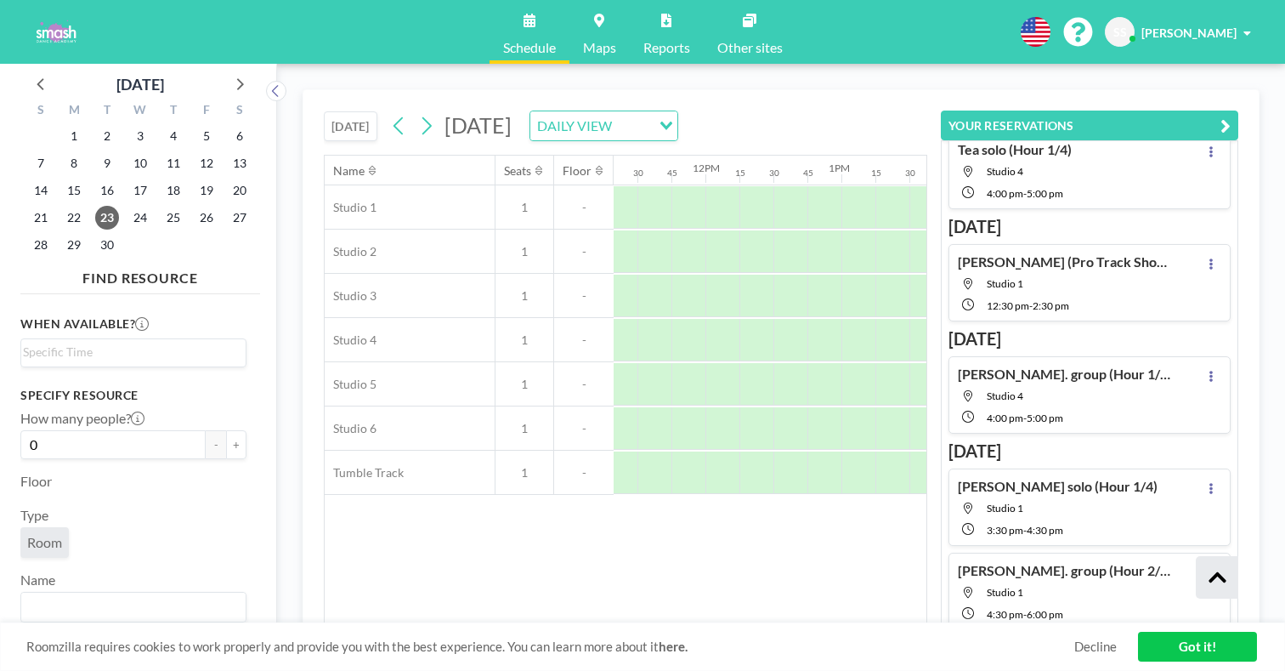
scroll to position [321, 0]
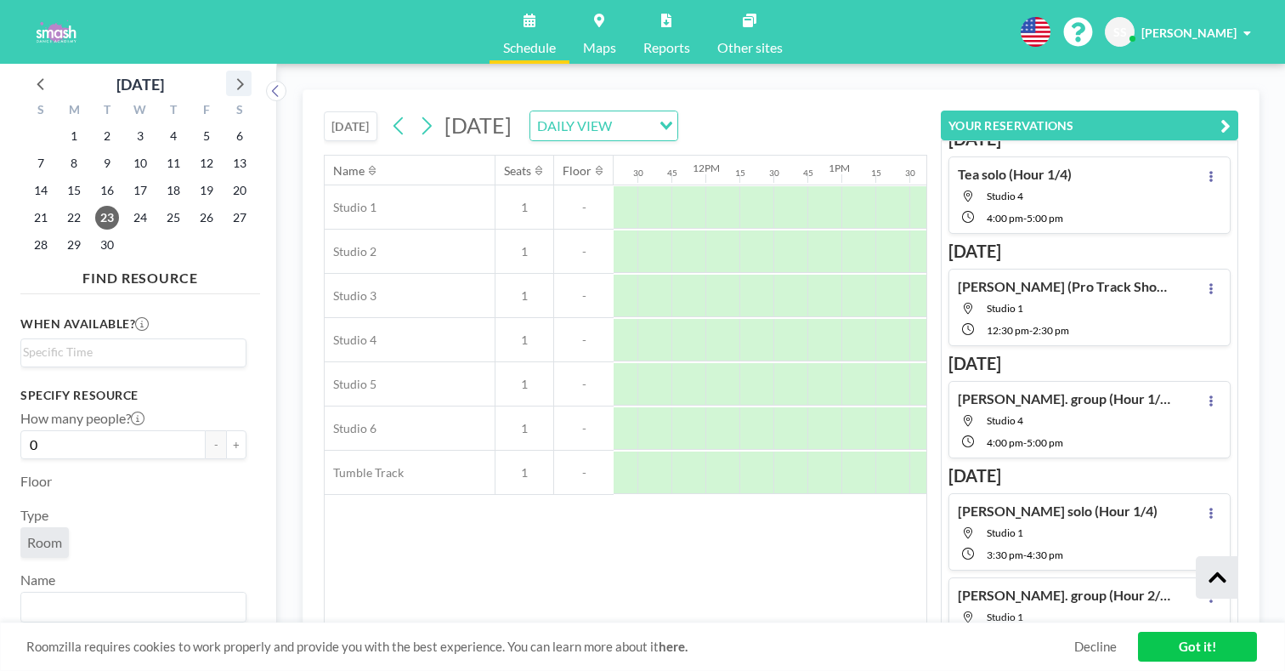
click at [228, 72] on icon at bounding box center [239, 83] width 22 height 22
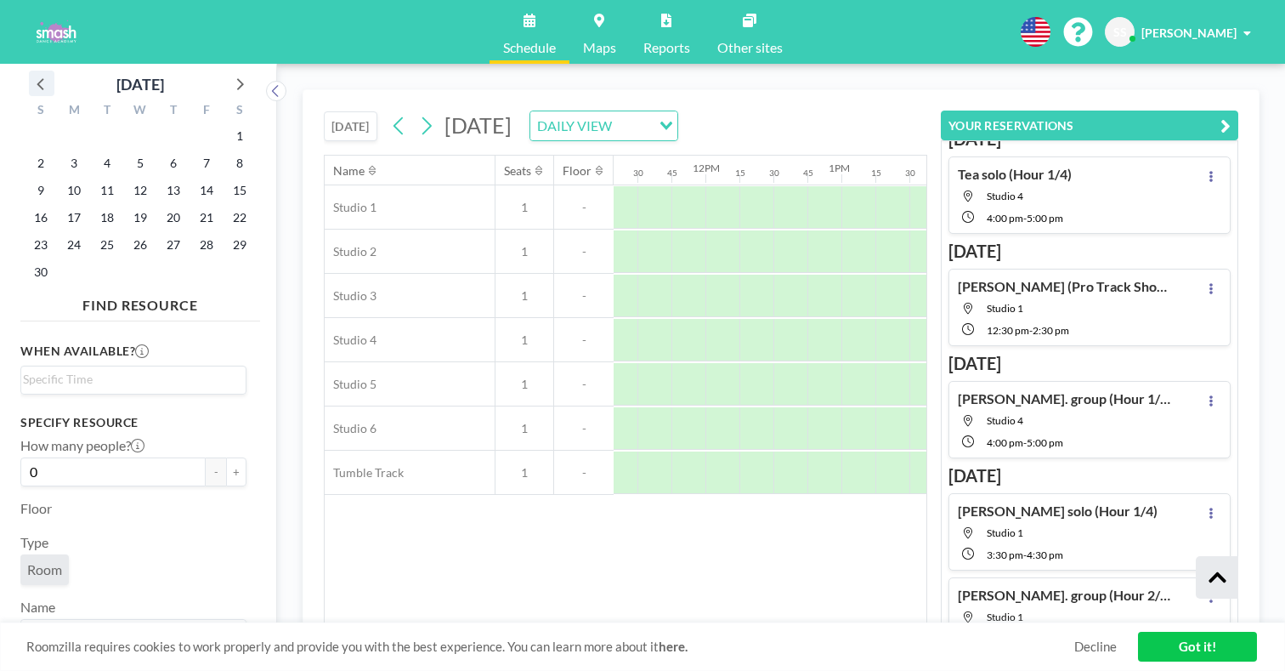
click at [42, 72] on icon at bounding box center [42, 83] width 22 height 22
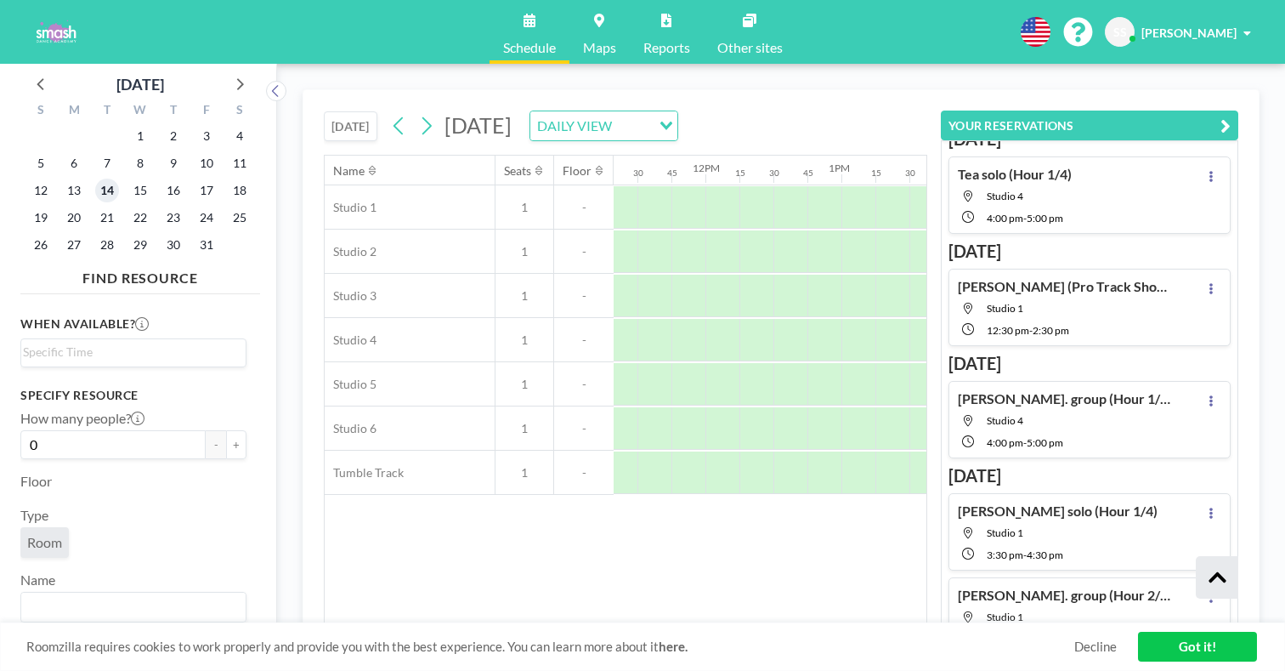
click at [95, 178] on span "14" at bounding box center [107, 190] width 24 height 24
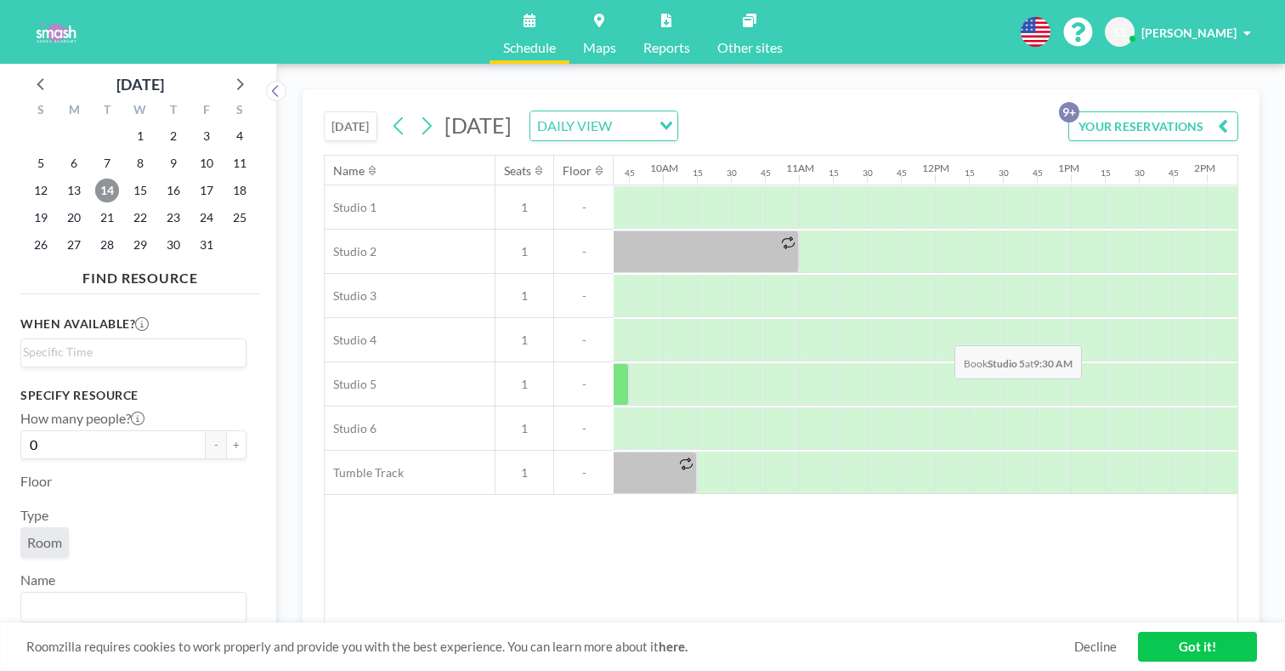
scroll to position [0, 1322]
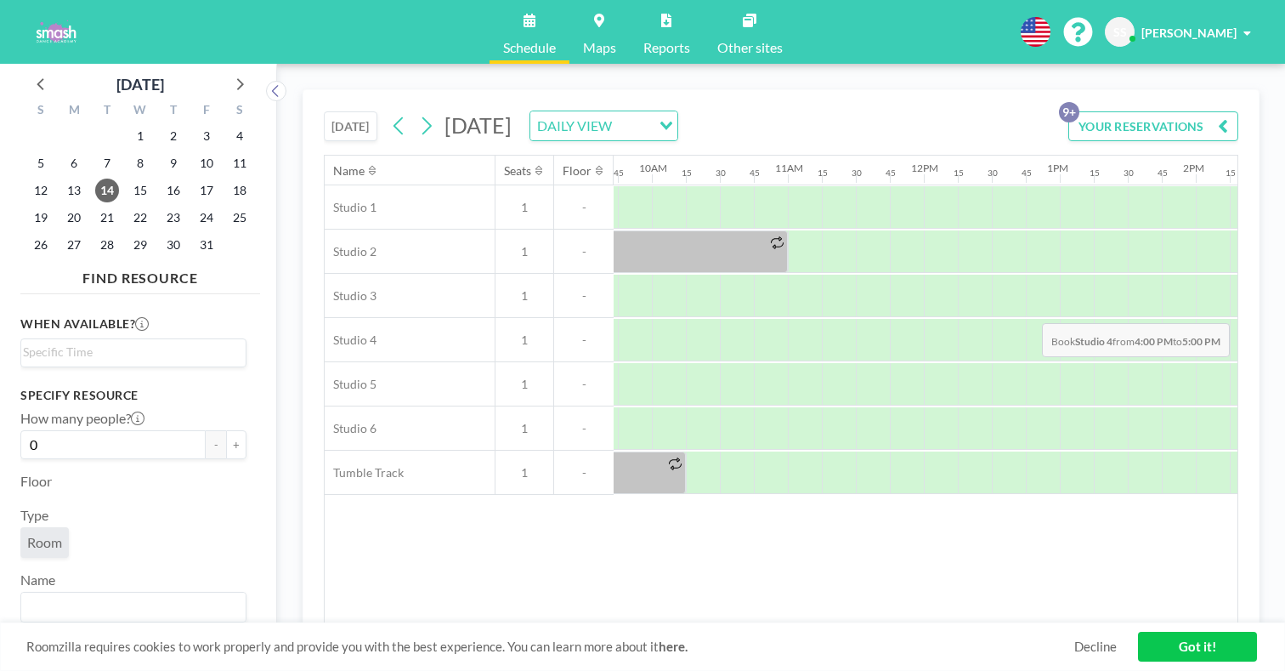
drag, startPoint x: 954, startPoint y: 280, endPoint x: 1037, endPoint y: 283, distance: 82.5
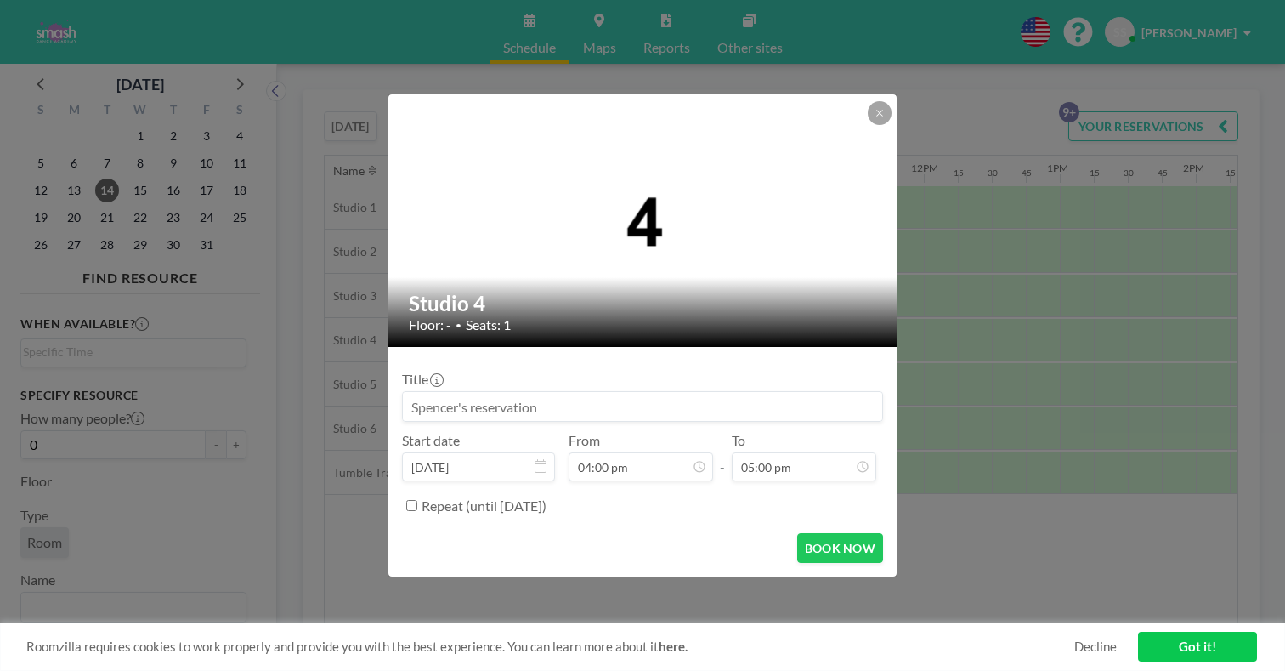
click at [617, 399] on input at bounding box center [642, 406] width 479 height 29
type input "Tea solo (Hour 3/4)"
click at [804, 533] on button "BOOK NOW" at bounding box center [840, 548] width 86 height 30
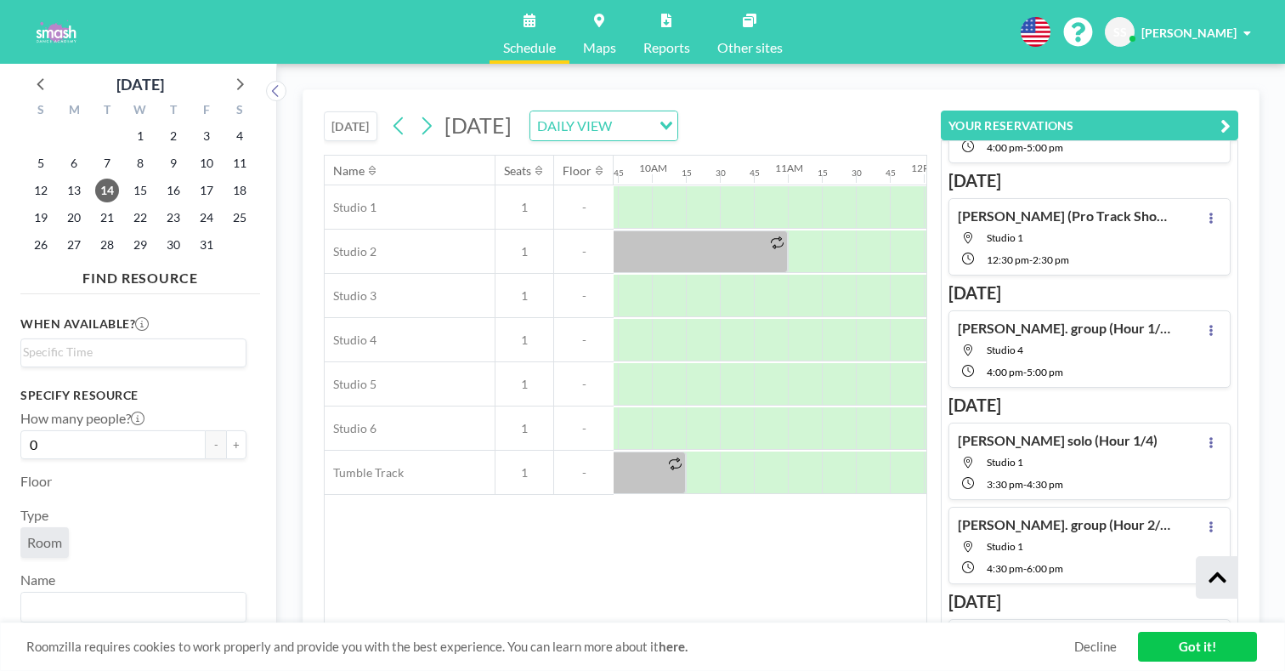
scroll to position [394, 0]
click at [95, 151] on span "7" at bounding box center [107, 163] width 24 height 24
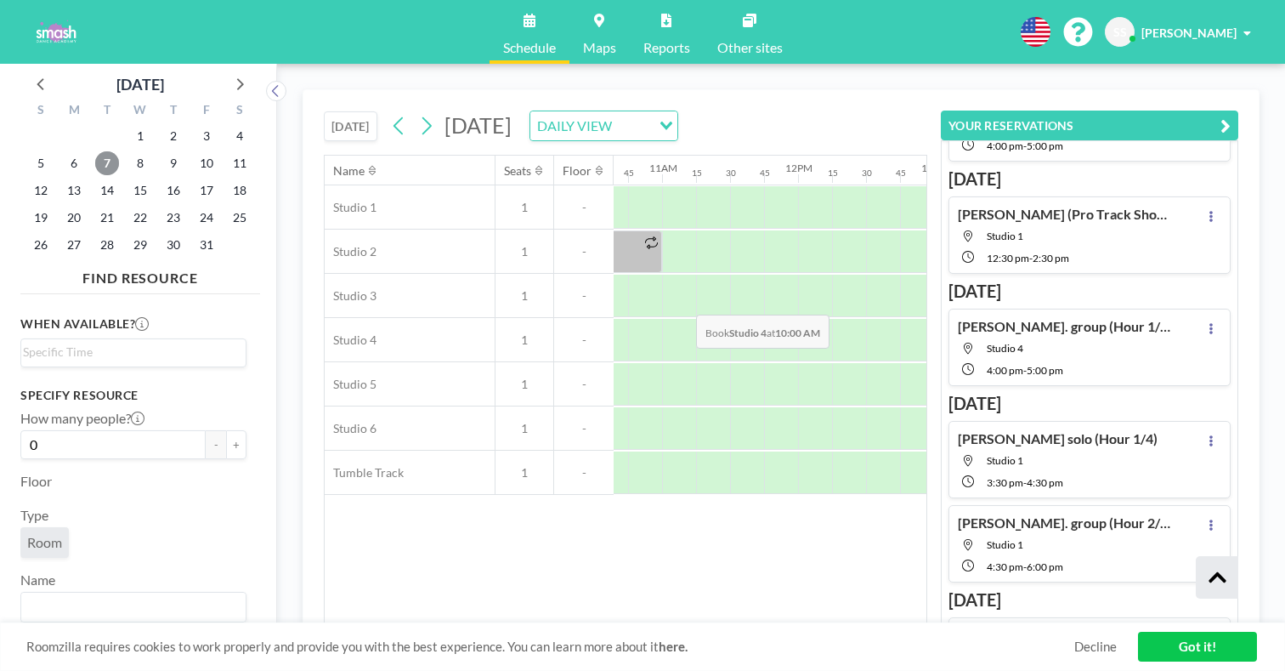
scroll to position [0, 1578]
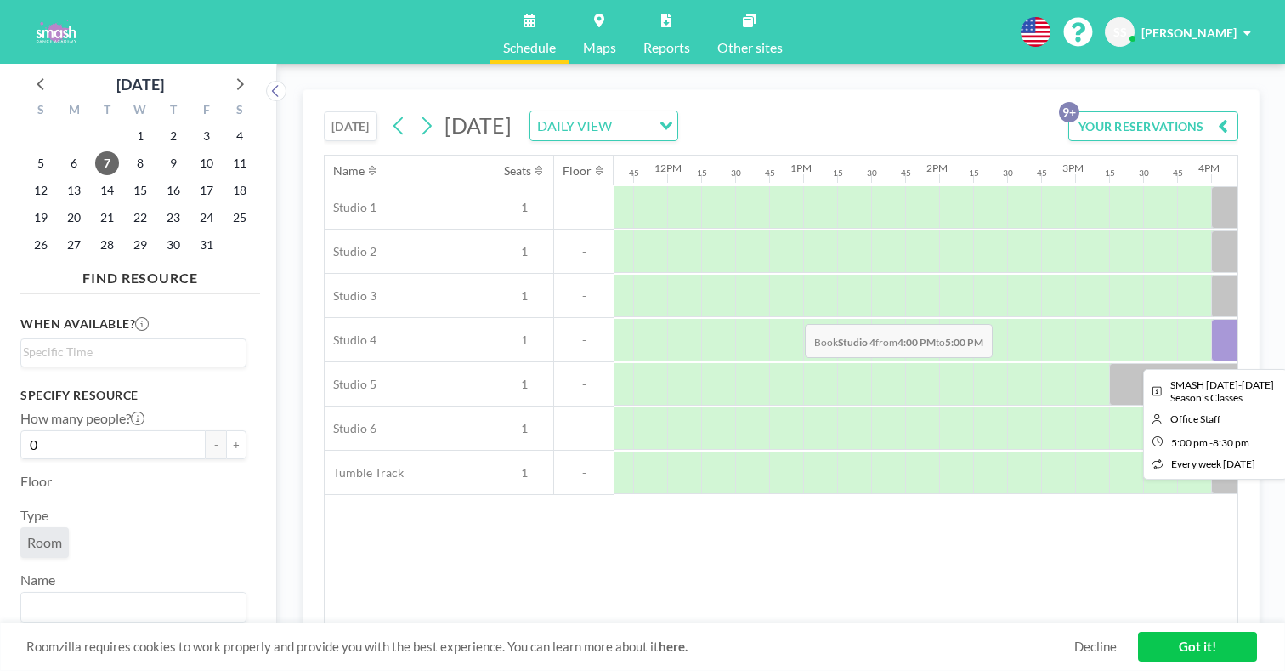
drag, startPoint x: 711, startPoint y: 286, endPoint x: 800, endPoint y: 284, distance: 88.4
click at [800, 318] on div at bounding box center [667, 340] width 3264 height 44
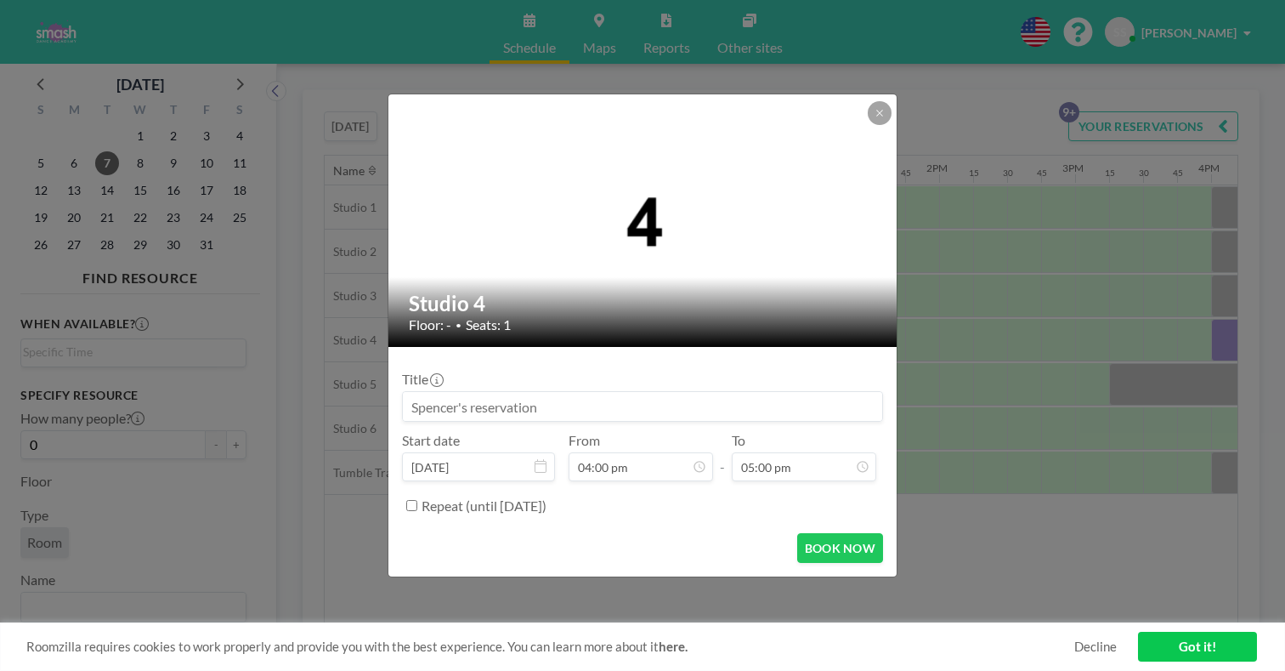
scroll to position [1686, 0]
click at [607, 394] on input at bounding box center [642, 406] width 479 height 29
type input "[PERSON_NAME] solo (Hour 2/4)"
click at [823, 533] on button "BOOK NOW" at bounding box center [840, 548] width 86 height 30
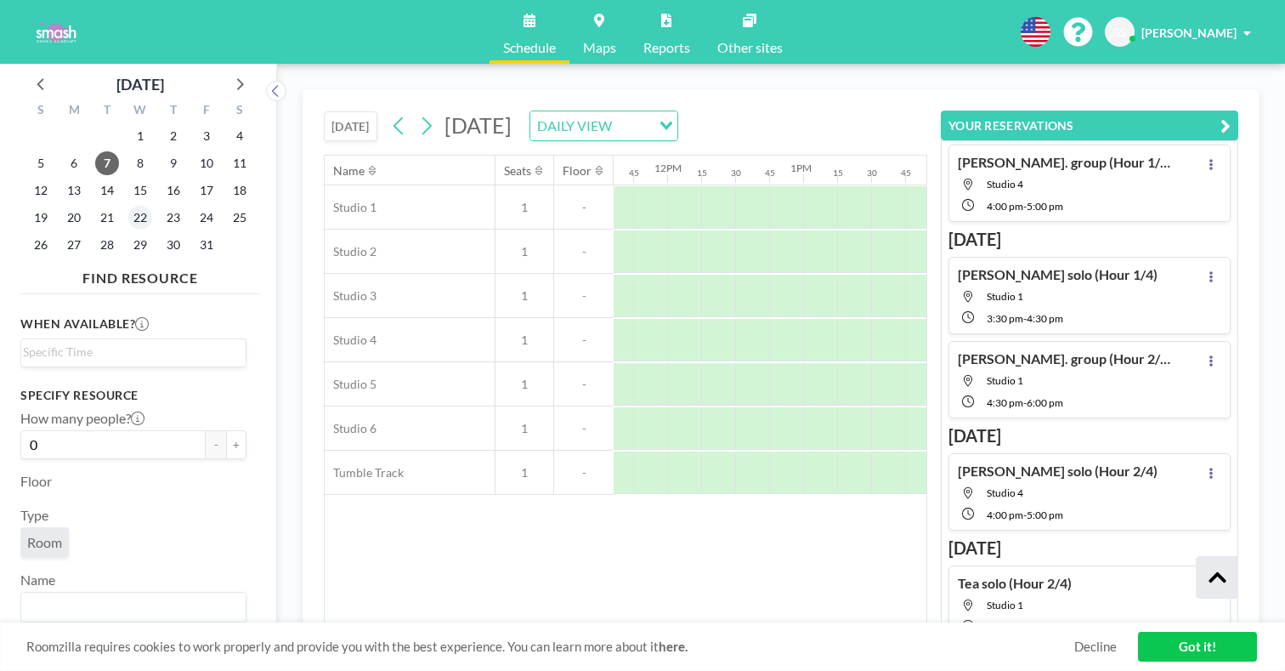
scroll to position [502, 0]
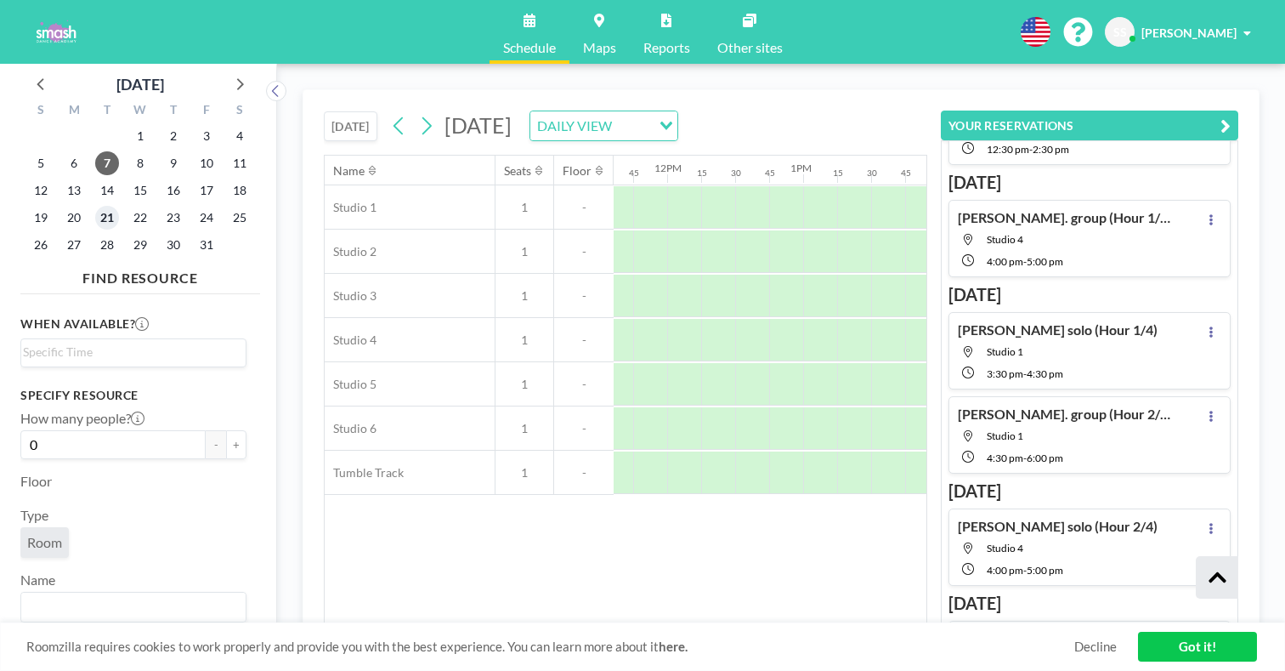
click at [95, 206] on span "21" at bounding box center [107, 218] width 24 height 24
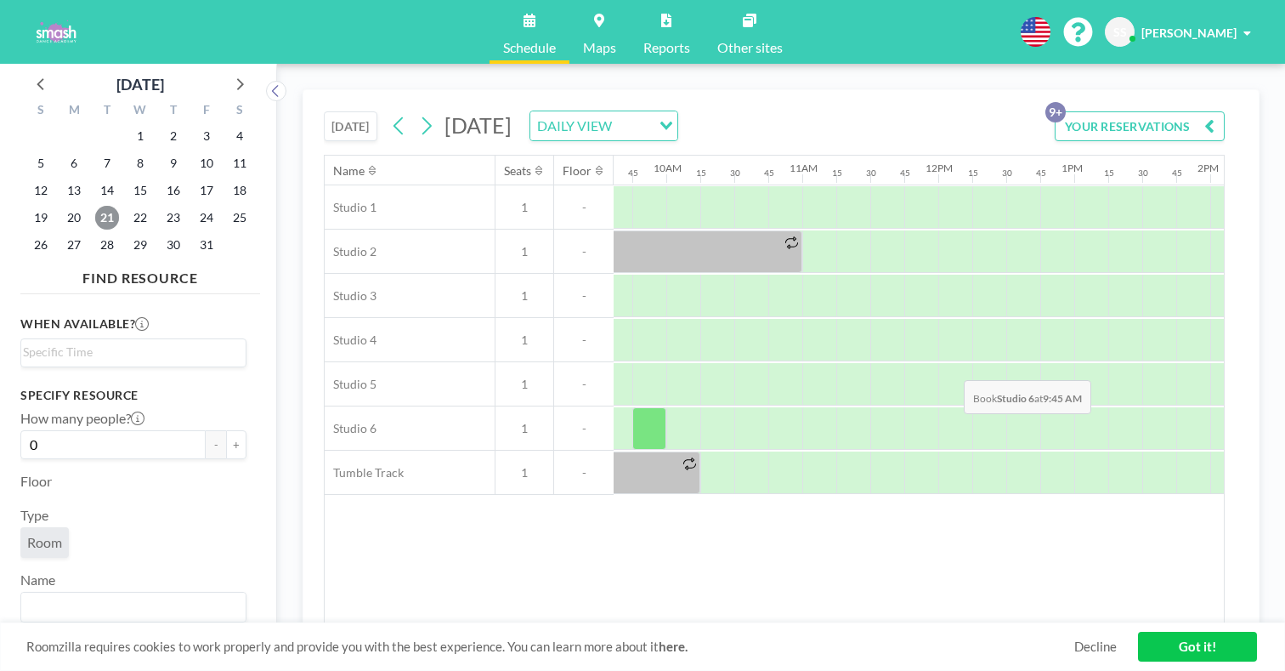
scroll to position [0, 1433]
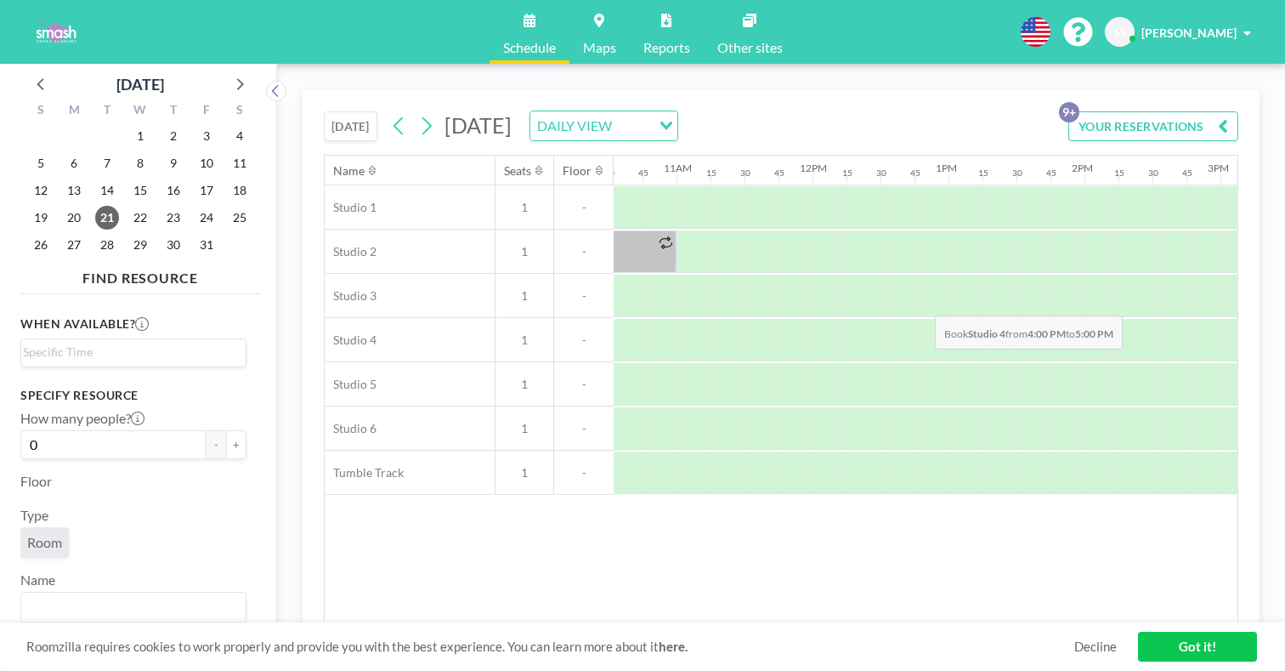
drag, startPoint x: 847, startPoint y: 275, endPoint x: 930, endPoint y: 275, distance: 83.3
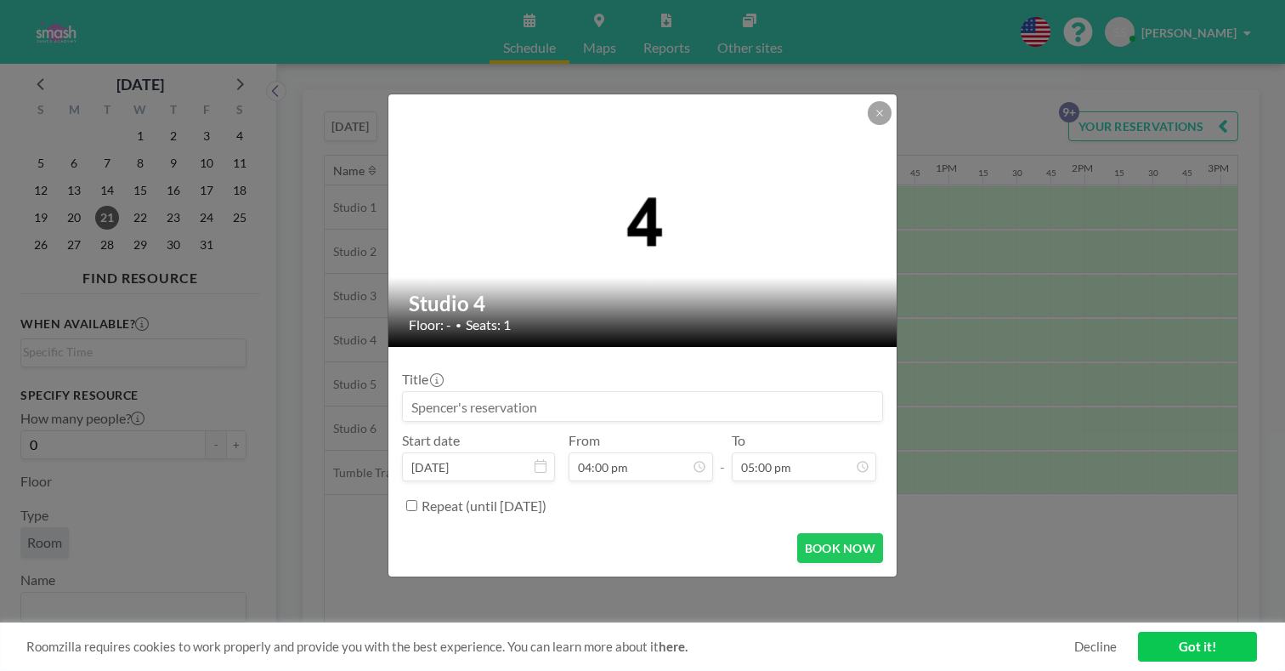
click at [699, 393] on input at bounding box center [642, 406] width 479 height 29
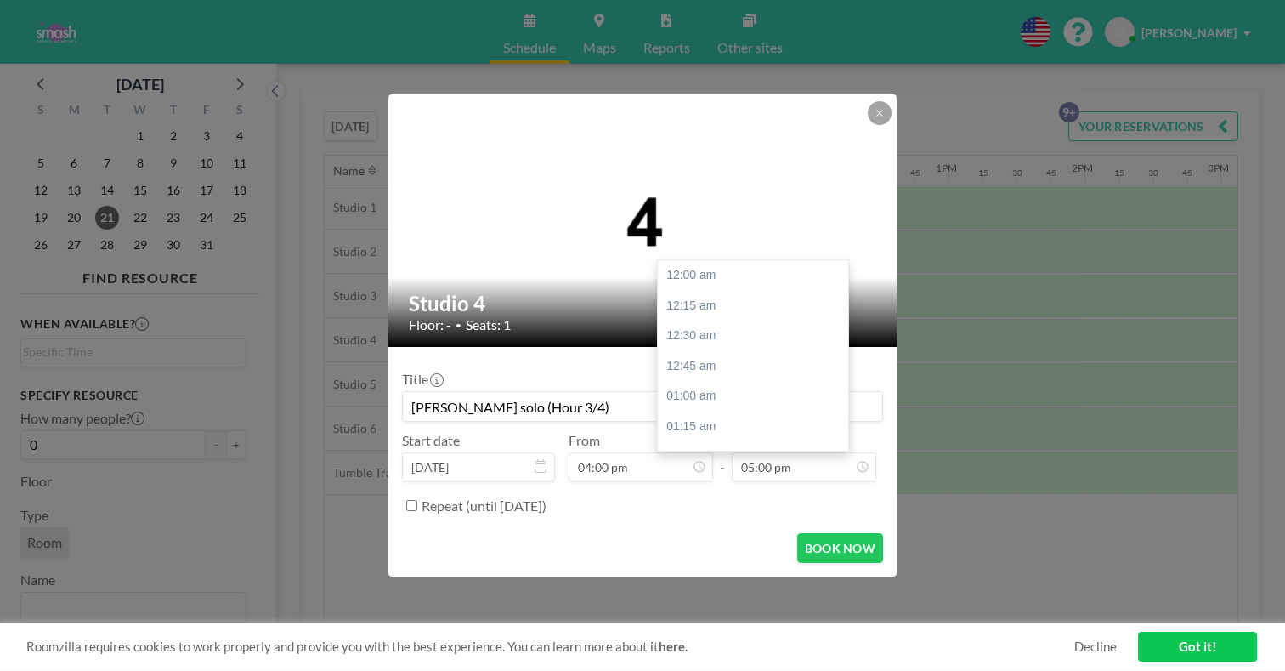
scroll to position [1792, 0]
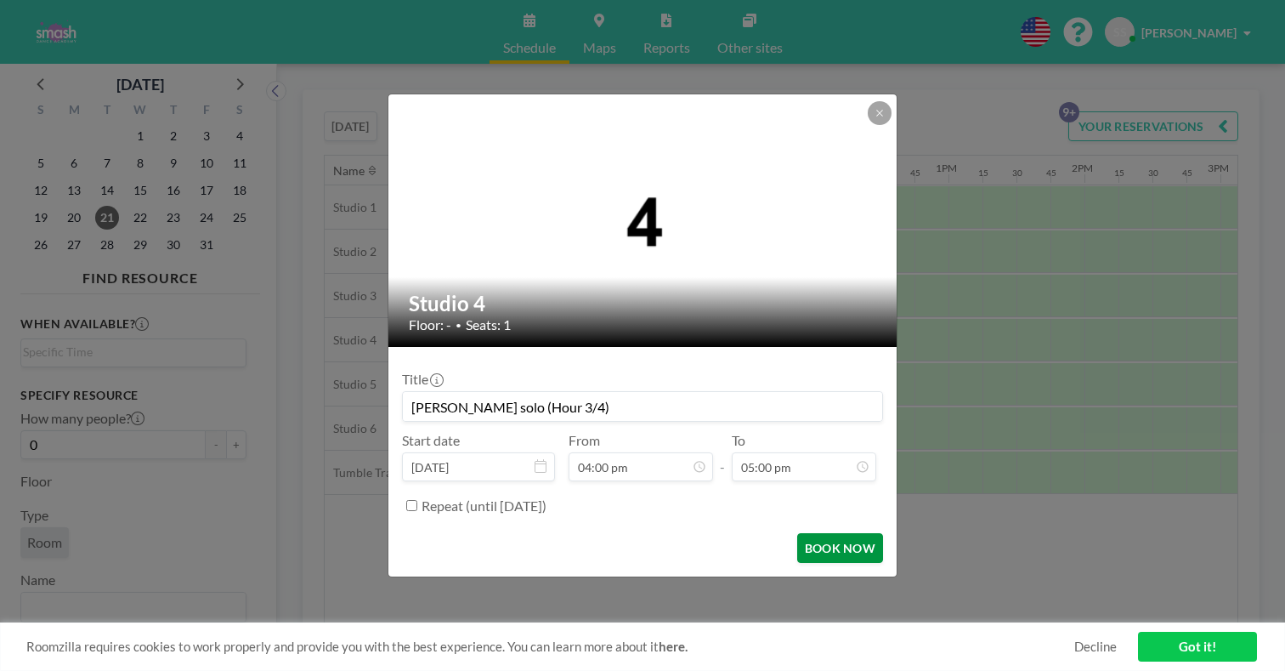
type input "[PERSON_NAME] solo (Hour 3/4)"
click at [818, 533] on button "BOOK NOW" at bounding box center [840, 548] width 86 height 30
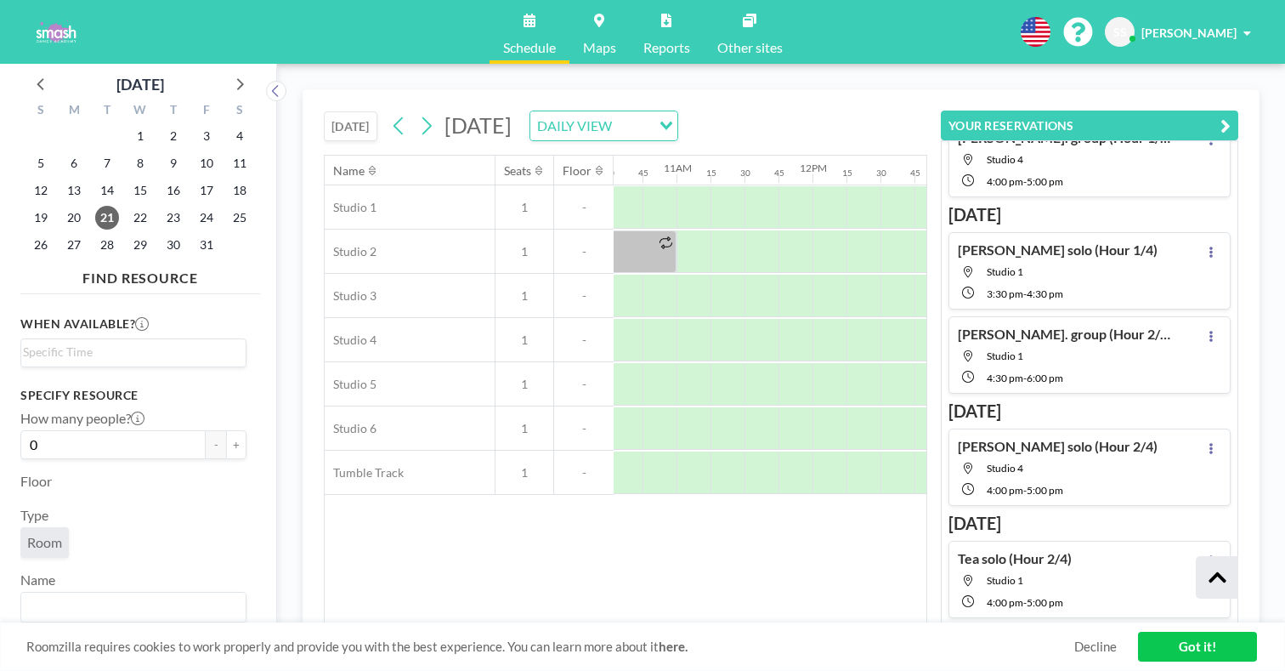
scroll to position [577, 0]
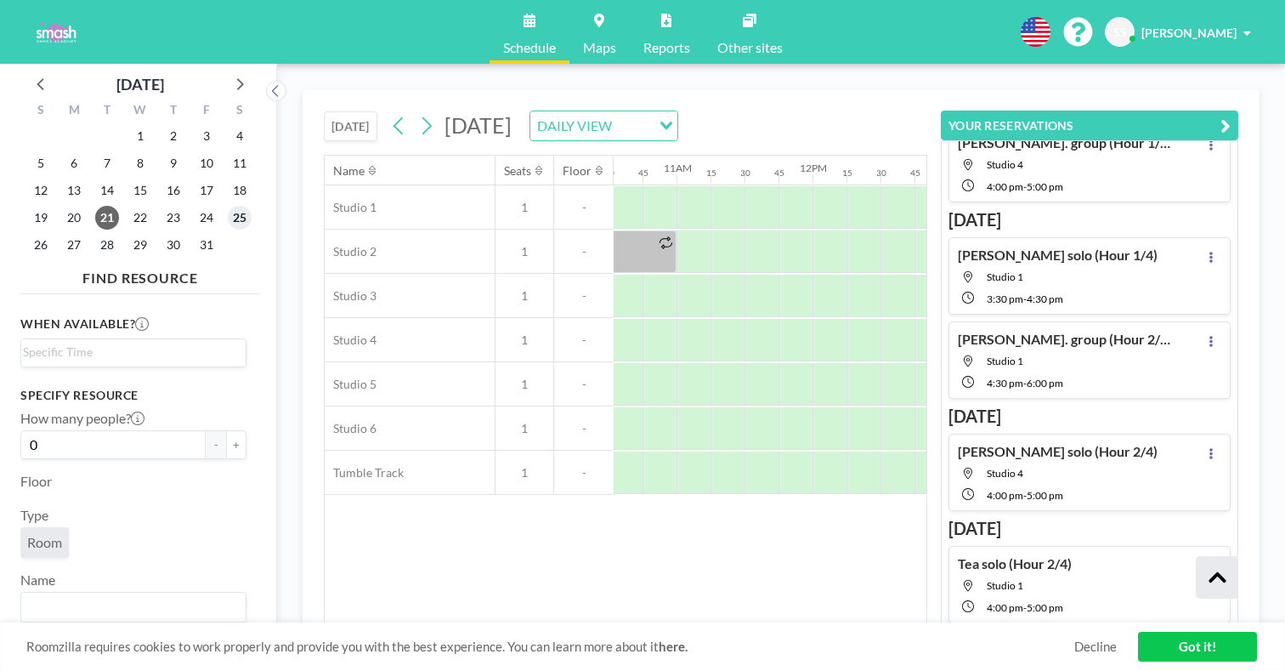
click at [228, 206] on span "25" at bounding box center [240, 218] width 24 height 24
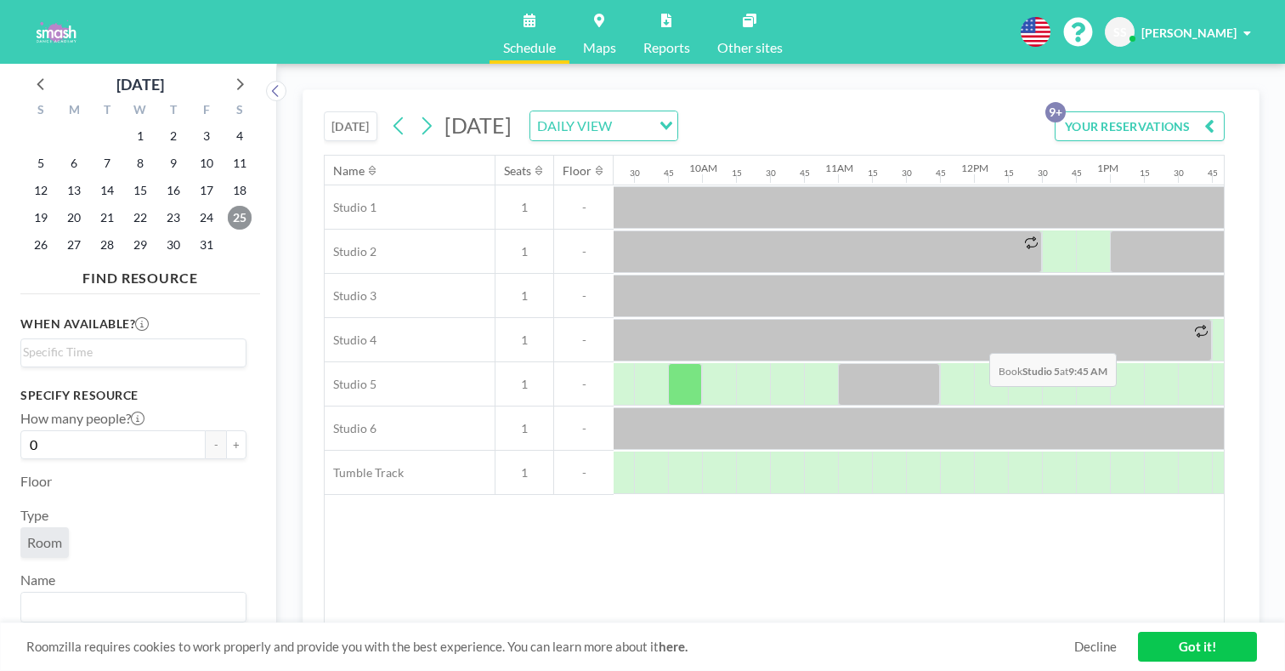
scroll to position [0, 1326]
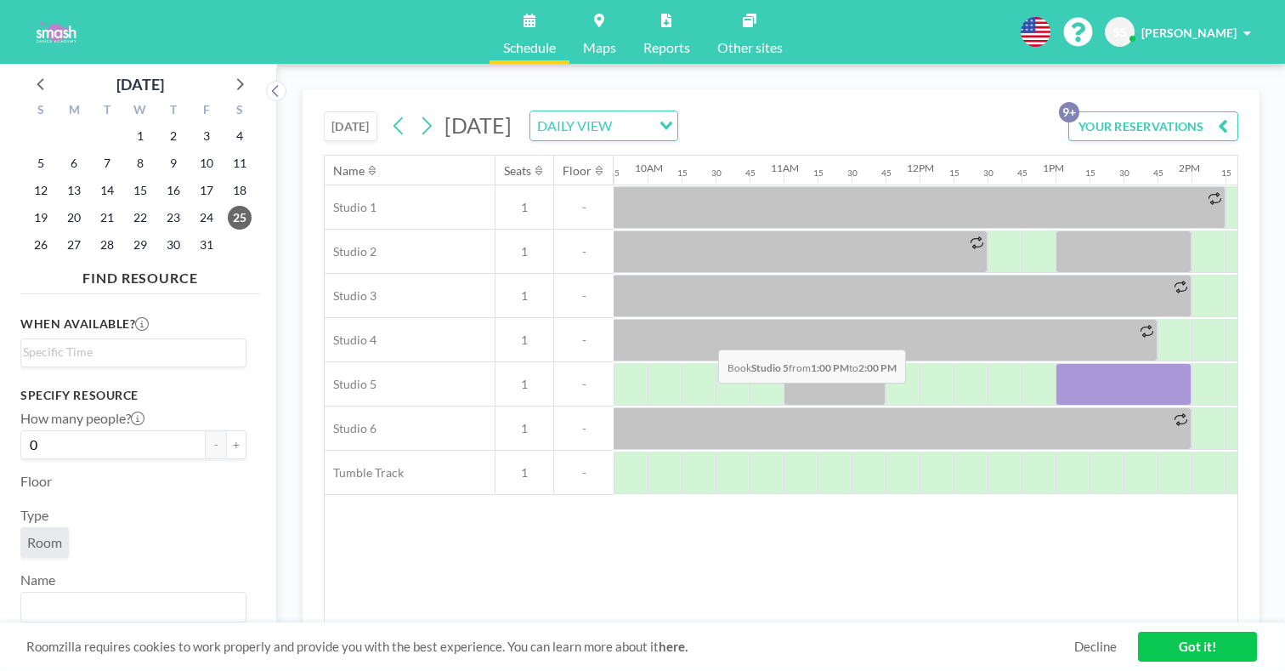
drag, startPoint x: 626, startPoint y: 309, endPoint x: 713, endPoint y: 309, distance: 87.5
click at [1056, 363] on div at bounding box center [1124, 384] width 136 height 42
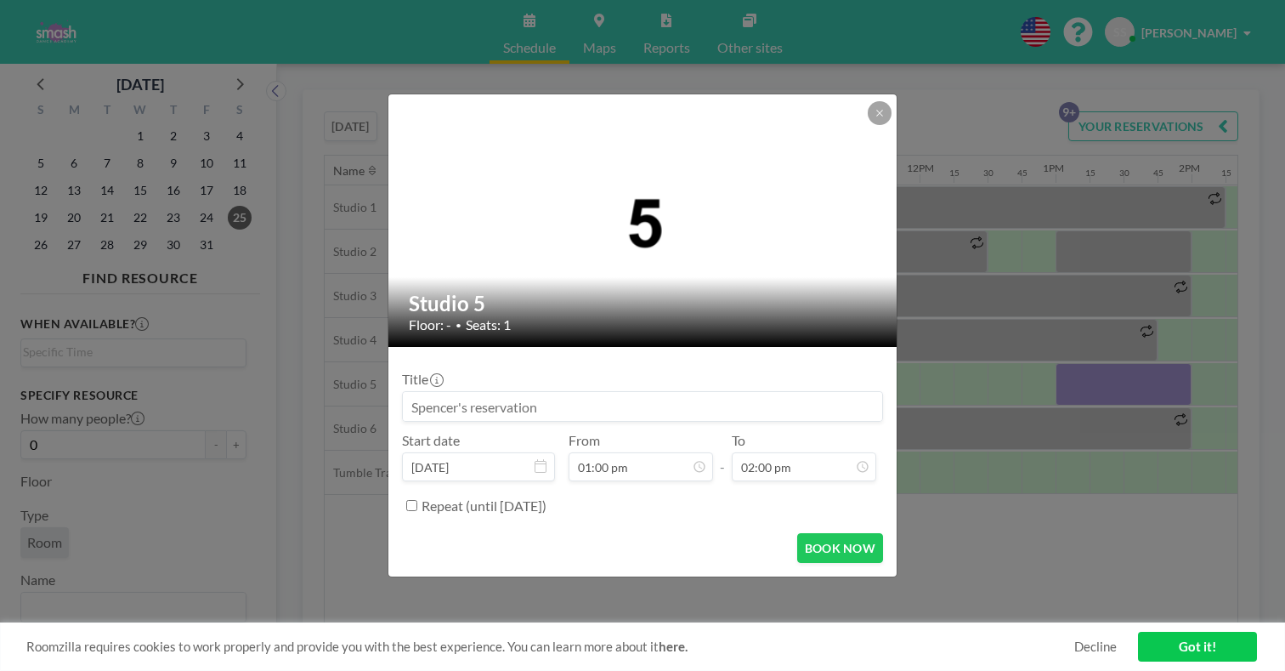
click at [661, 405] on div "Title Start date [DATE] From 01:00 pm - To 02:00 pm Repeat (until [DATE])" at bounding box center [642, 439] width 481 height 159
click at [667, 398] on input at bounding box center [642, 406] width 479 height 29
type input "Tea solo (hour 4/4)"
click at [807, 533] on button "BOOK NOW" at bounding box center [840, 548] width 86 height 30
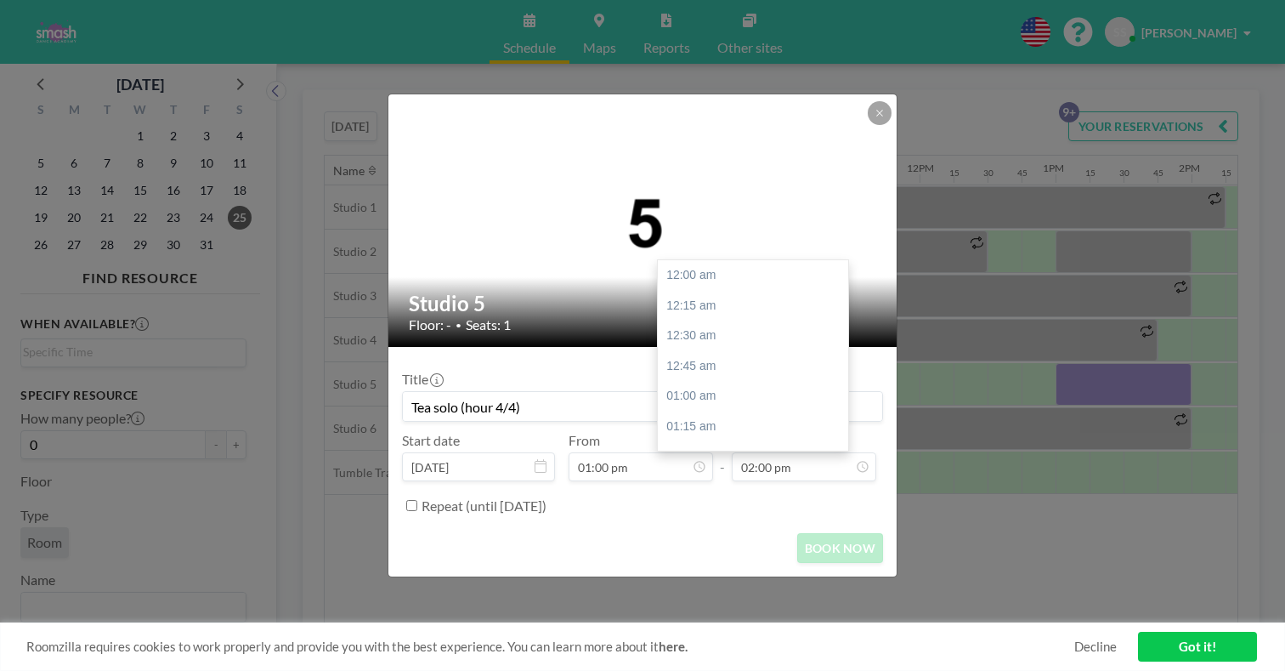
scroll to position [1476, 0]
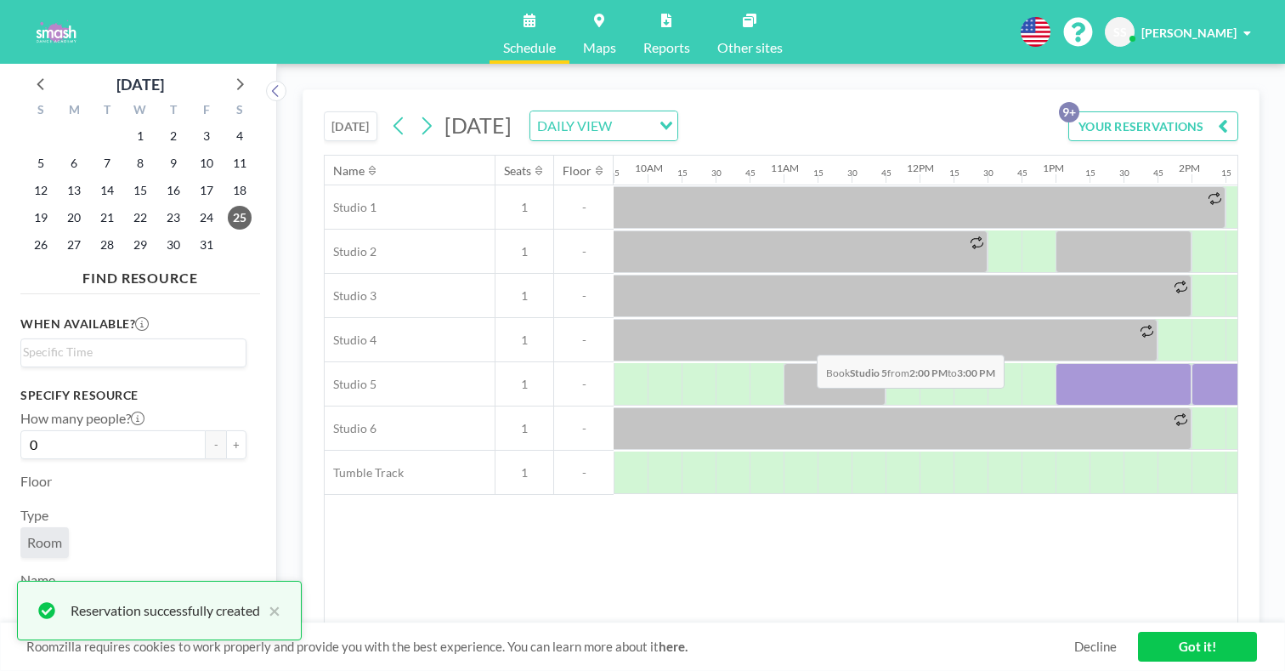
drag, startPoint x: 736, startPoint y: 309, endPoint x: 812, endPoint y: 314, distance: 75.9
click at [1192, 363] on div at bounding box center [1260, 384] width 136 height 42
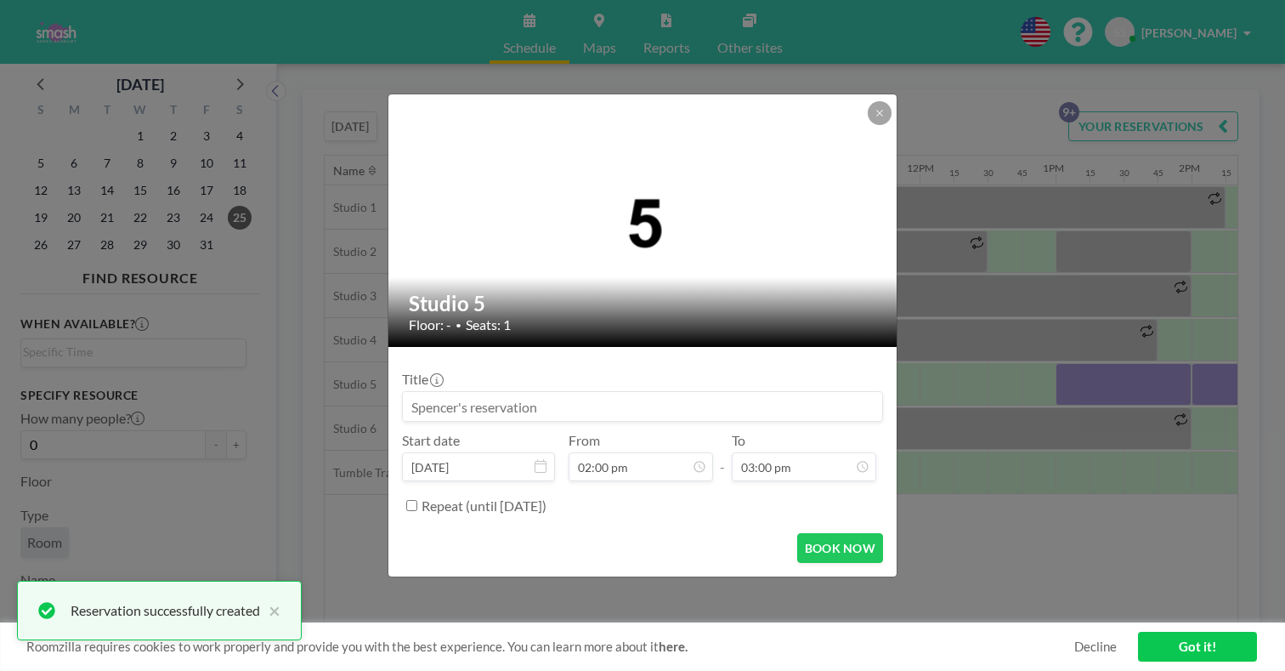
click at [722, 392] on input at bounding box center [642, 406] width 479 height 29
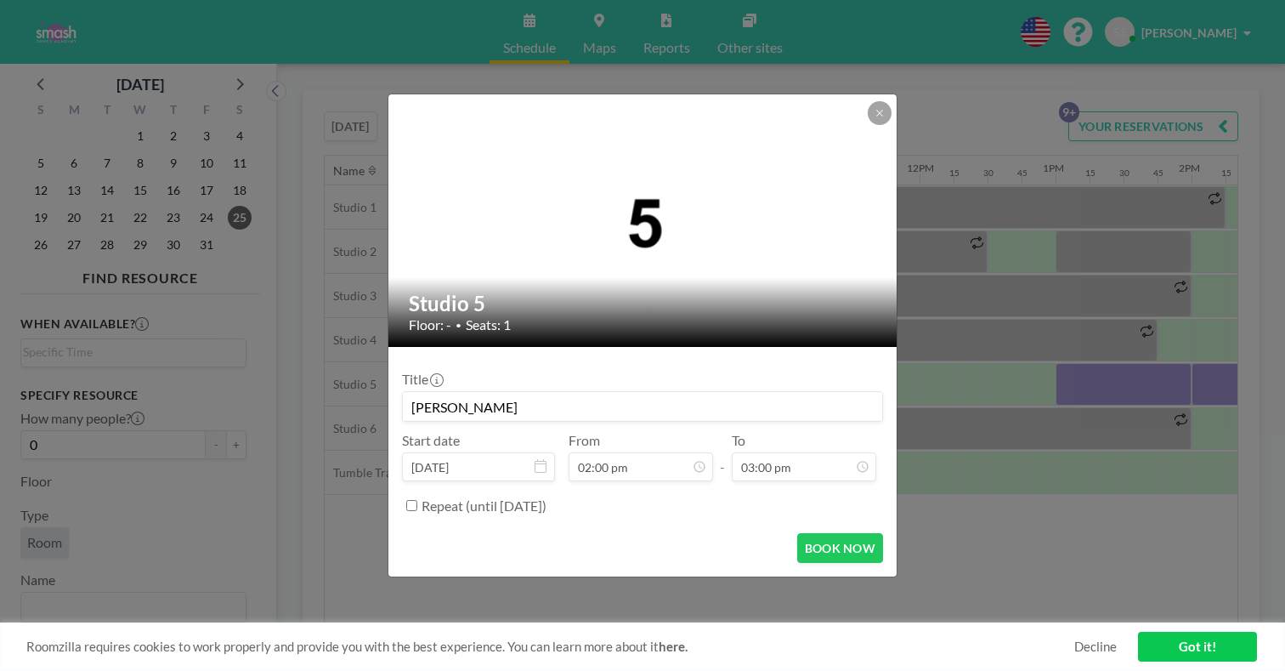
click at [699, 392] on input "[PERSON_NAME]" at bounding box center [642, 406] width 479 height 29
click at [675, 401] on input "[PERSON_NAME]" at bounding box center [642, 406] width 479 height 29
type input "[PERSON_NAME] solo (hour 2/4)"
click at [797, 533] on button "BOOK NOW" at bounding box center [840, 548] width 86 height 30
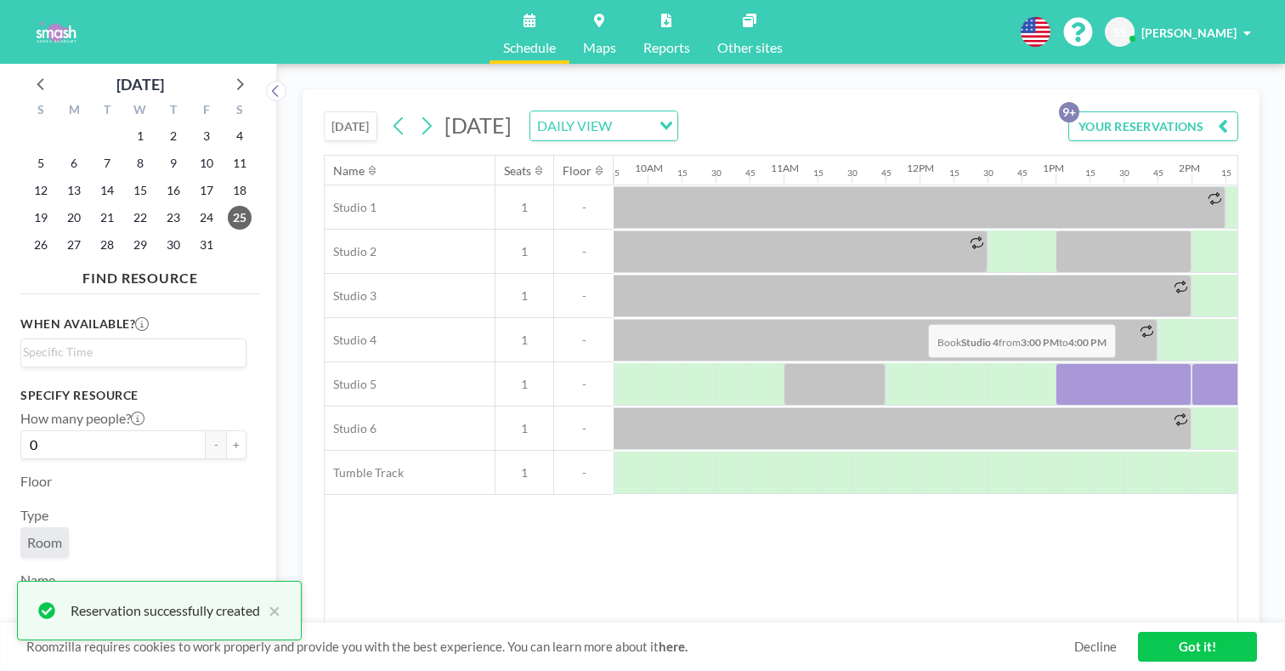
drag, startPoint x: 841, startPoint y: 283, endPoint x: 925, endPoint y: 284, distance: 83.3
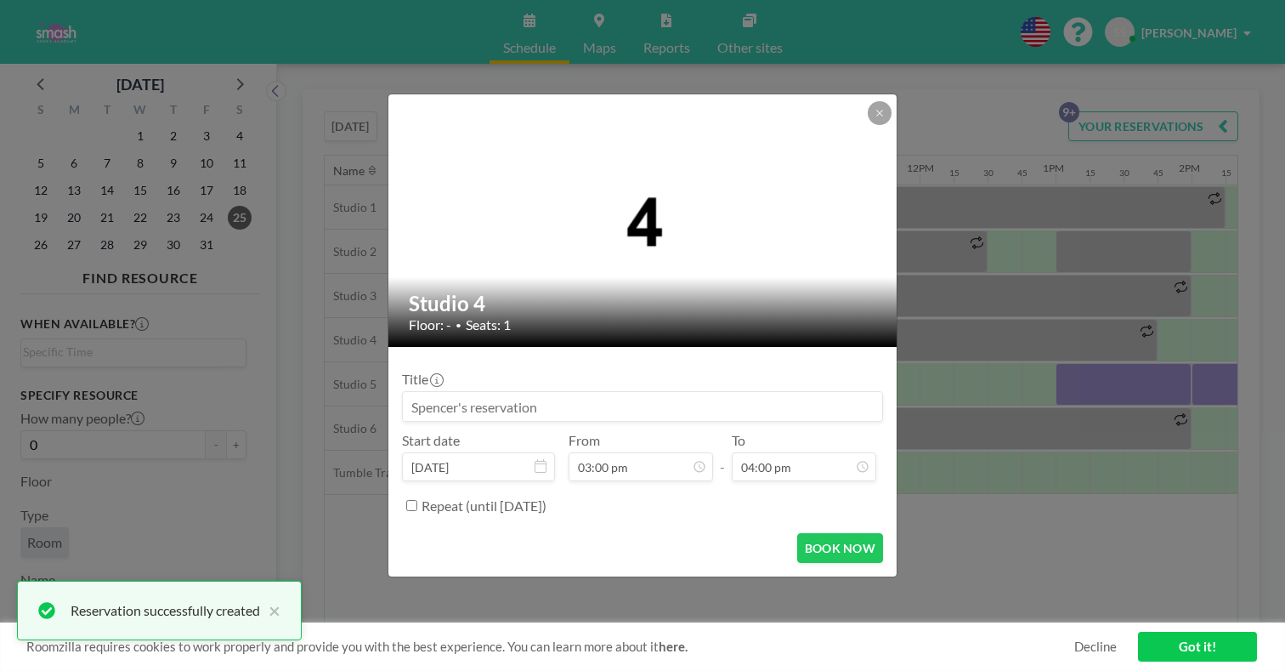
click at [688, 393] on input at bounding box center [642, 406] width 479 height 29
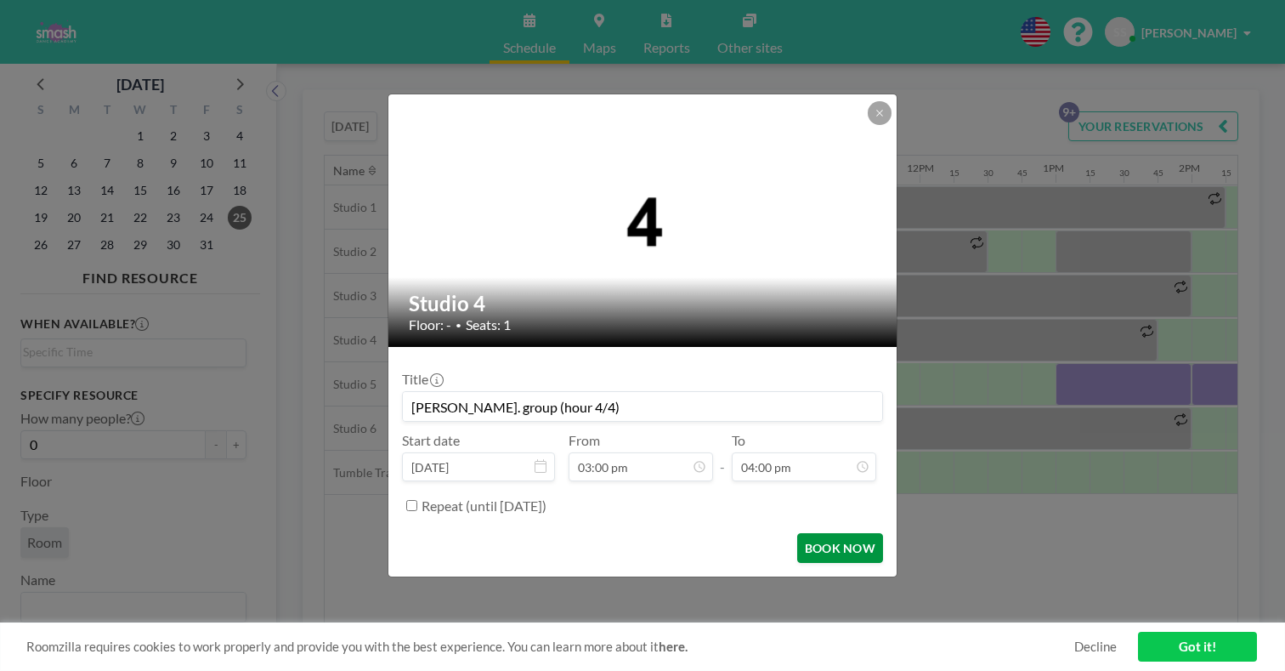
type input "[PERSON_NAME]. group (hour 4/4)"
click at [816, 533] on button "BOOK NOW" at bounding box center [840, 548] width 86 height 30
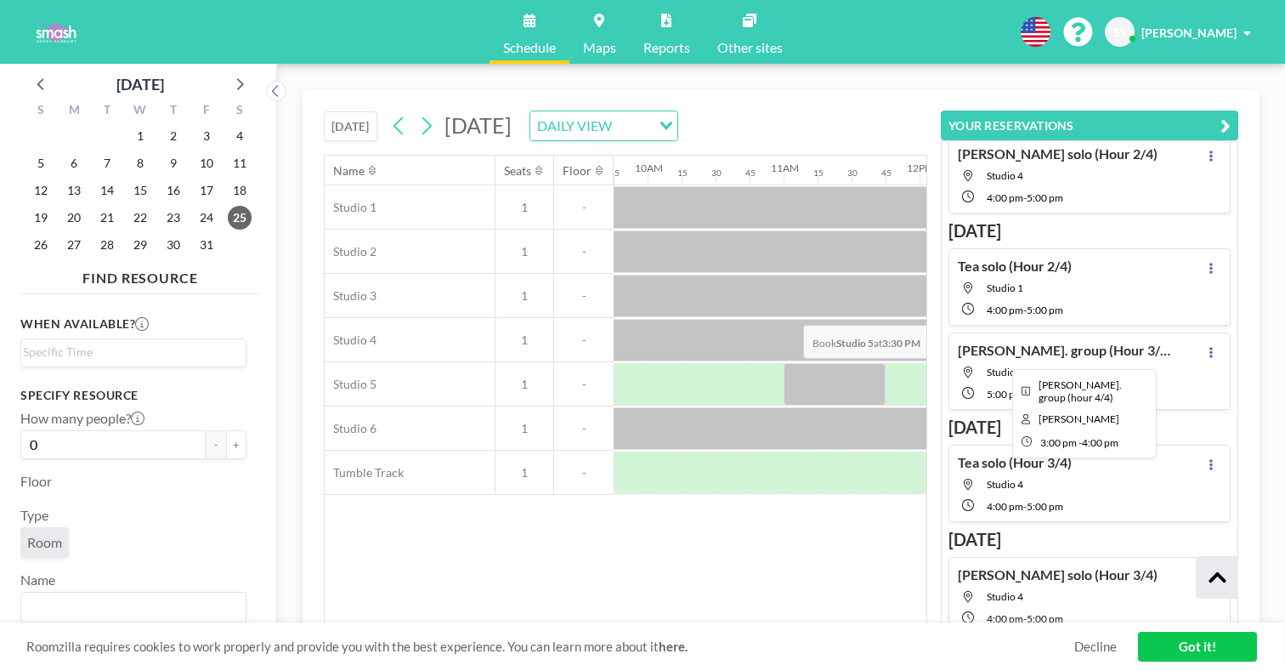
scroll to position [819, 0]
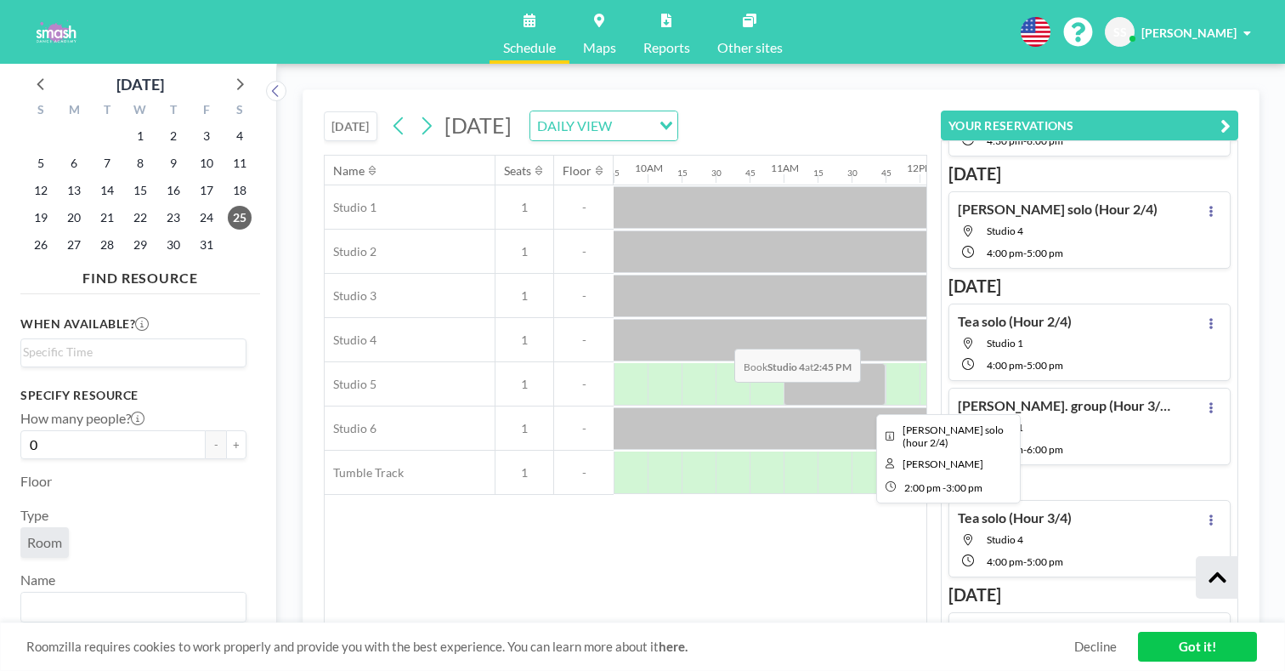
click at [1192, 363] on div at bounding box center [1260, 384] width 136 height 42
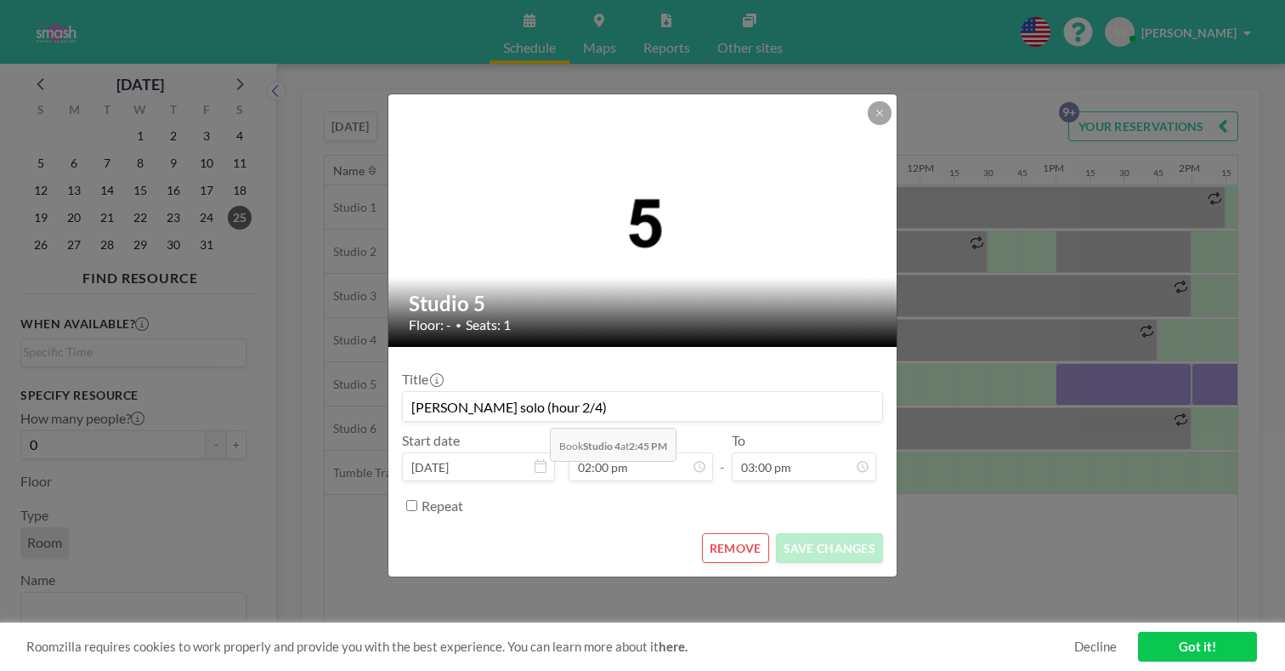
click at [545, 392] on input "[PERSON_NAME] solo (hour 2/4)" at bounding box center [642, 406] width 479 height 29
type input "[PERSON_NAME] solo (hour 4/4)"
click at [807, 533] on button "SAVE CHANGES" at bounding box center [829, 548] width 107 height 30
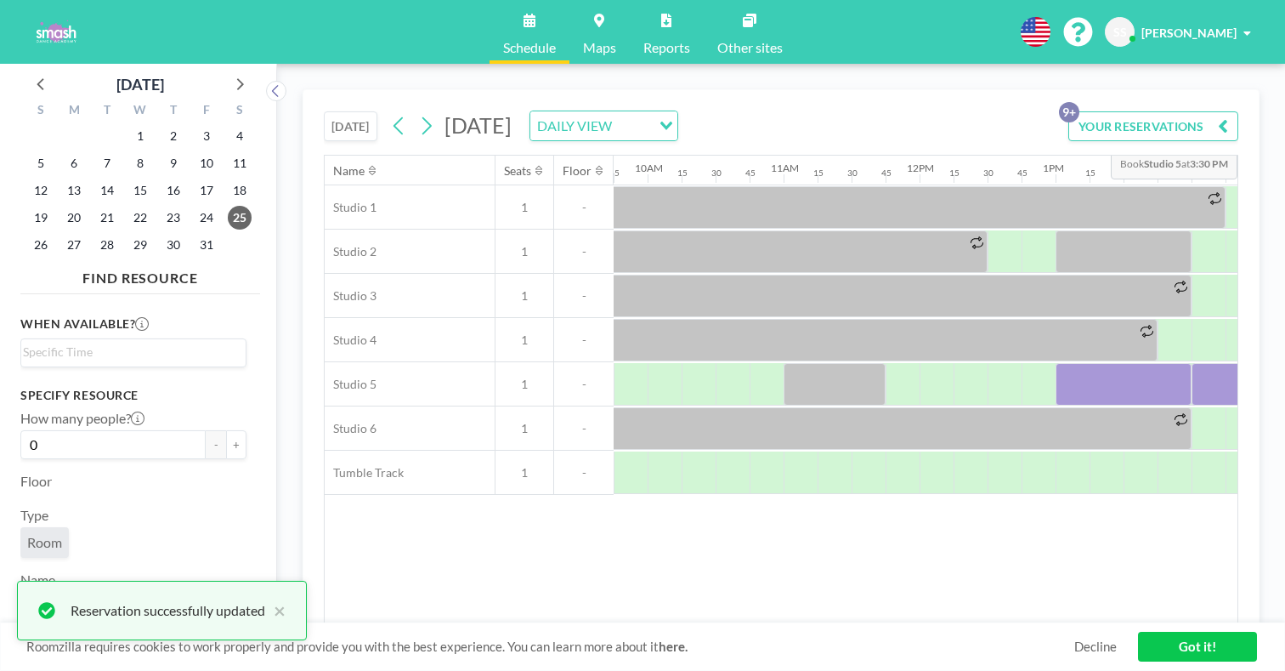
click at [1149, 111] on button "YOUR RESERVATIONS 9+" at bounding box center [1153, 126] width 170 height 30
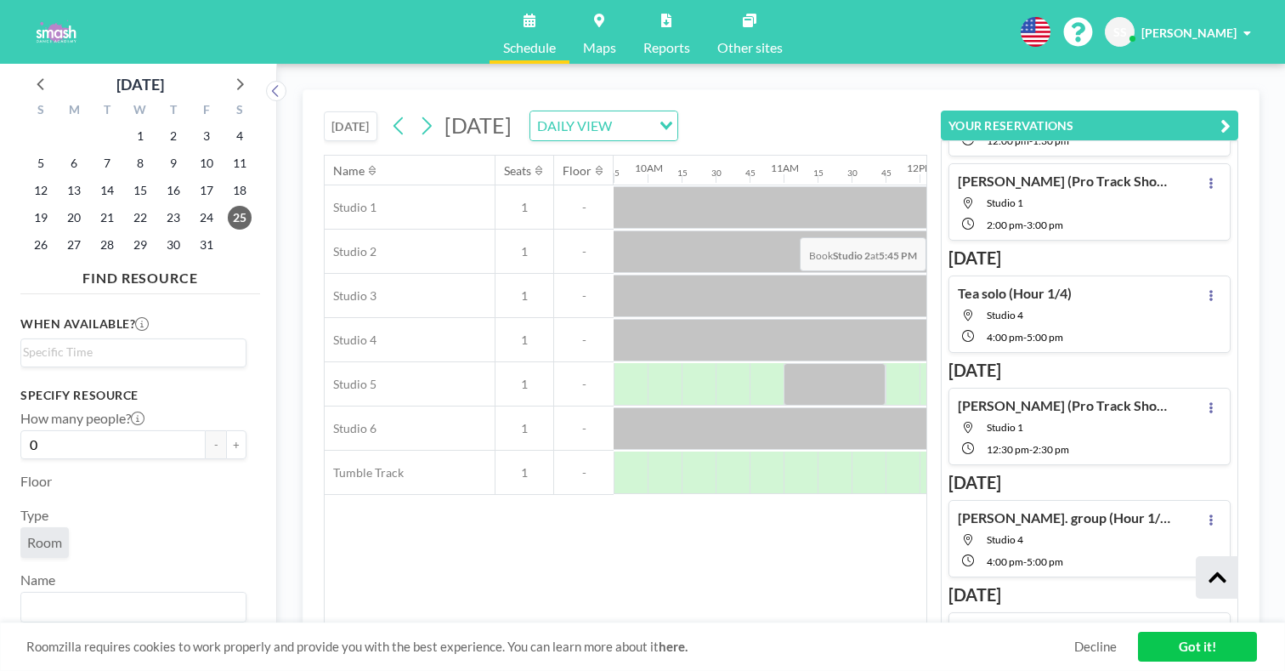
scroll to position [76, 0]
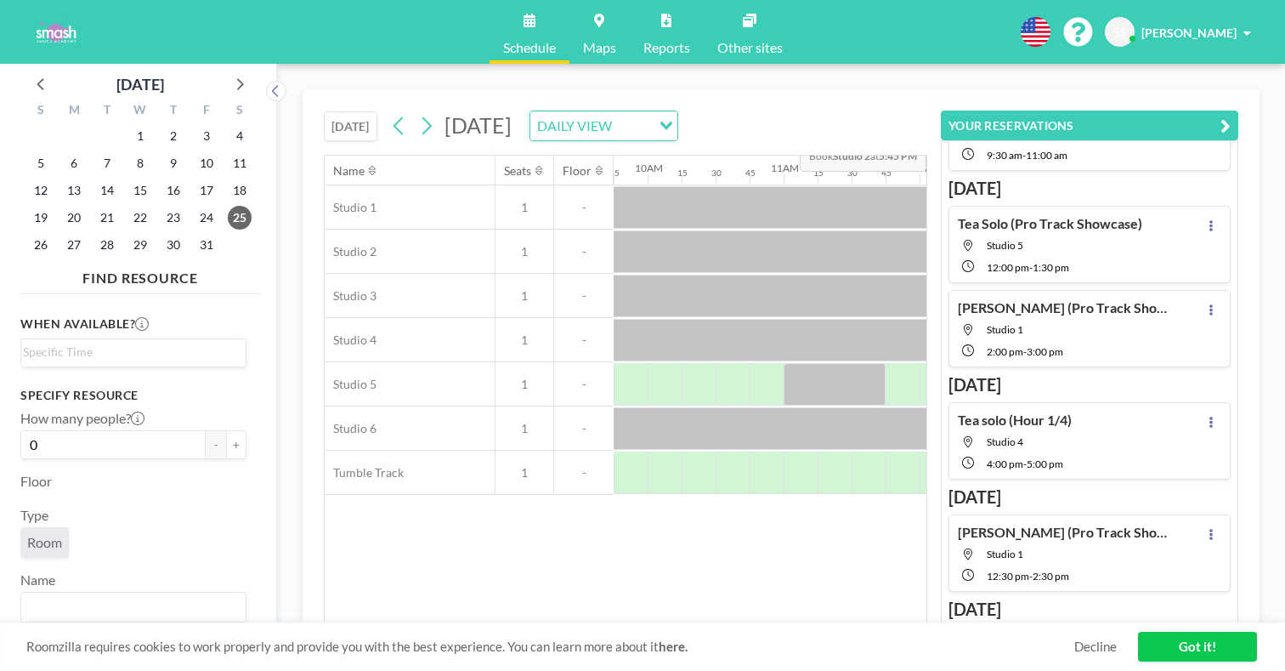
click at [1231, 116] on icon "button" at bounding box center [1226, 126] width 10 height 20
